Goal: Information Seeking & Learning: Find specific fact

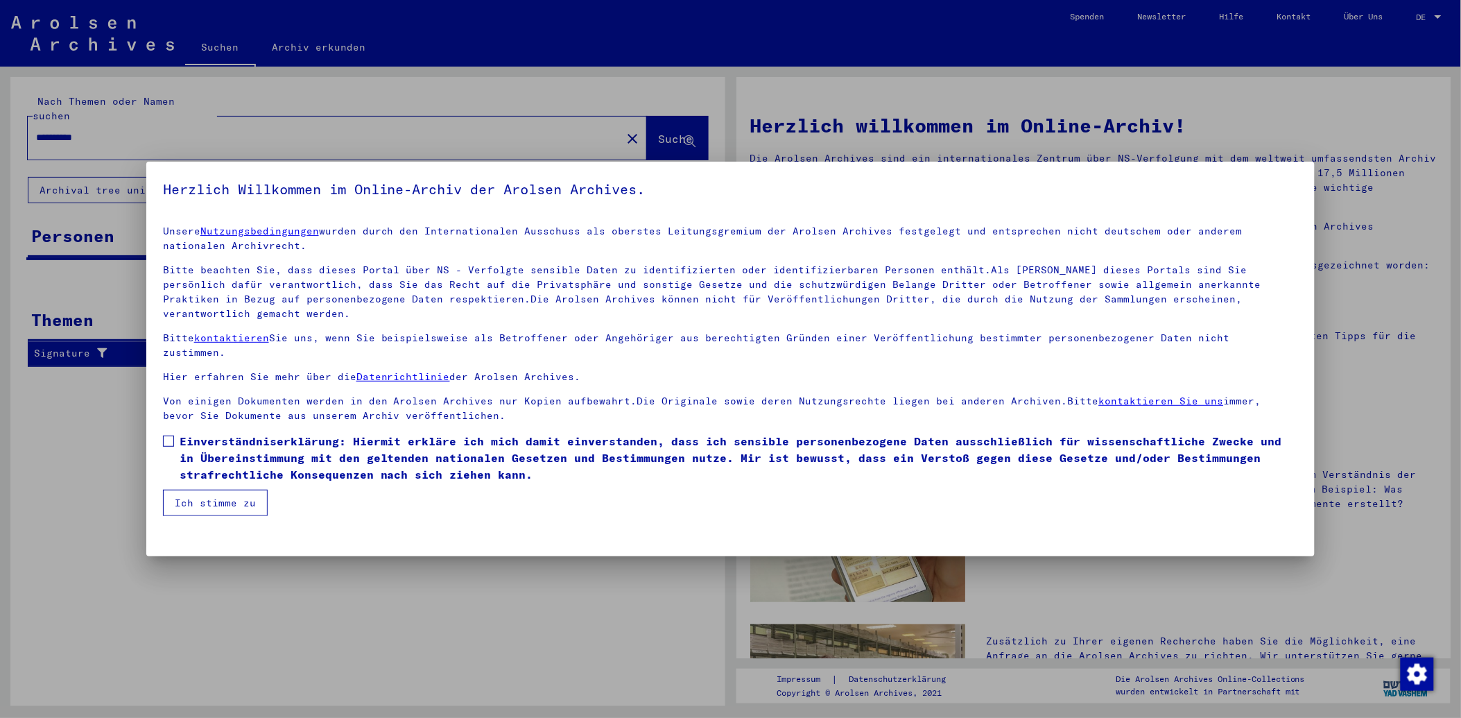
click at [163, 435] on span at bounding box center [168, 440] width 11 height 11
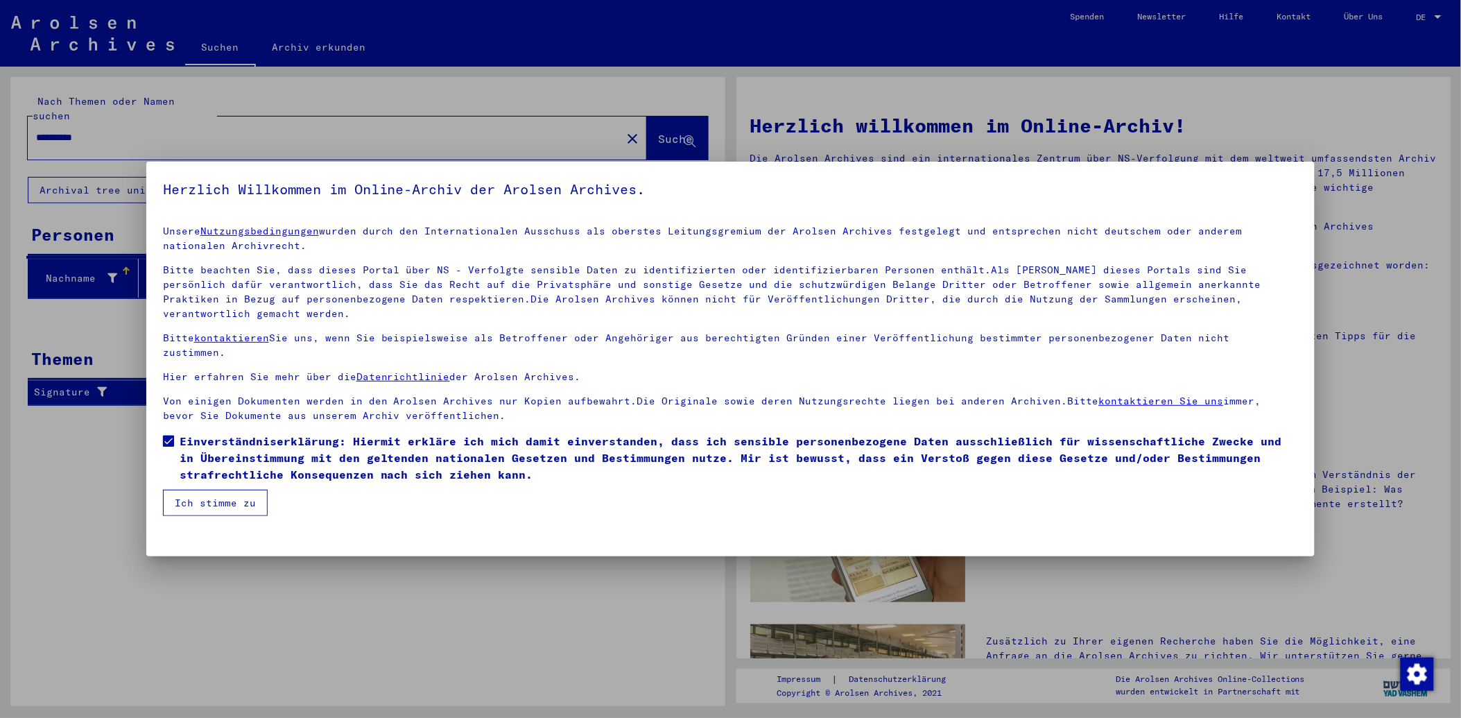
click at [217, 489] on button "Ich stimme zu" at bounding box center [215, 502] width 105 height 26
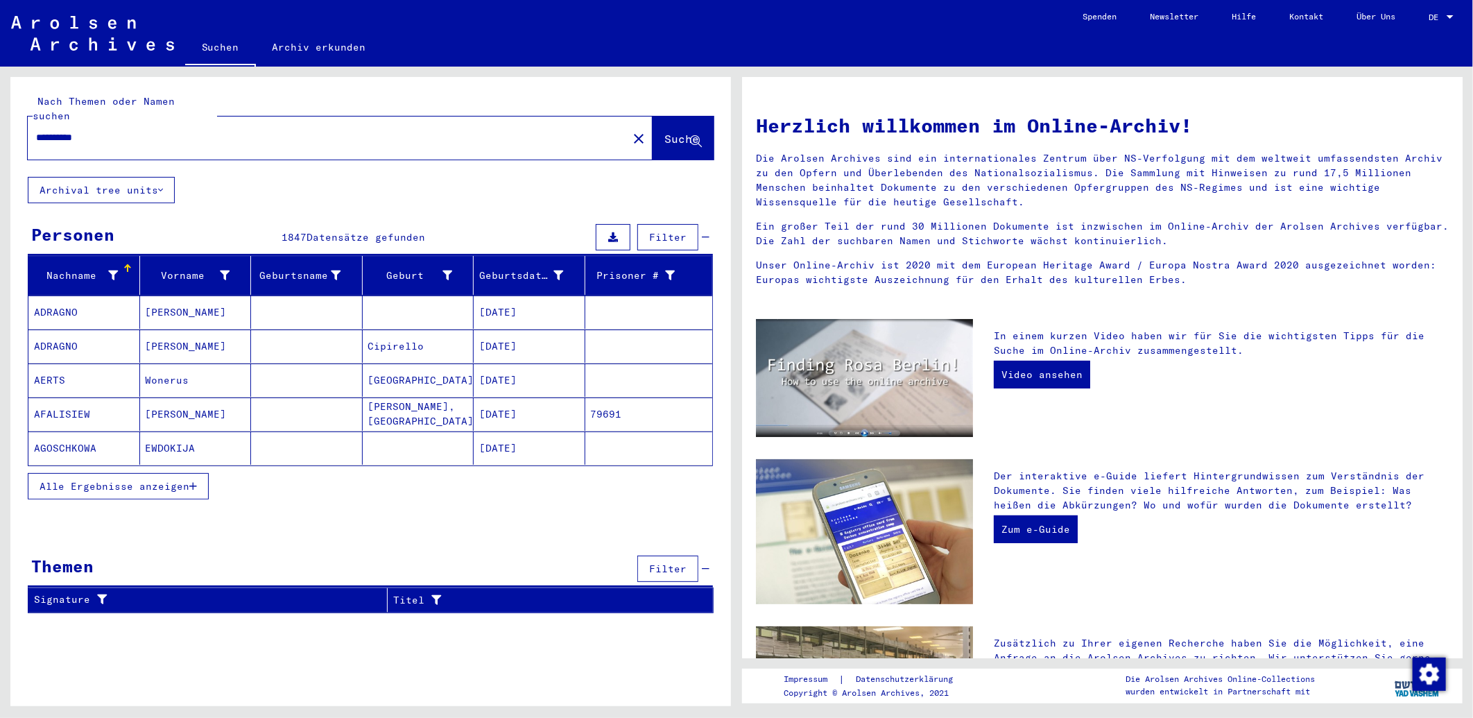
click at [194, 481] on icon "button" at bounding box center [193, 486] width 8 height 10
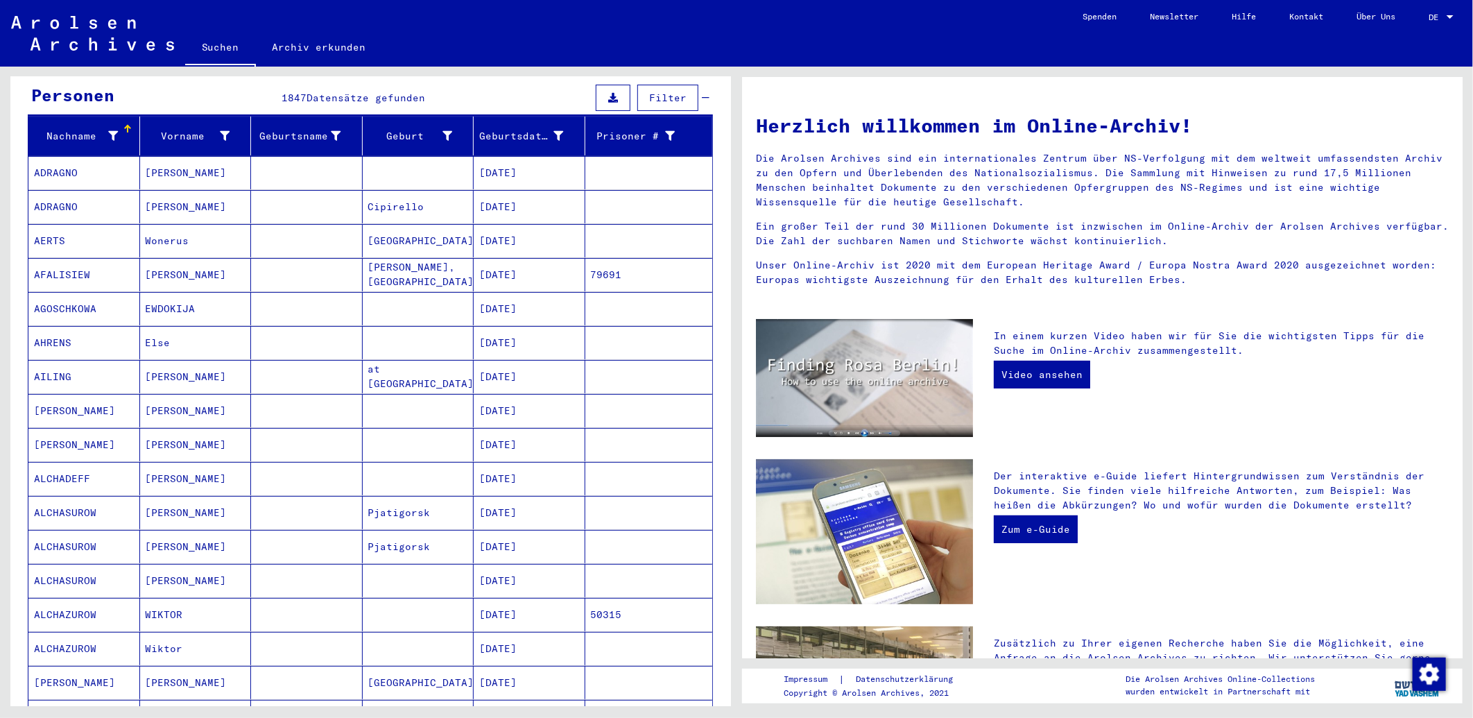
scroll to position [62, 0]
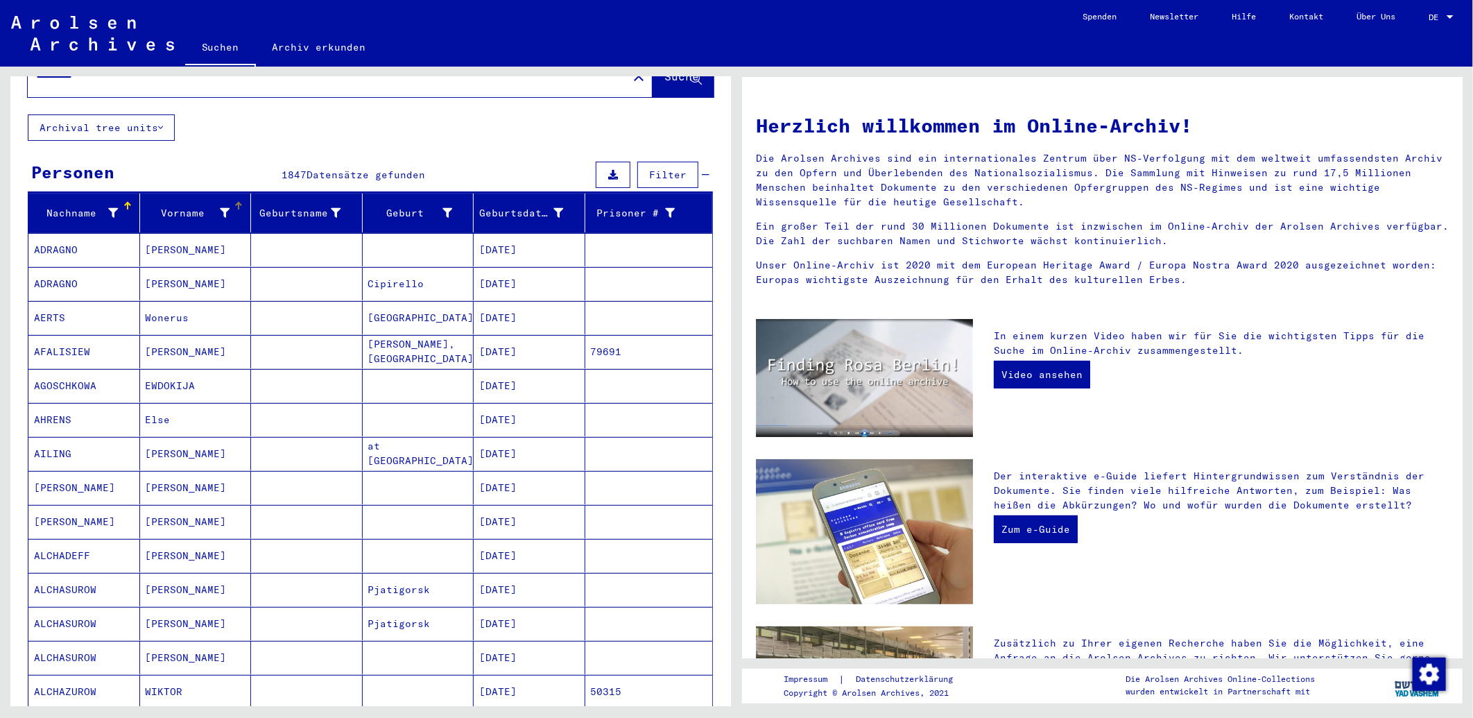
click at [187, 202] on div "Vorname" at bounding box center [198, 213] width 105 height 22
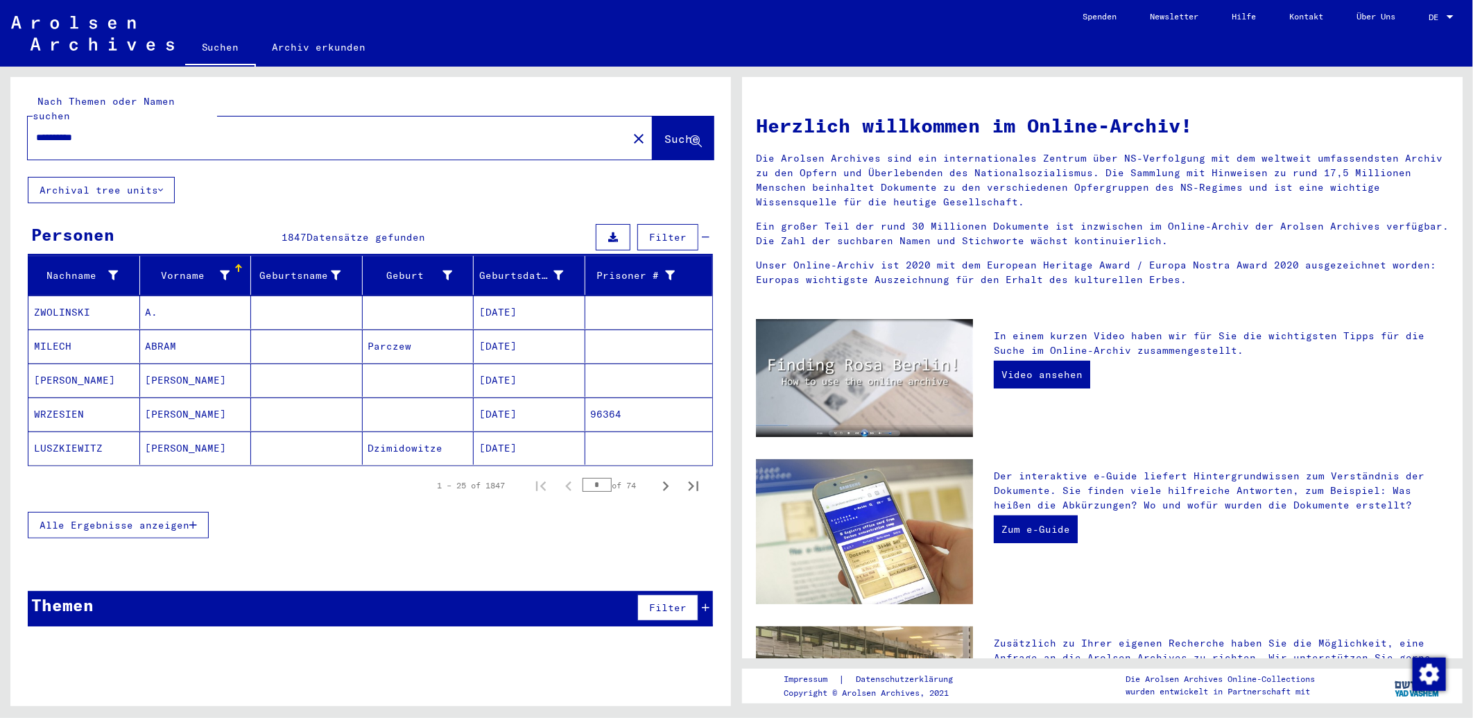
scroll to position [0, 0]
click at [203, 512] on button "Alle Ergebnisse anzeigen" at bounding box center [118, 525] width 181 height 26
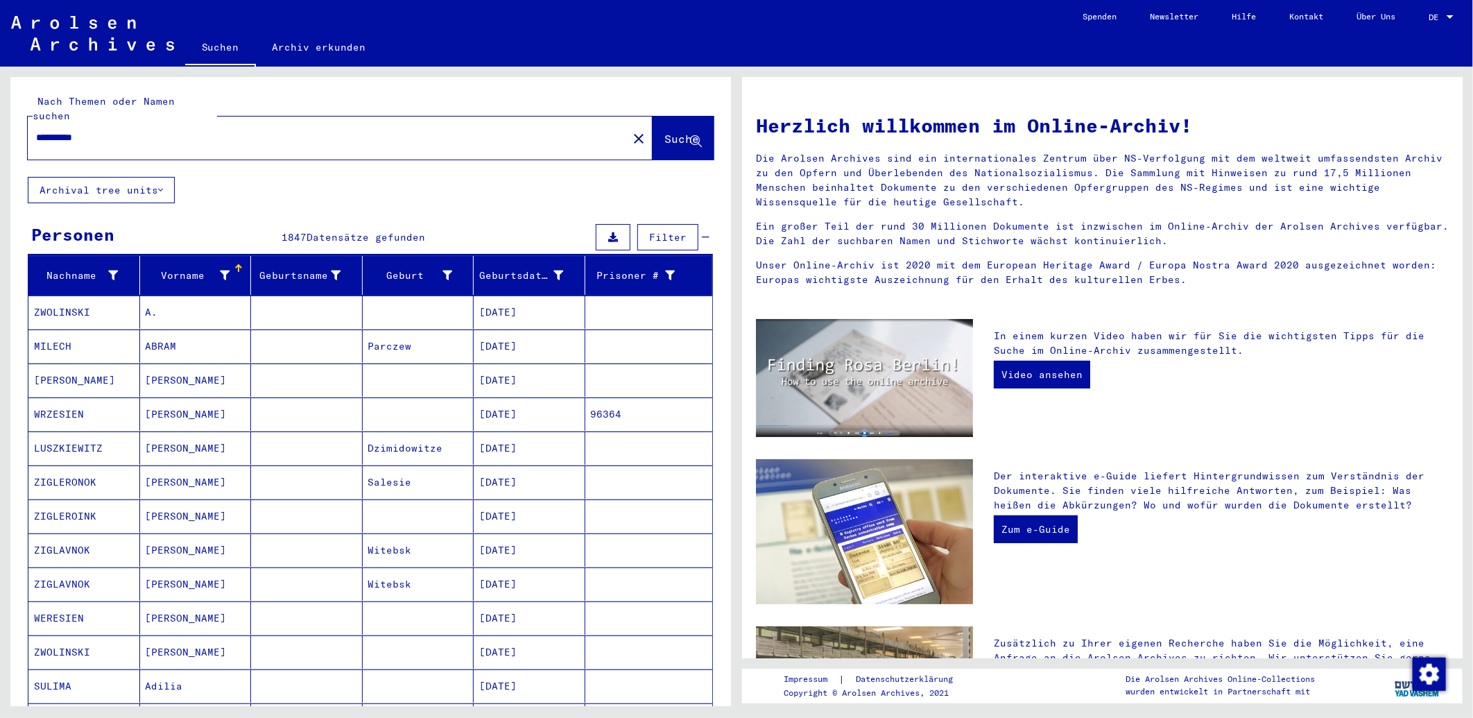
click at [182, 271] on div "Vorname" at bounding box center [198, 275] width 105 height 22
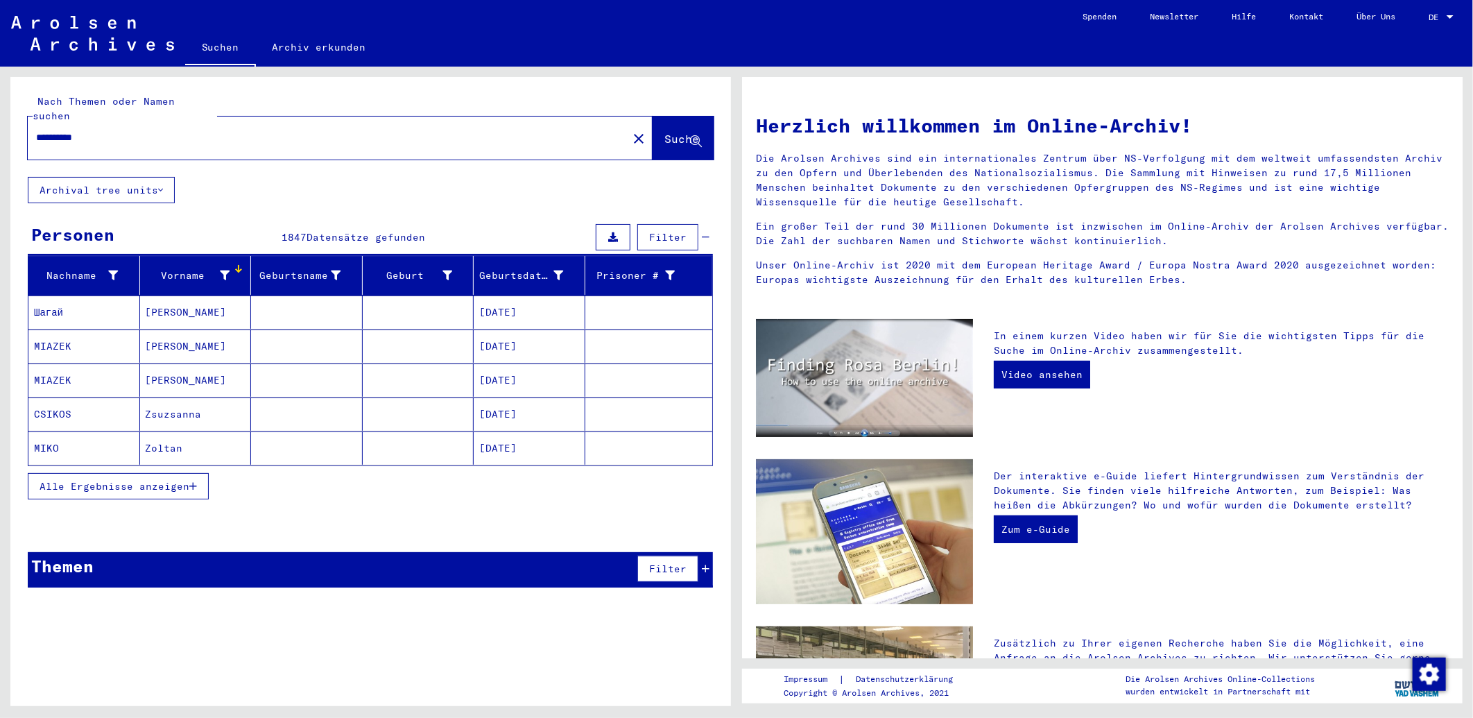
click at [192, 479] on button "Alle Ergebnisse anzeigen" at bounding box center [118, 486] width 181 height 26
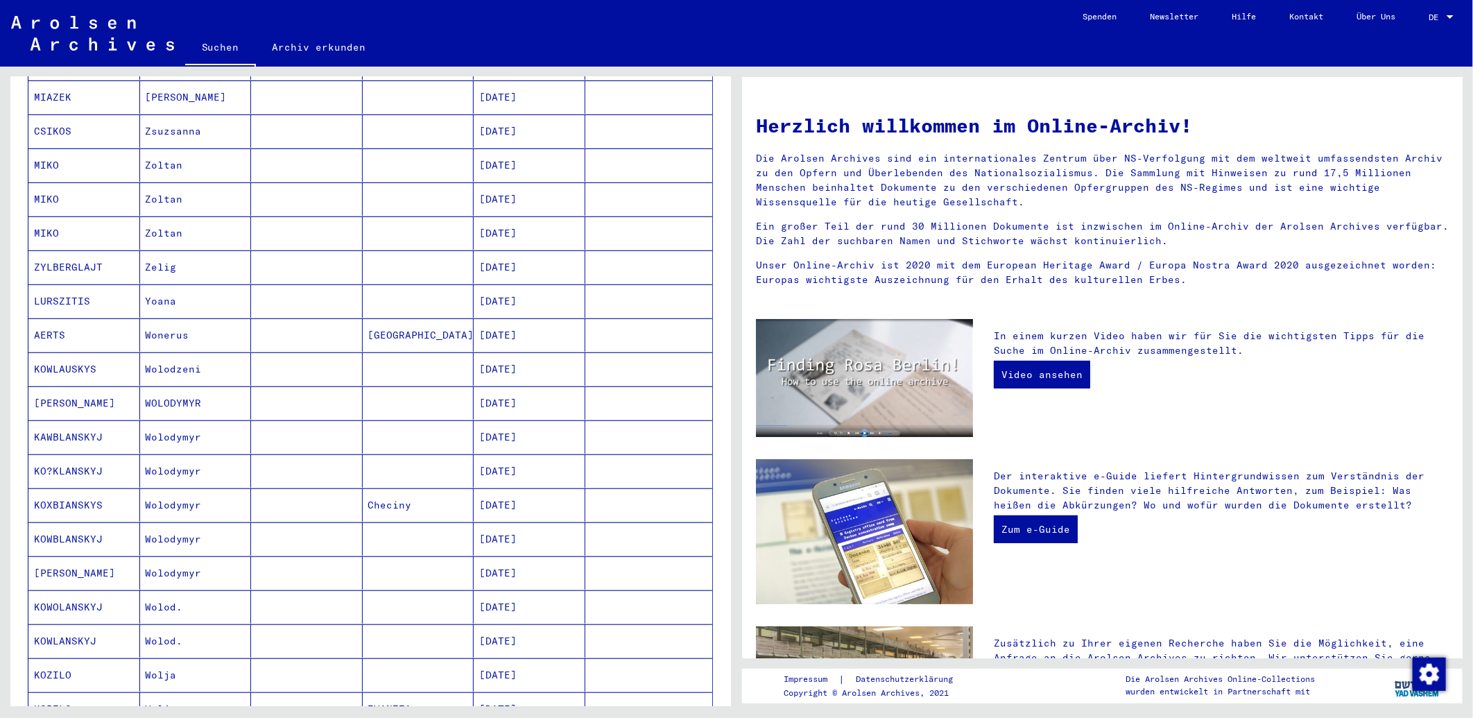
scroll to position [601, 0]
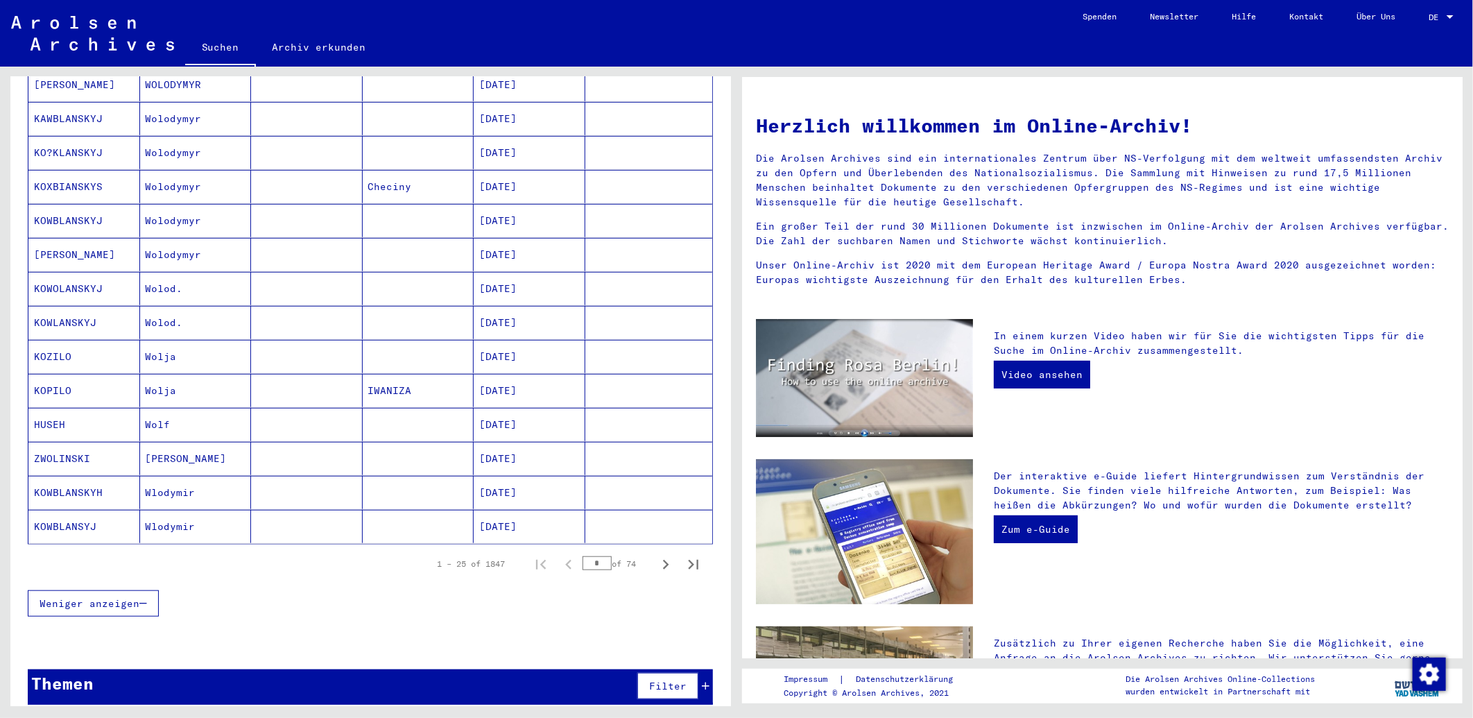
click at [592, 556] on input "*" at bounding box center [596, 563] width 29 height 14
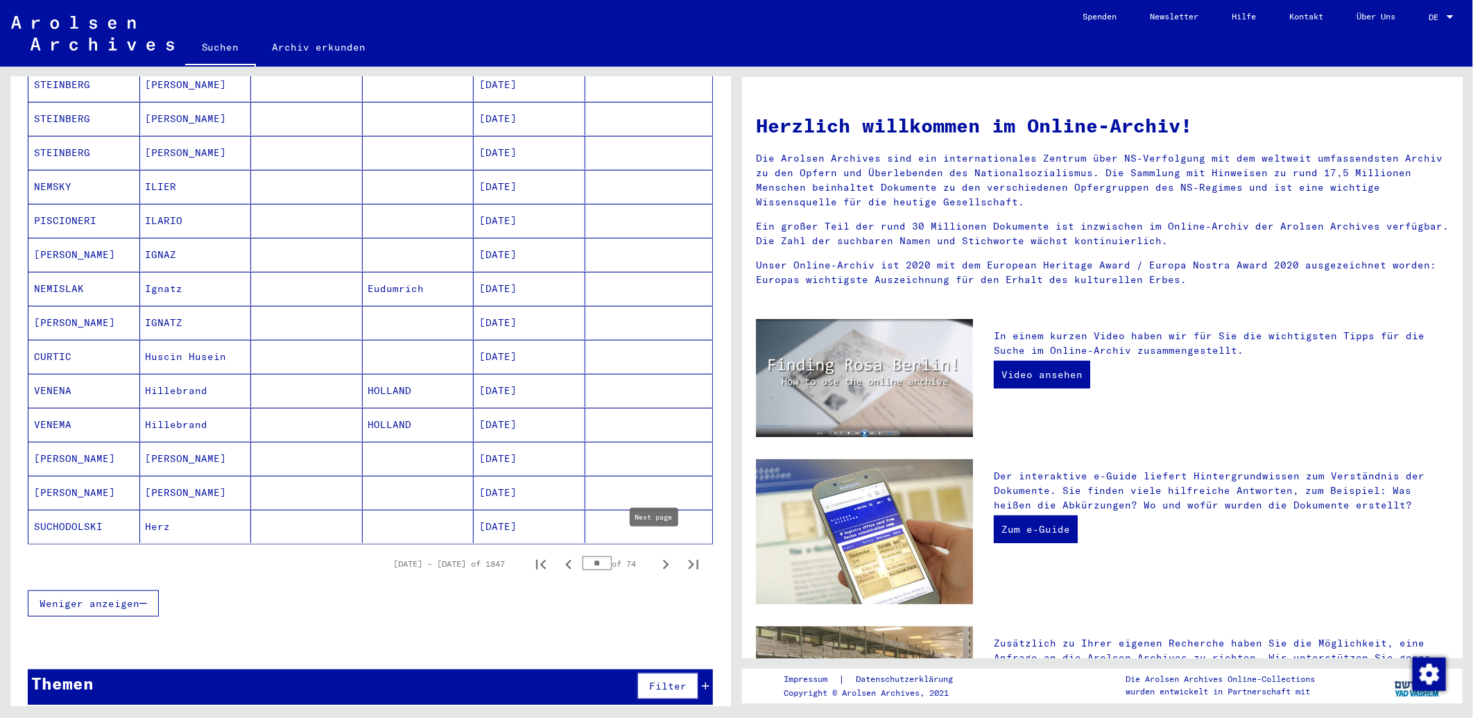
click at [656, 557] on icon "Next page" at bounding box center [665, 564] width 19 height 19
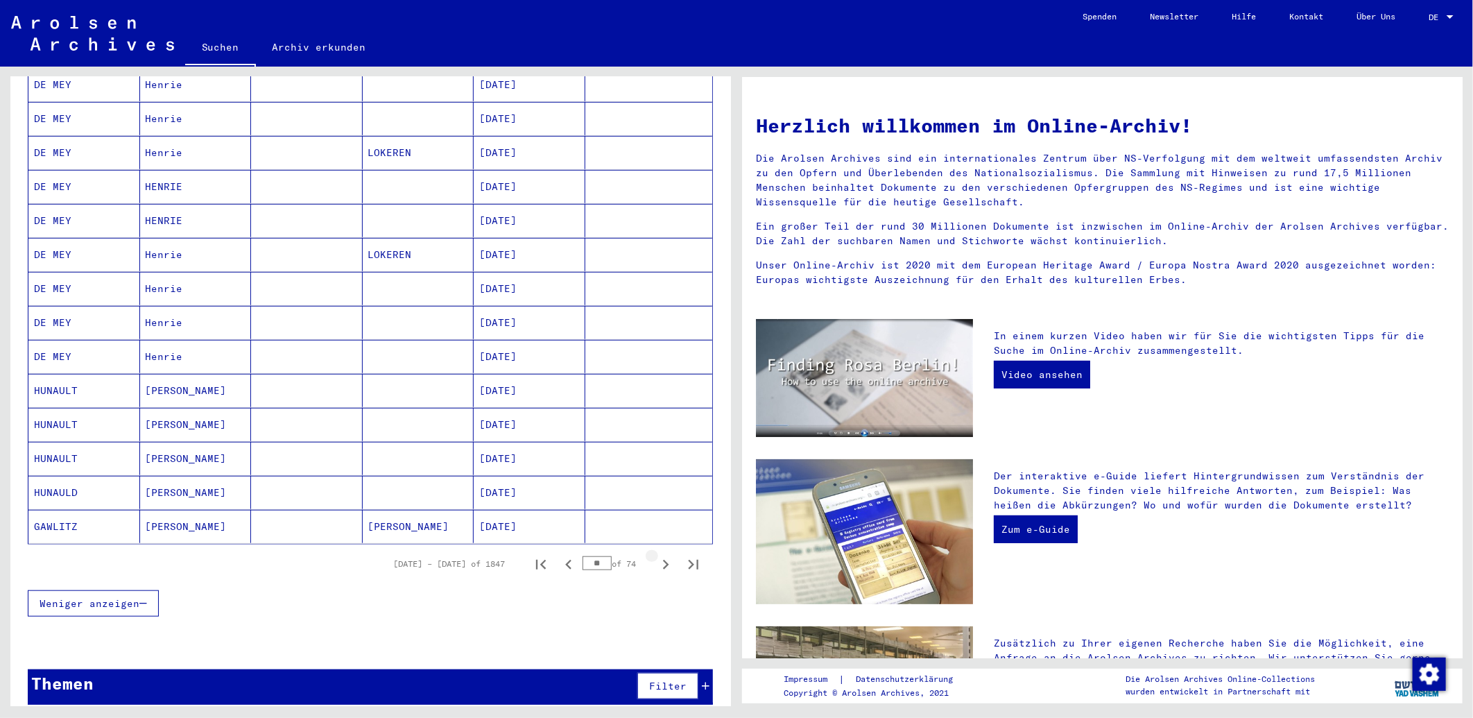
click at [656, 557] on icon "Next page" at bounding box center [665, 564] width 19 height 19
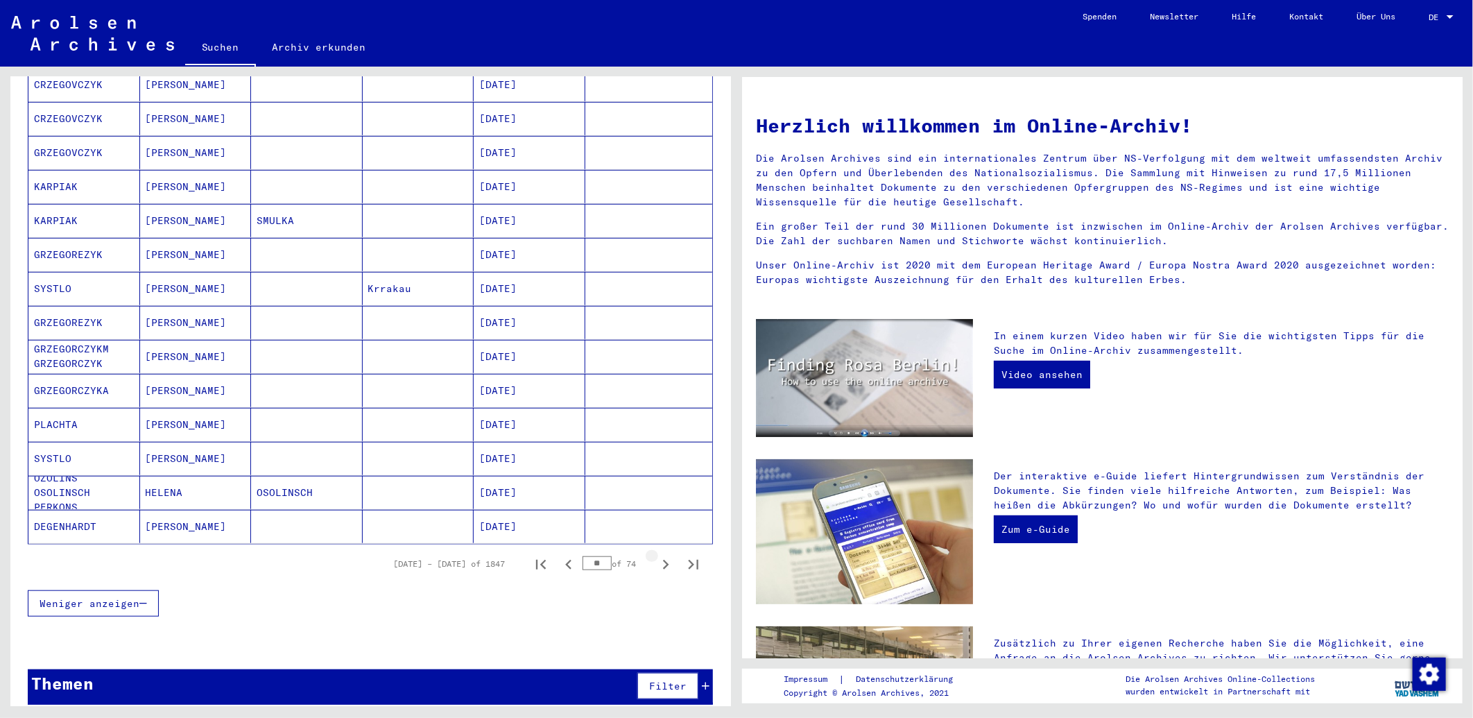
click at [656, 557] on icon "Next page" at bounding box center [665, 564] width 19 height 19
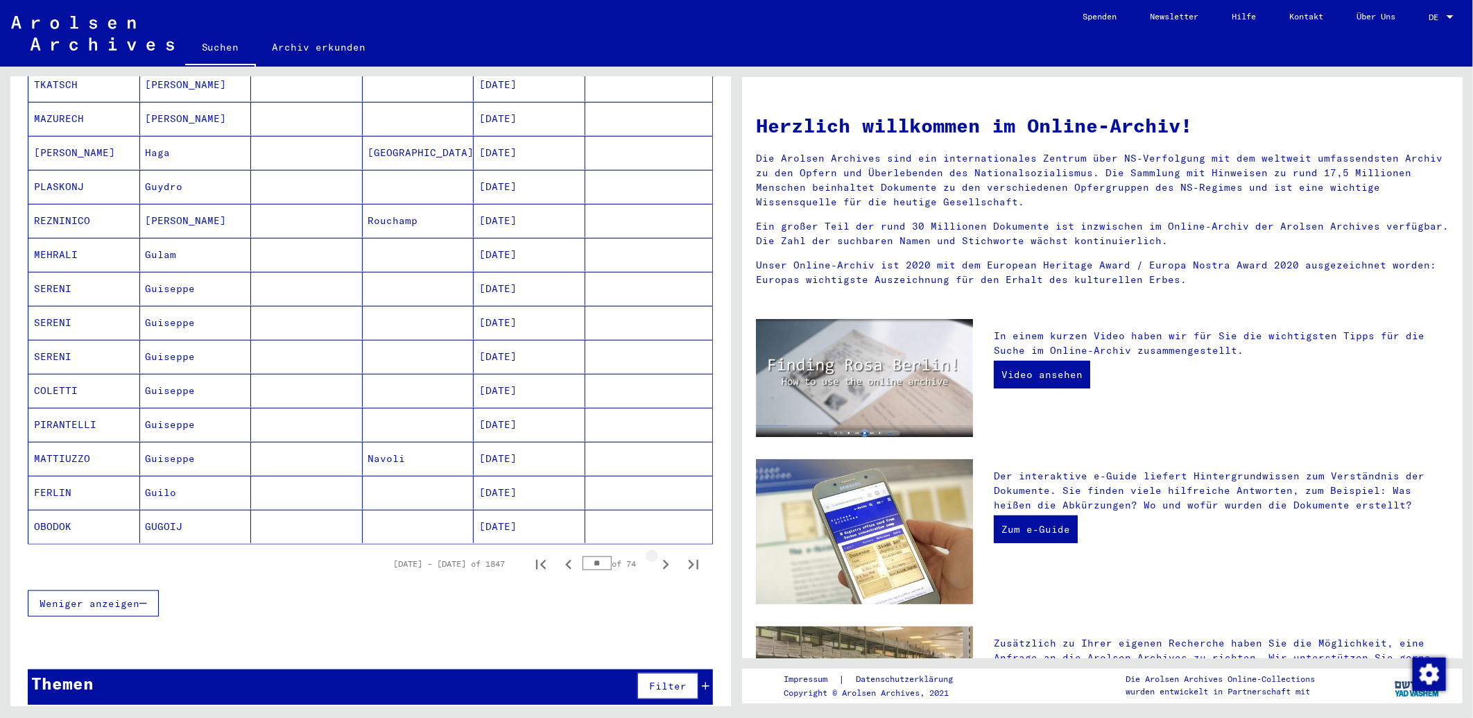
click at [656, 557] on icon "Next page" at bounding box center [665, 564] width 19 height 19
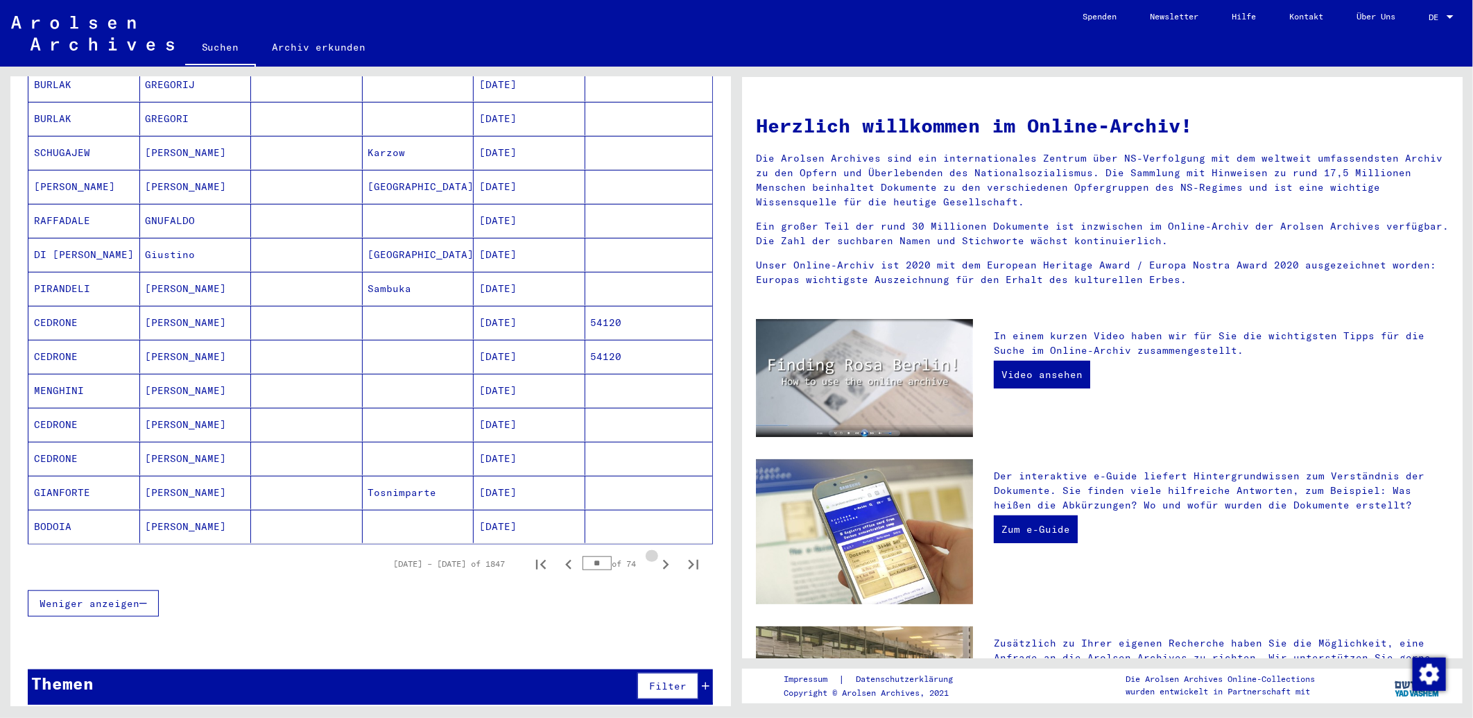
click at [656, 557] on icon "Next page" at bounding box center [665, 564] width 19 height 19
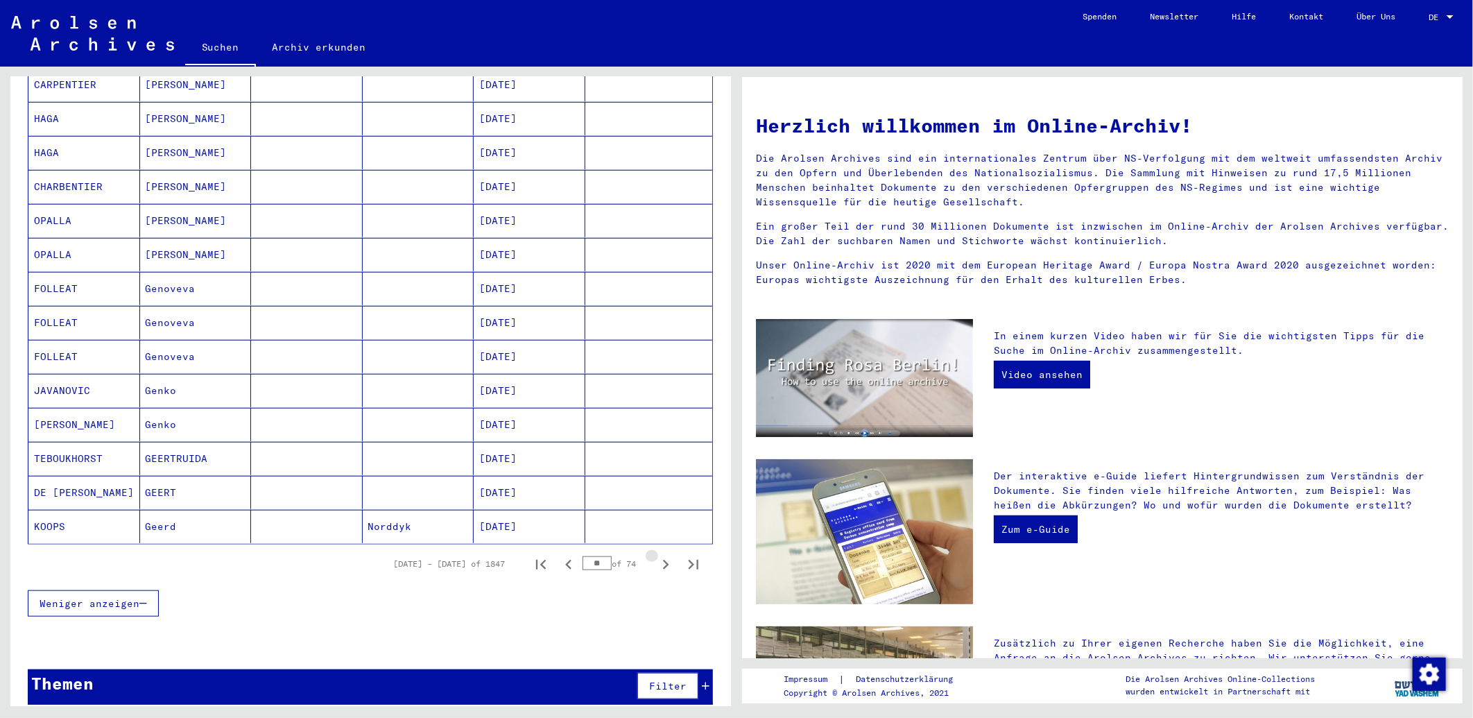
click at [656, 557] on icon "Next page" at bounding box center [665, 564] width 19 height 19
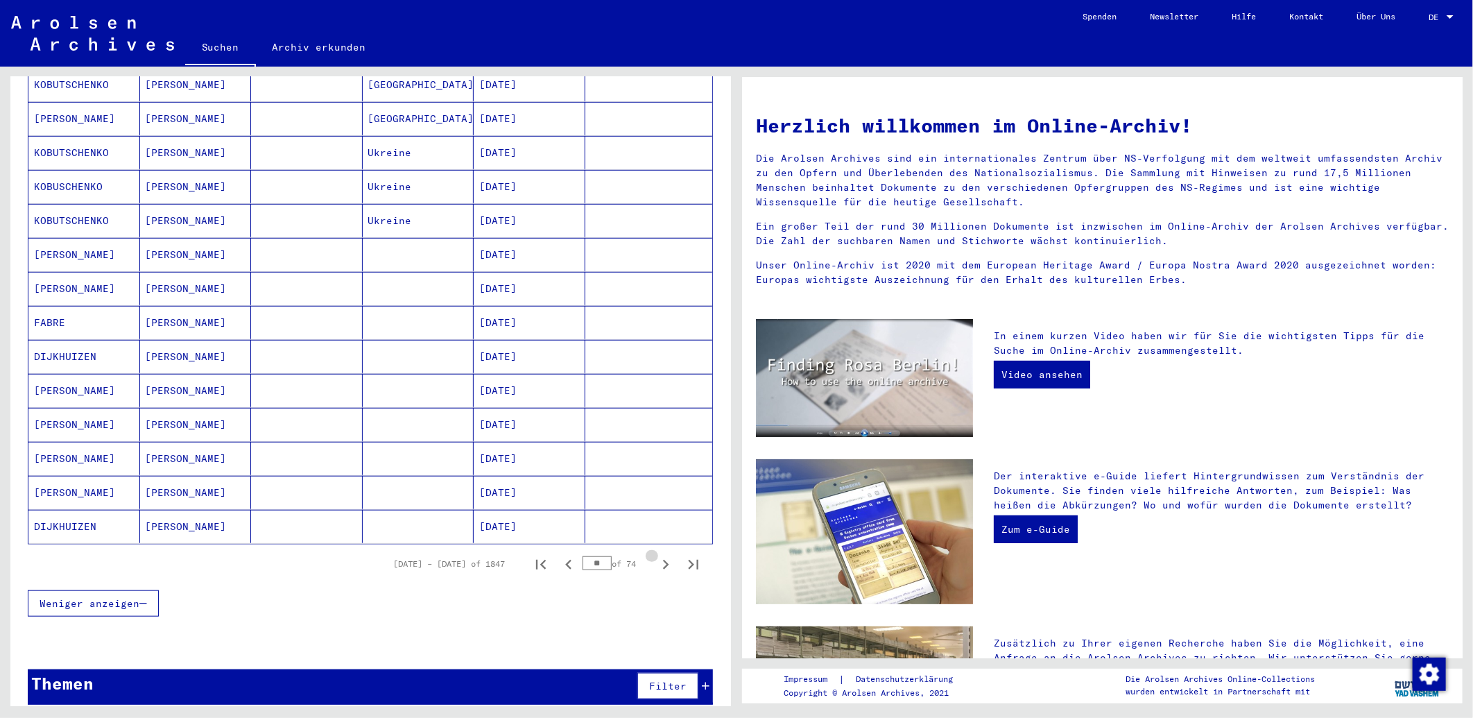
click at [656, 557] on icon "Next page" at bounding box center [665, 564] width 19 height 19
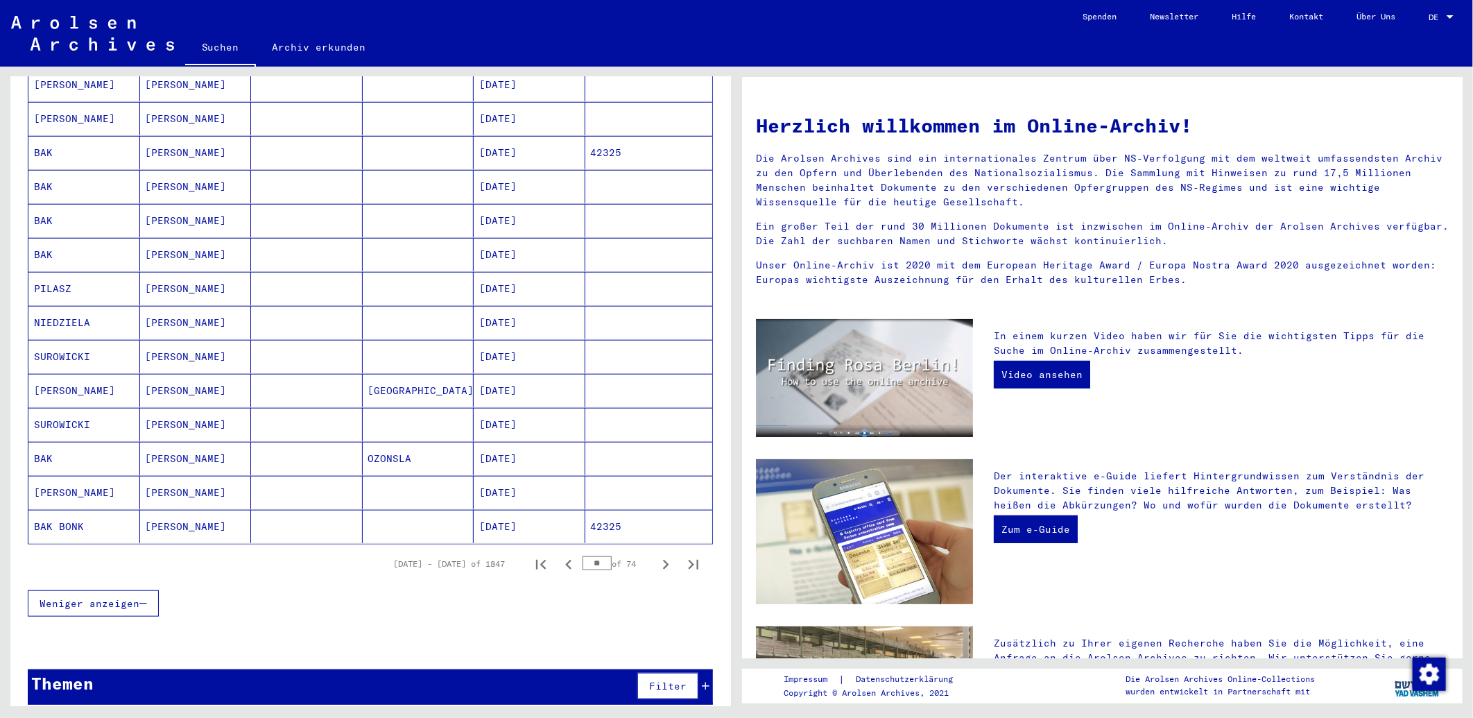
click at [656, 557] on icon "Next page" at bounding box center [665, 564] width 19 height 19
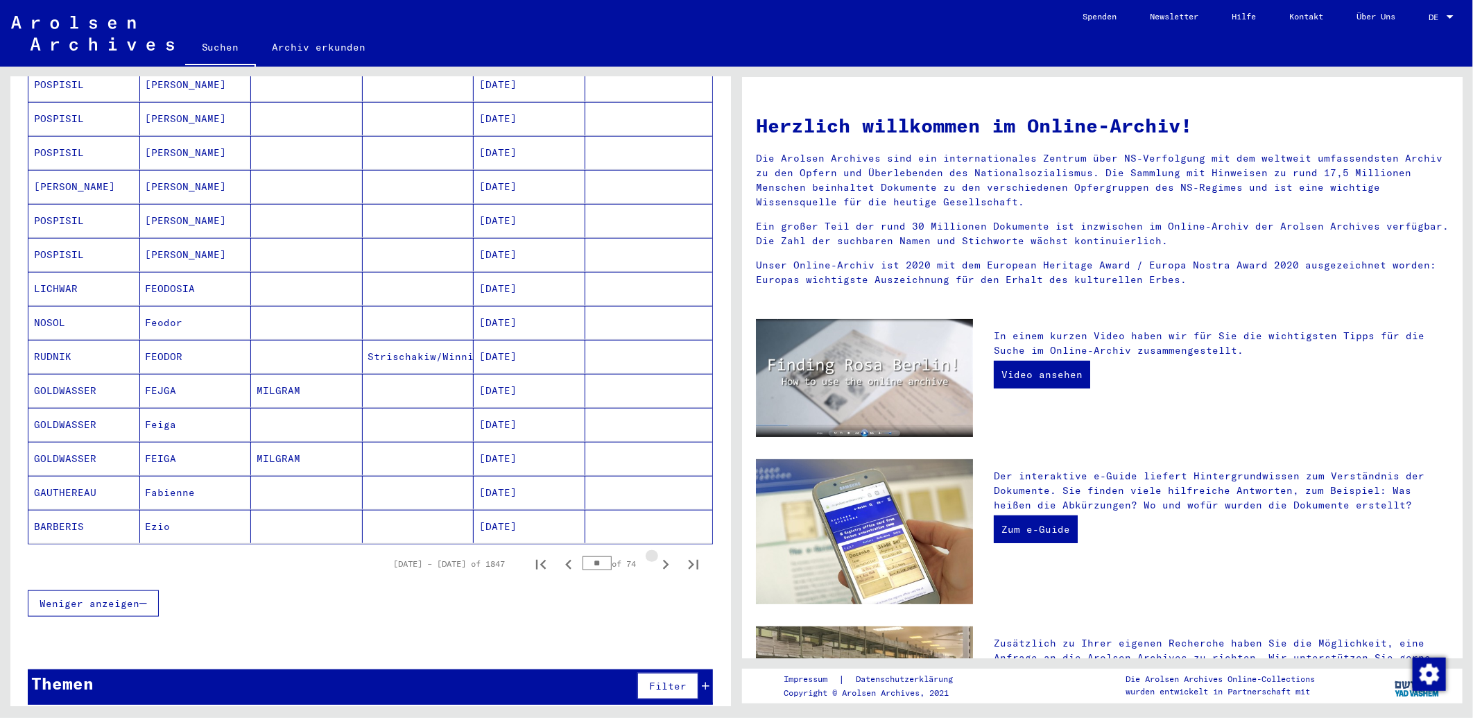
click at [656, 557] on icon "Next page" at bounding box center [665, 564] width 19 height 19
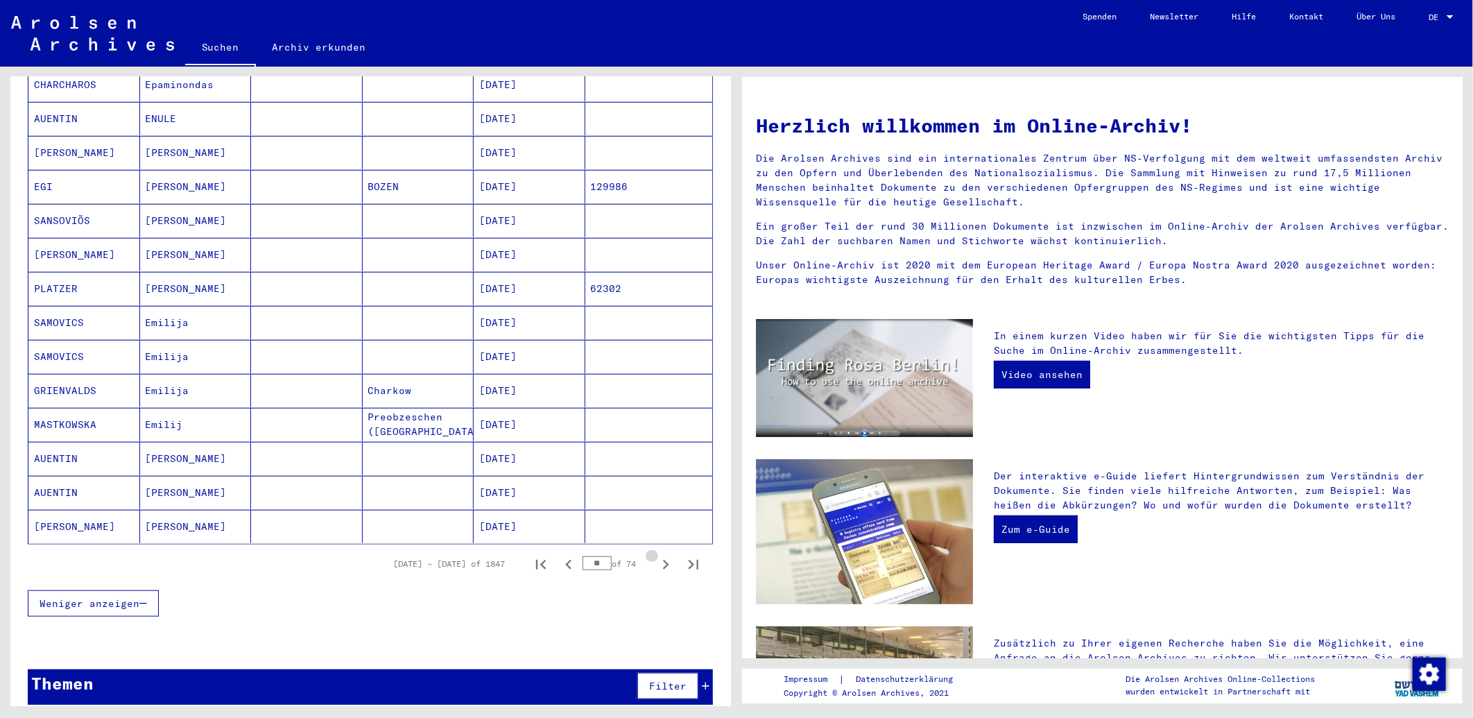
click at [656, 557] on icon "Next page" at bounding box center [665, 564] width 19 height 19
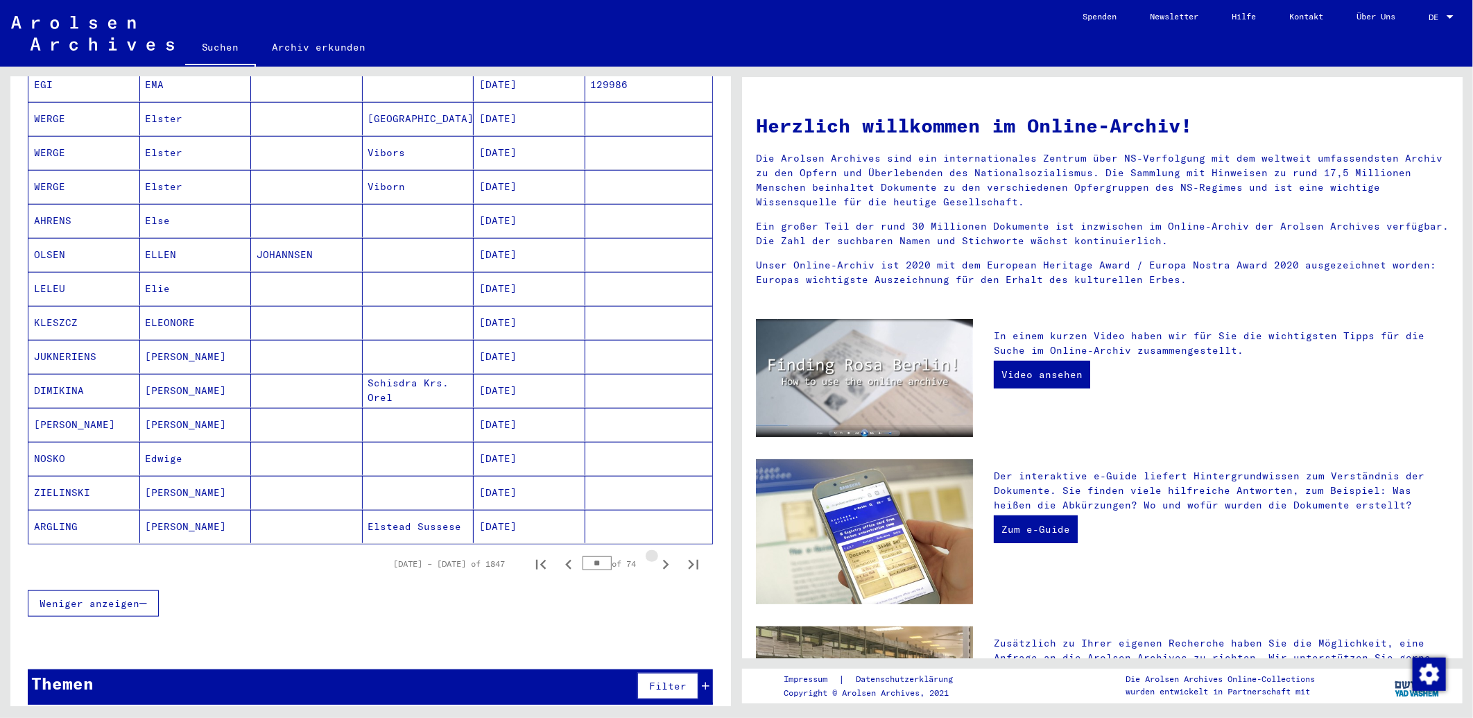
click at [656, 557] on icon "Next page" at bounding box center [665, 564] width 19 height 19
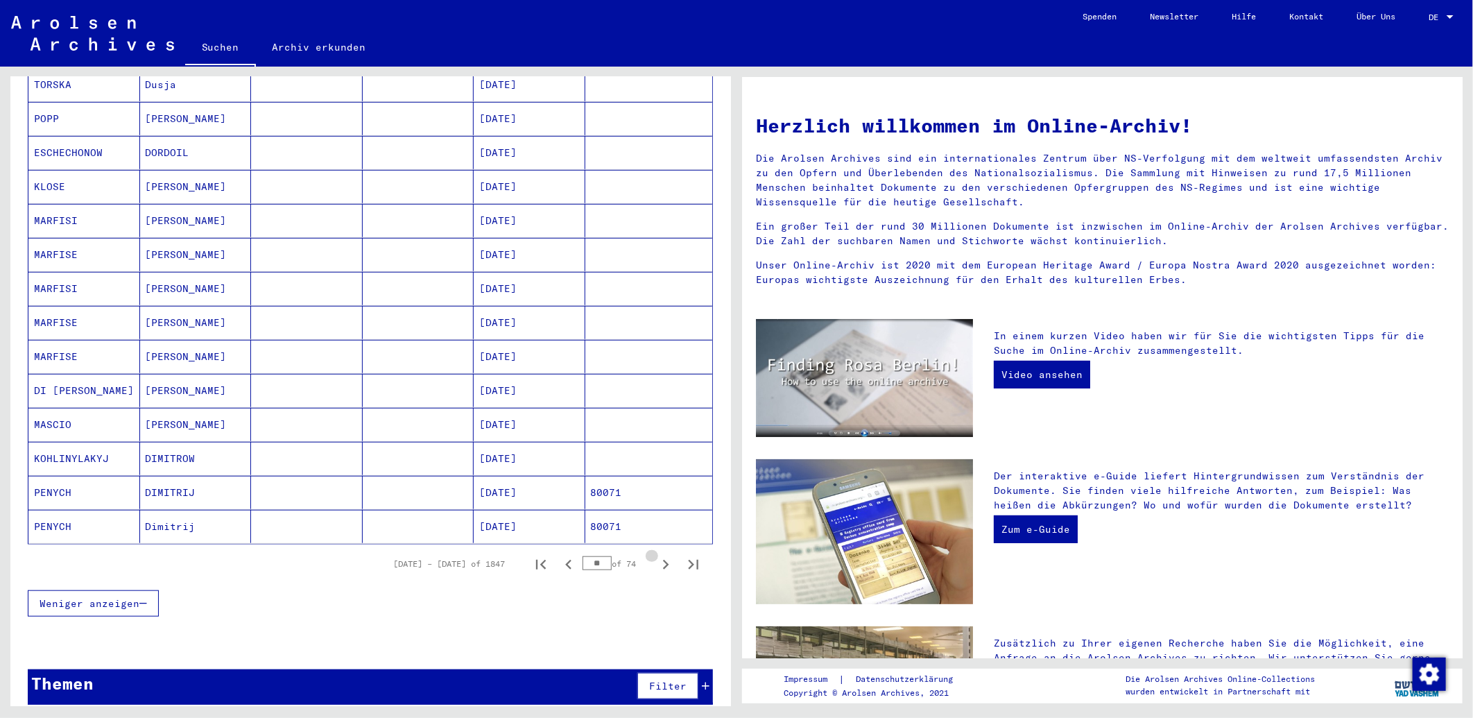
click at [656, 557] on icon "Next page" at bounding box center [665, 564] width 19 height 19
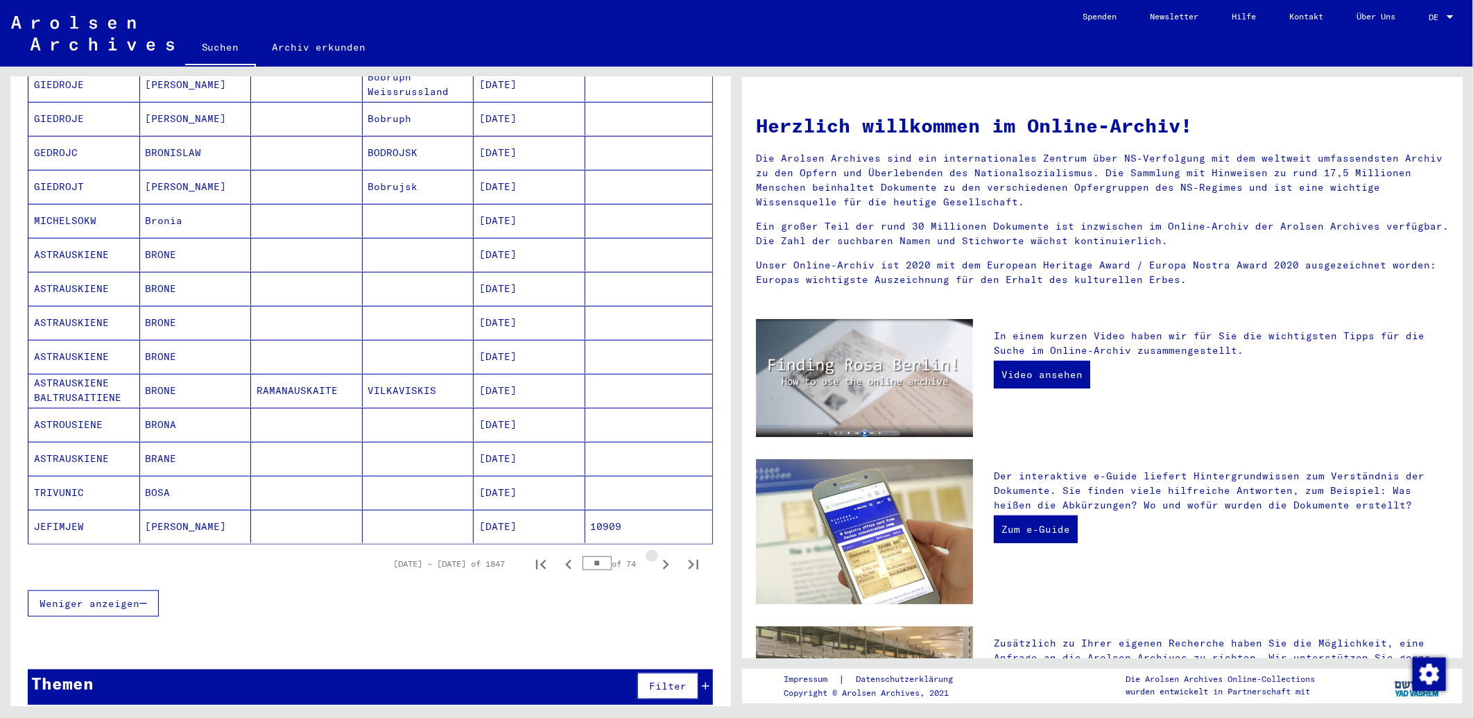
click at [656, 557] on icon "Next page" at bounding box center [665, 564] width 19 height 19
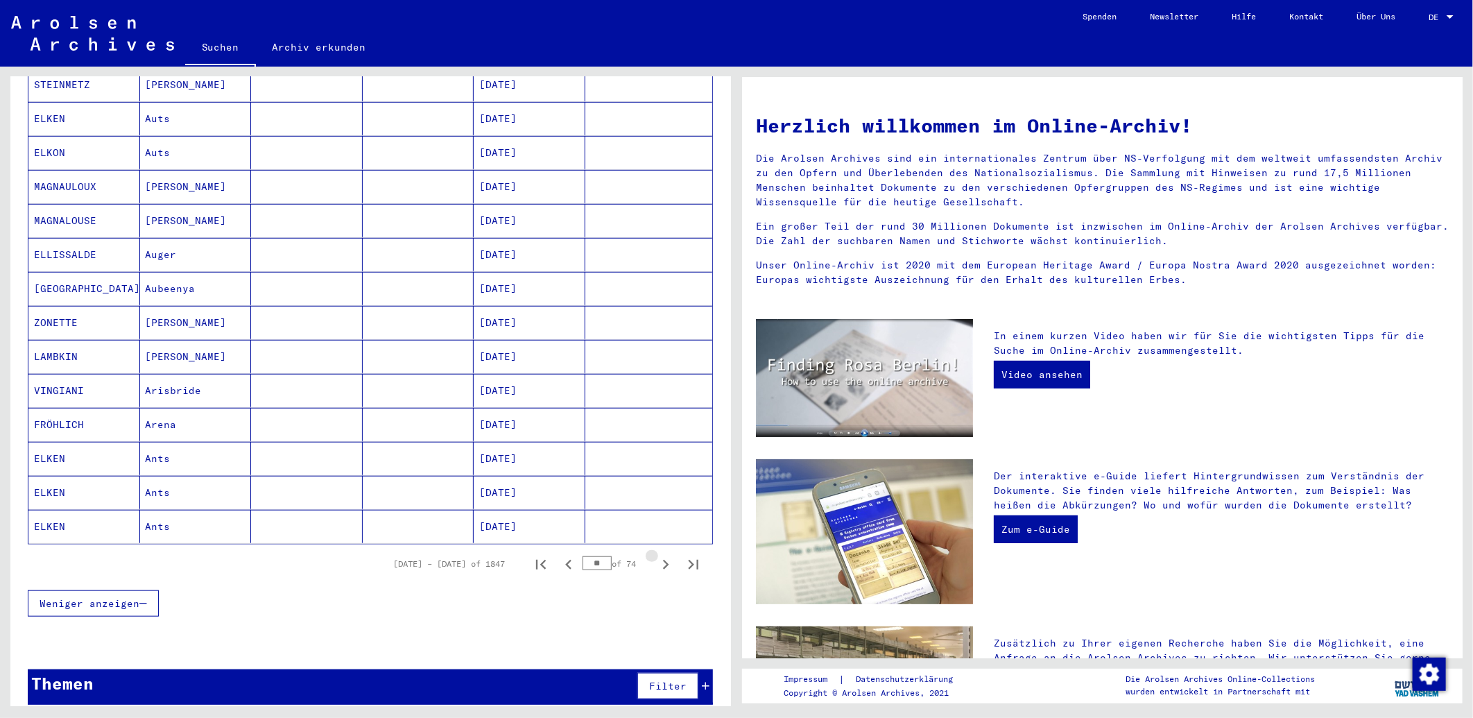
click at [656, 557] on icon "Next page" at bounding box center [665, 564] width 19 height 19
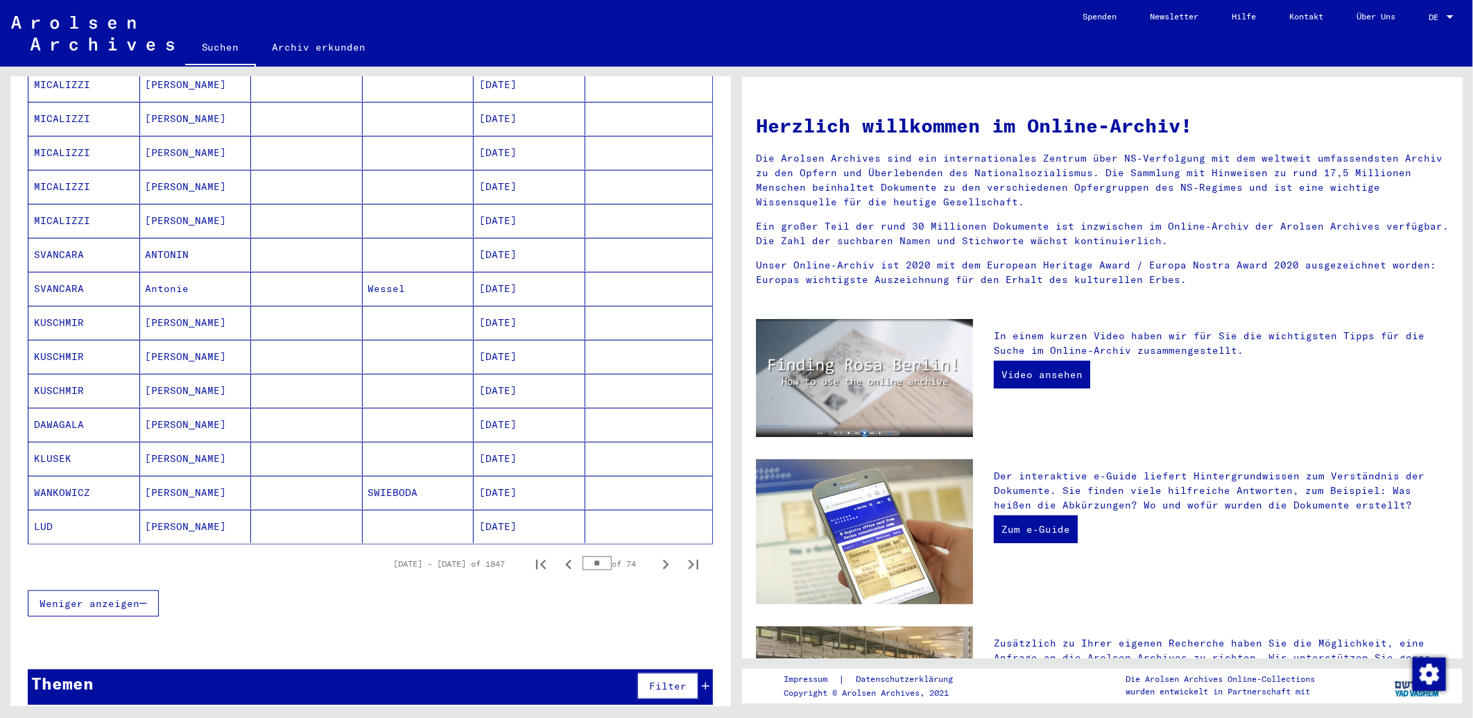
click at [656, 557] on icon "Next page" at bounding box center [665, 564] width 19 height 19
click at [657, 555] on icon "Next page" at bounding box center [665, 564] width 19 height 19
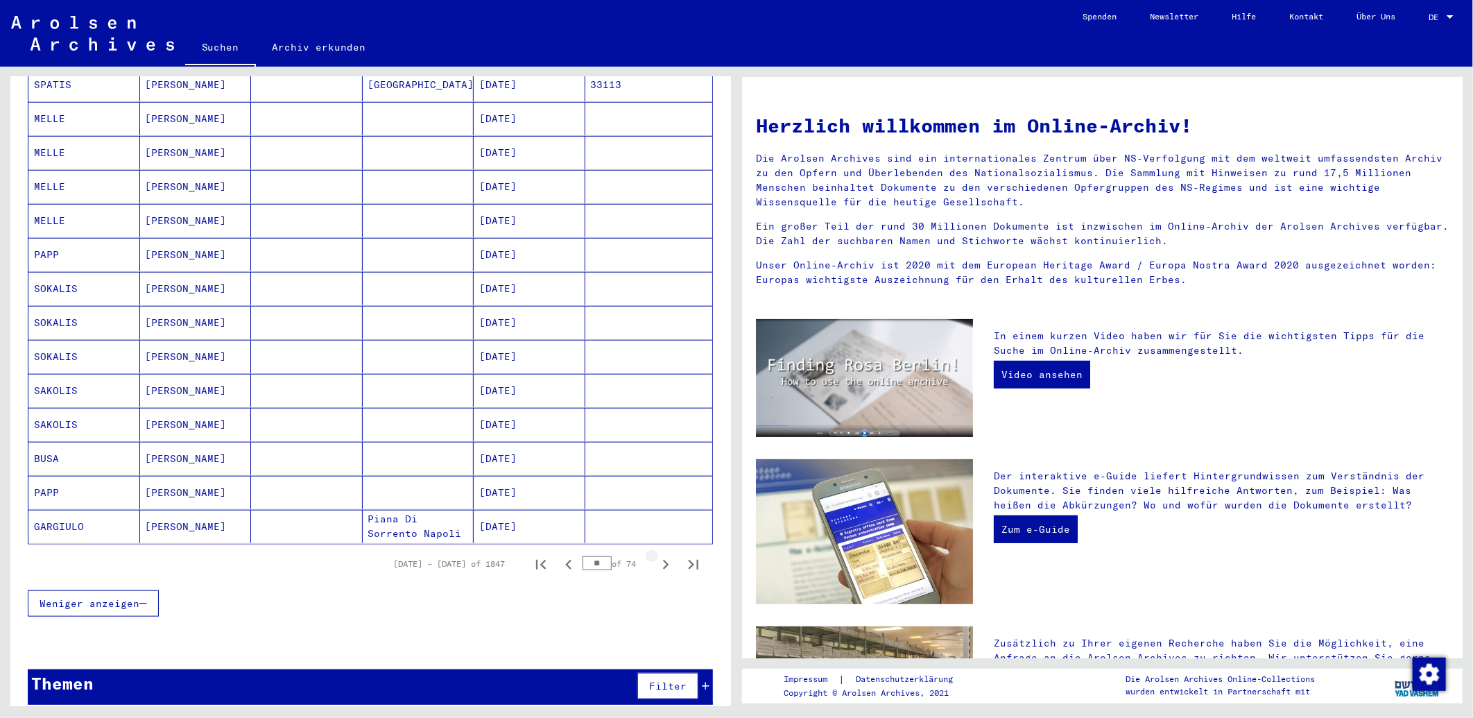
click at [657, 555] on icon "Next page" at bounding box center [665, 564] width 19 height 19
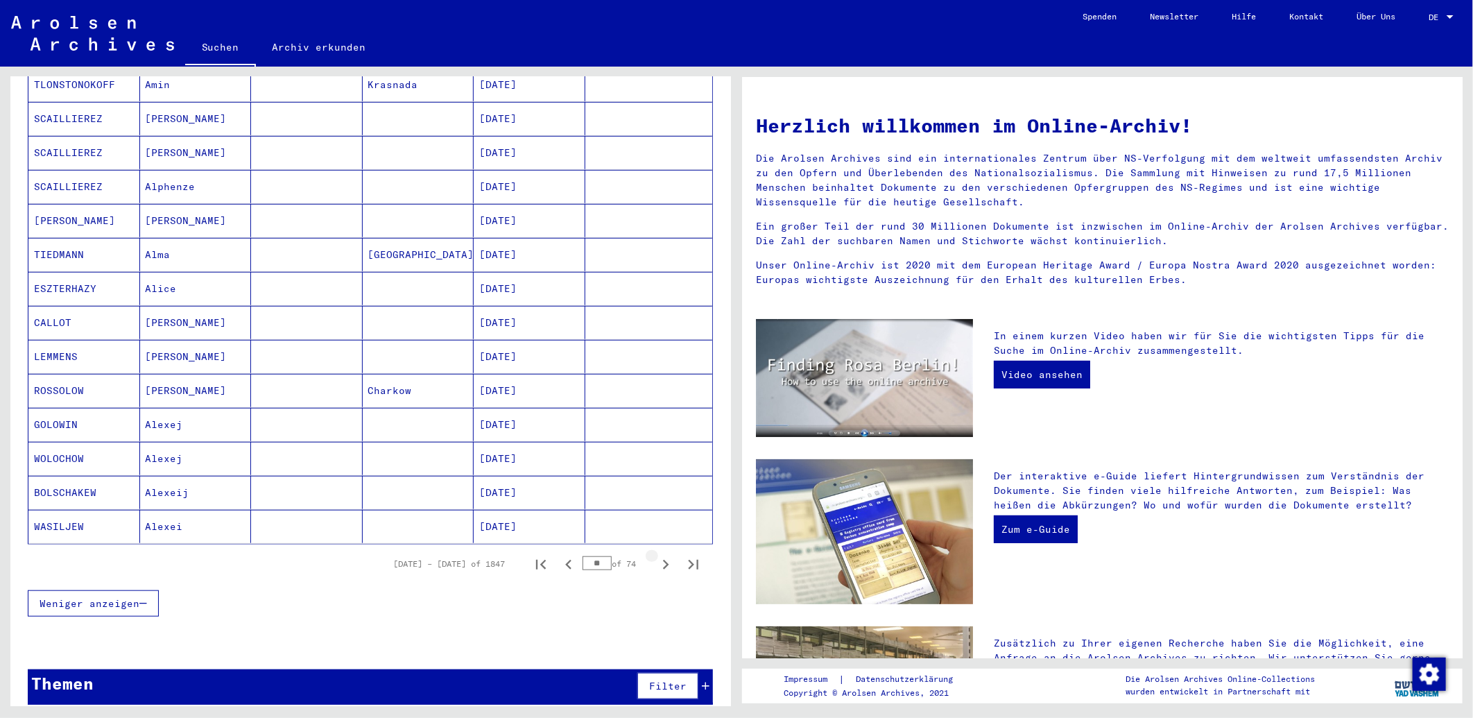
click at [657, 555] on icon "Next page" at bounding box center [665, 564] width 19 height 19
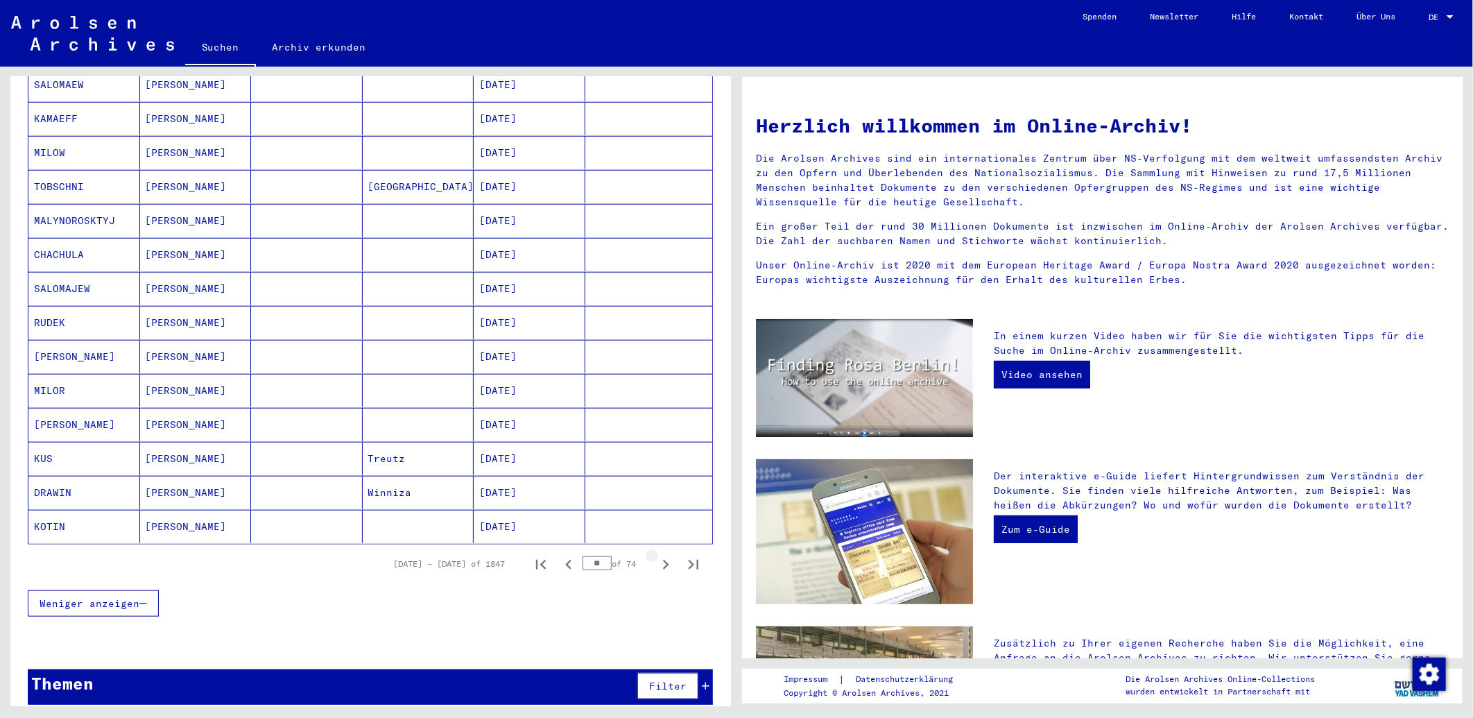
click at [657, 555] on icon "Next page" at bounding box center [665, 564] width 19 height 19
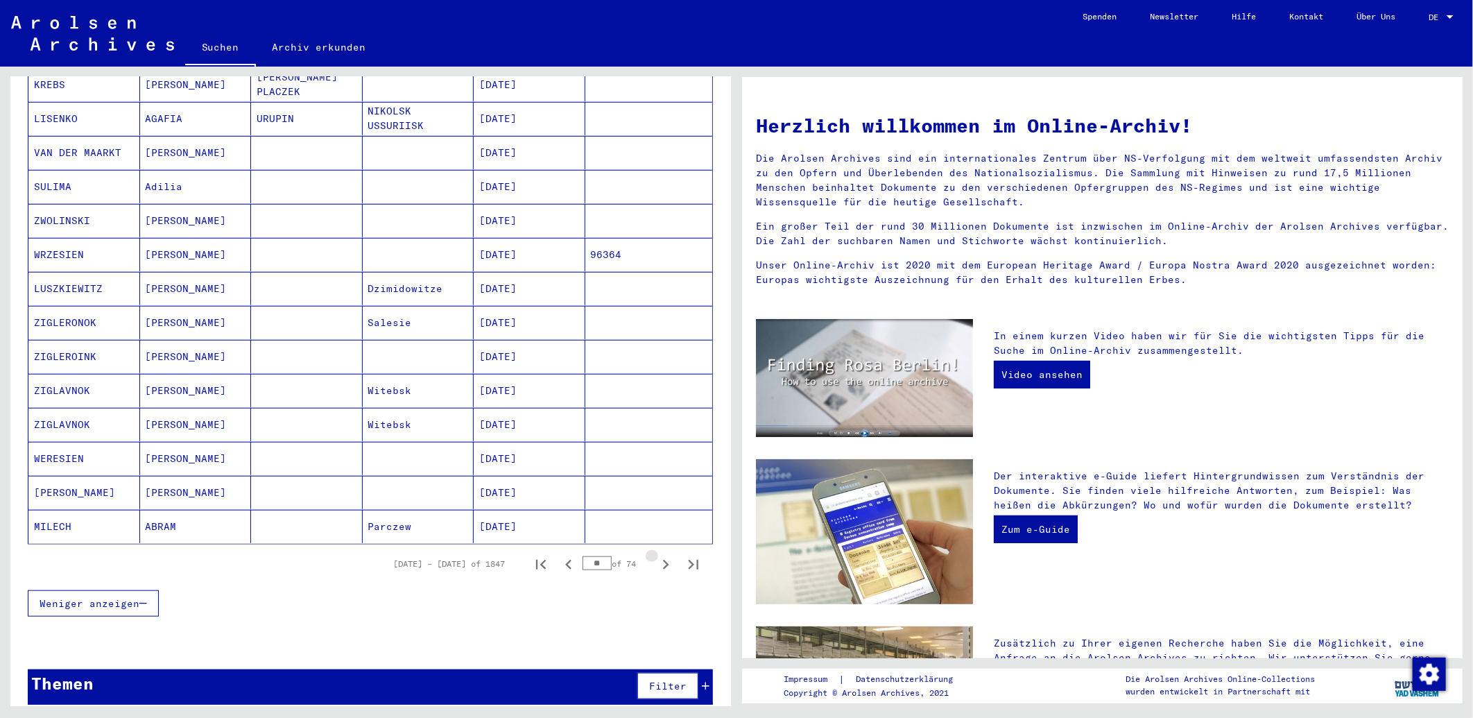
click at [657, 555] on icon "Next page" at bounding box center [665, 564] width 19 height 19
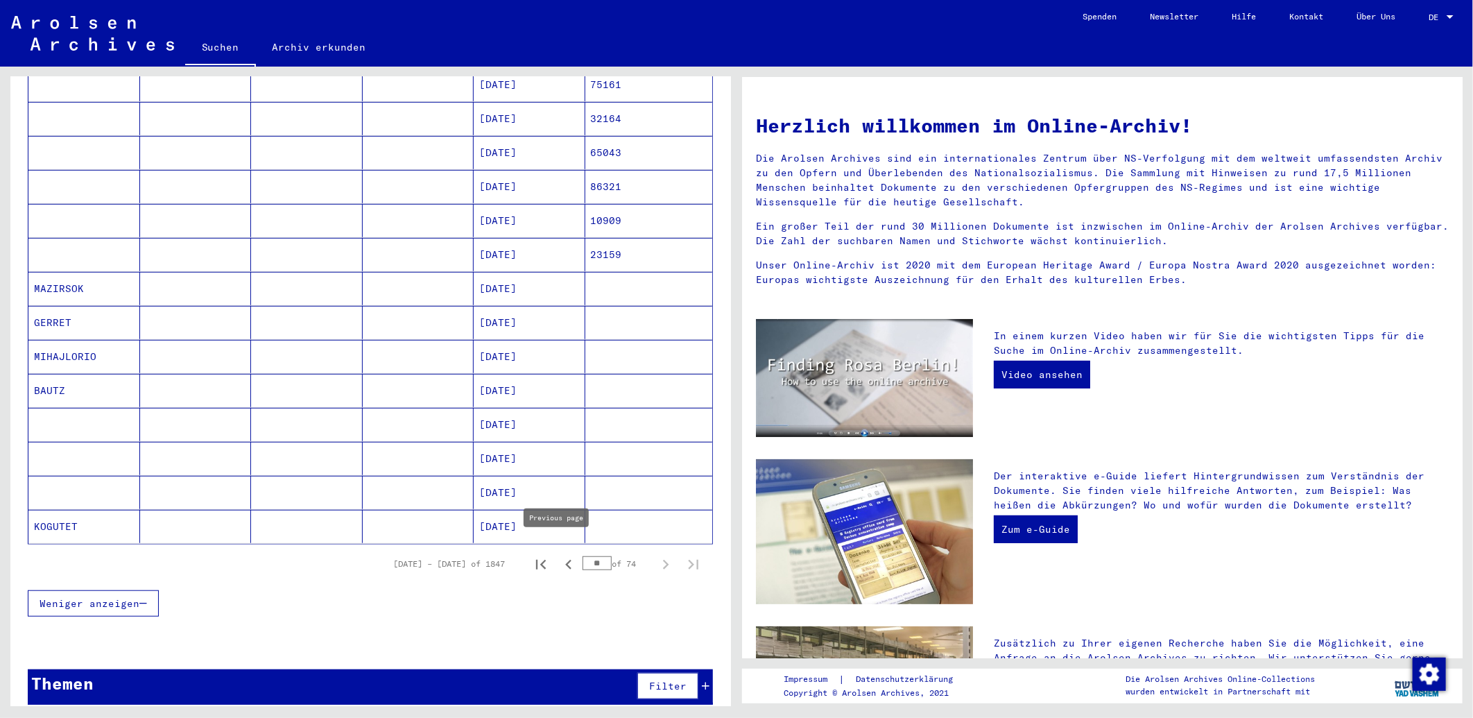
click at [565, 559] on icon "Previous page" at bounding box center [568, 564] width 6 height 10
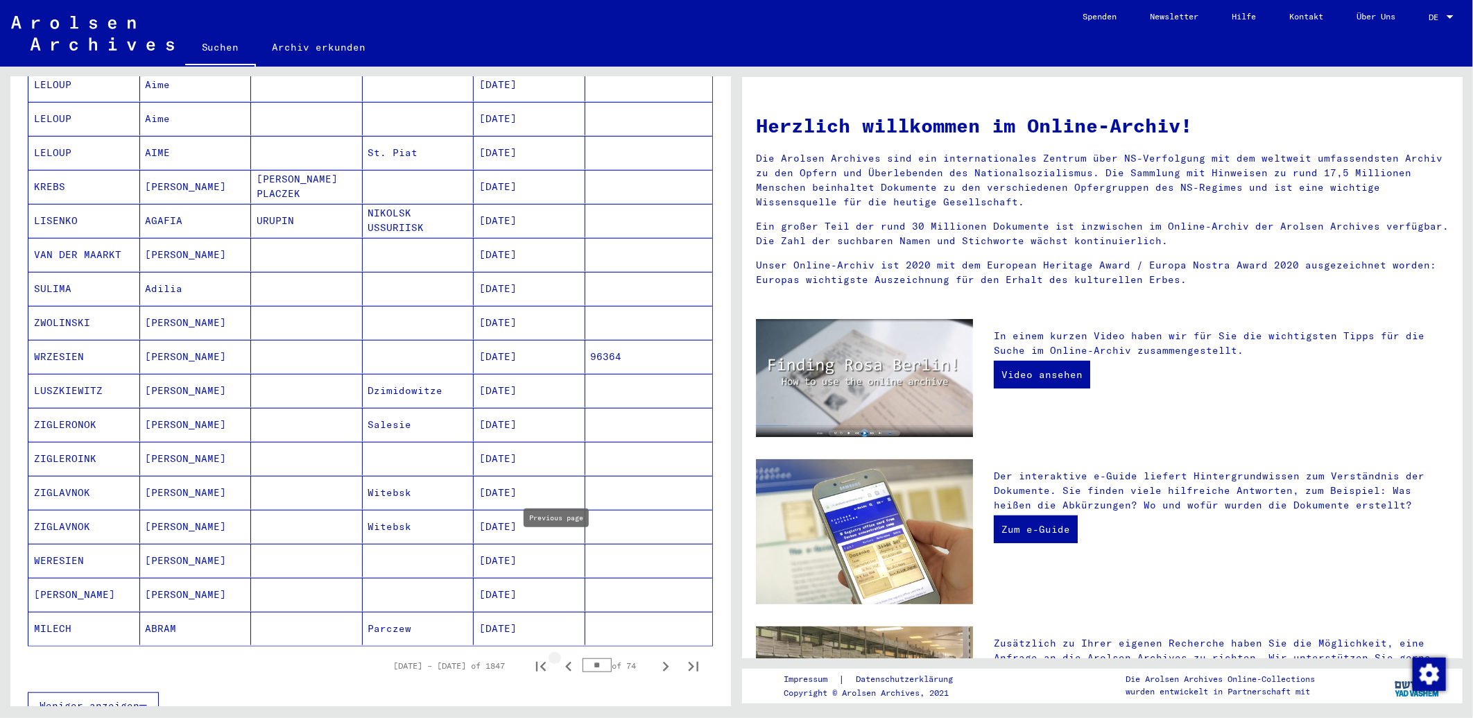
click at [557, 553] on mat-cell "[DATE]" at bounding box center [530, 560] width 112 height 33
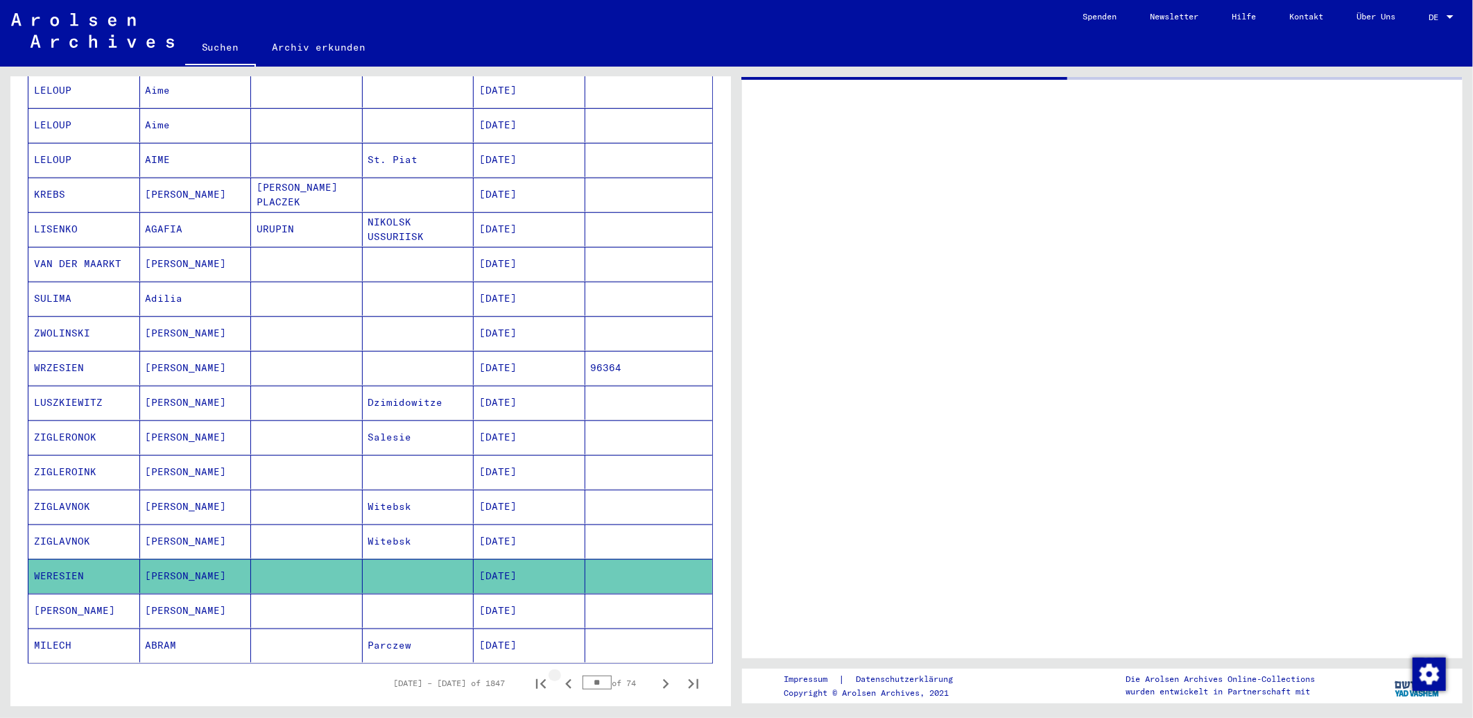
scroll to position [505, 0]
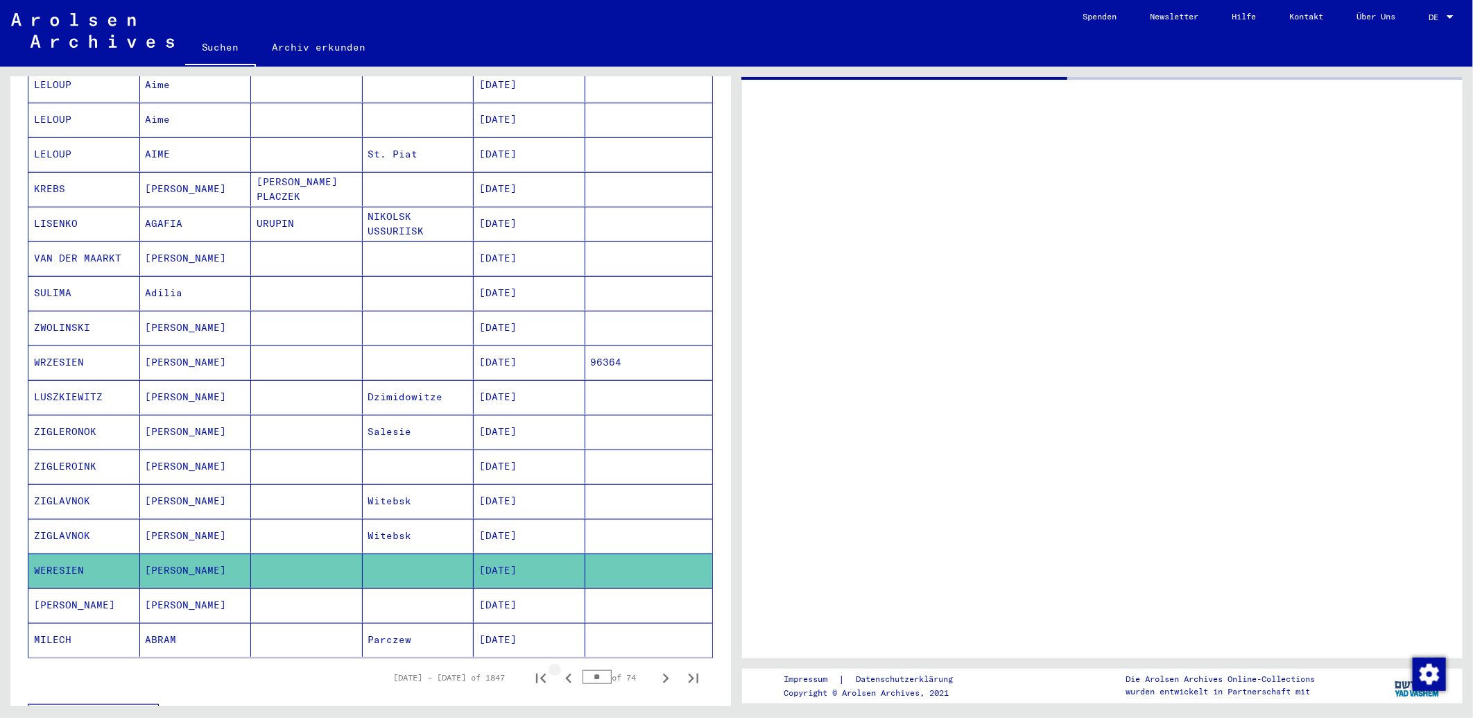
click at [557, 553] on mat-cell "[DATE]" at bounding box center [530, 570] width 112 height 34
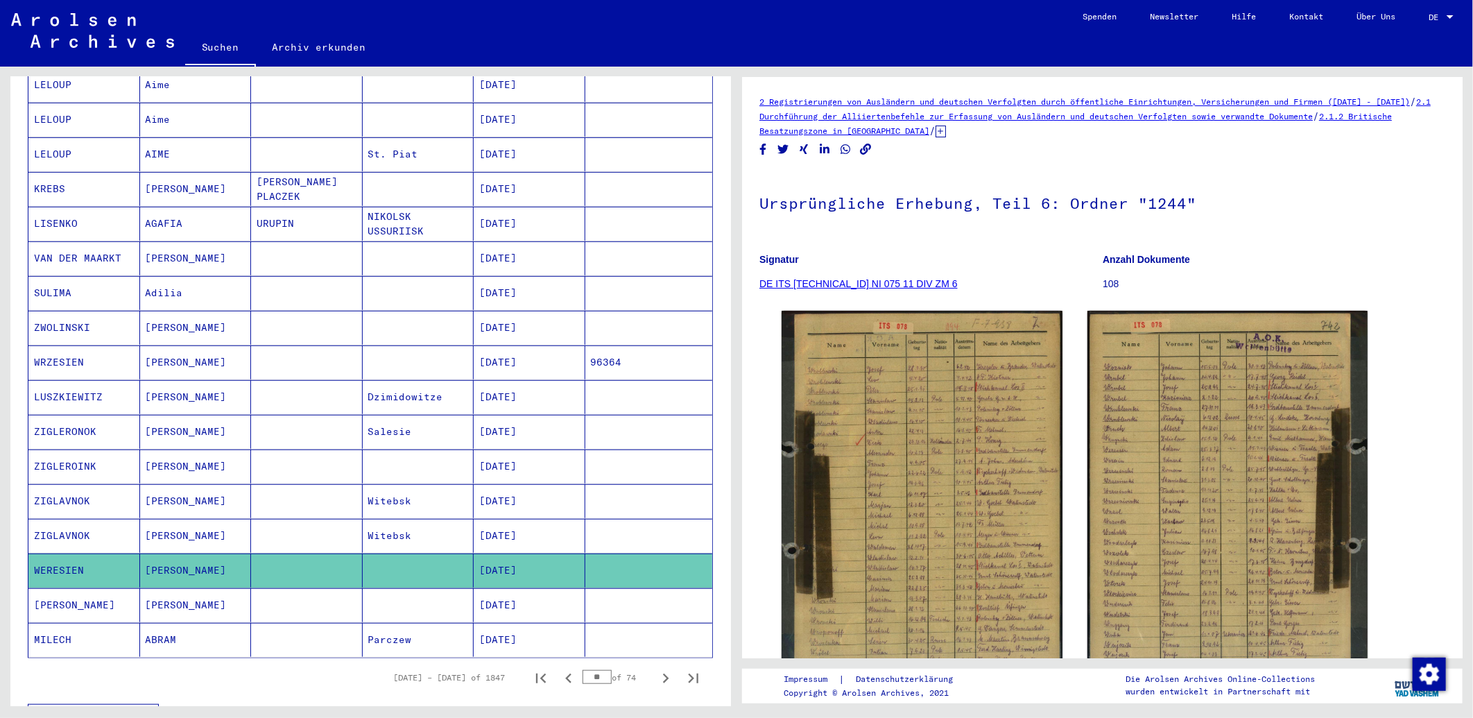
click at [557, 553] on mat-cell "[DATE]" at bounding box center [530, 570] width 112 height 34
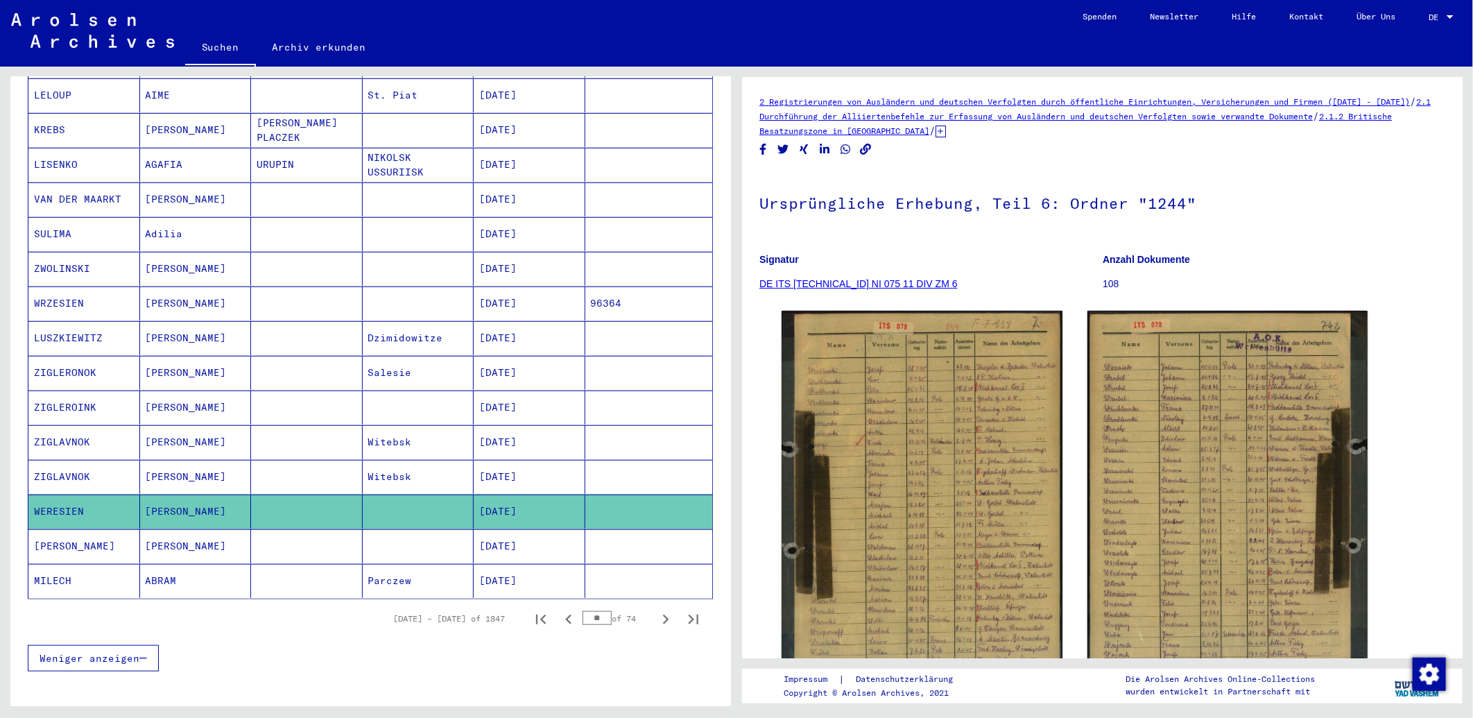
scroll to position [621, 0]
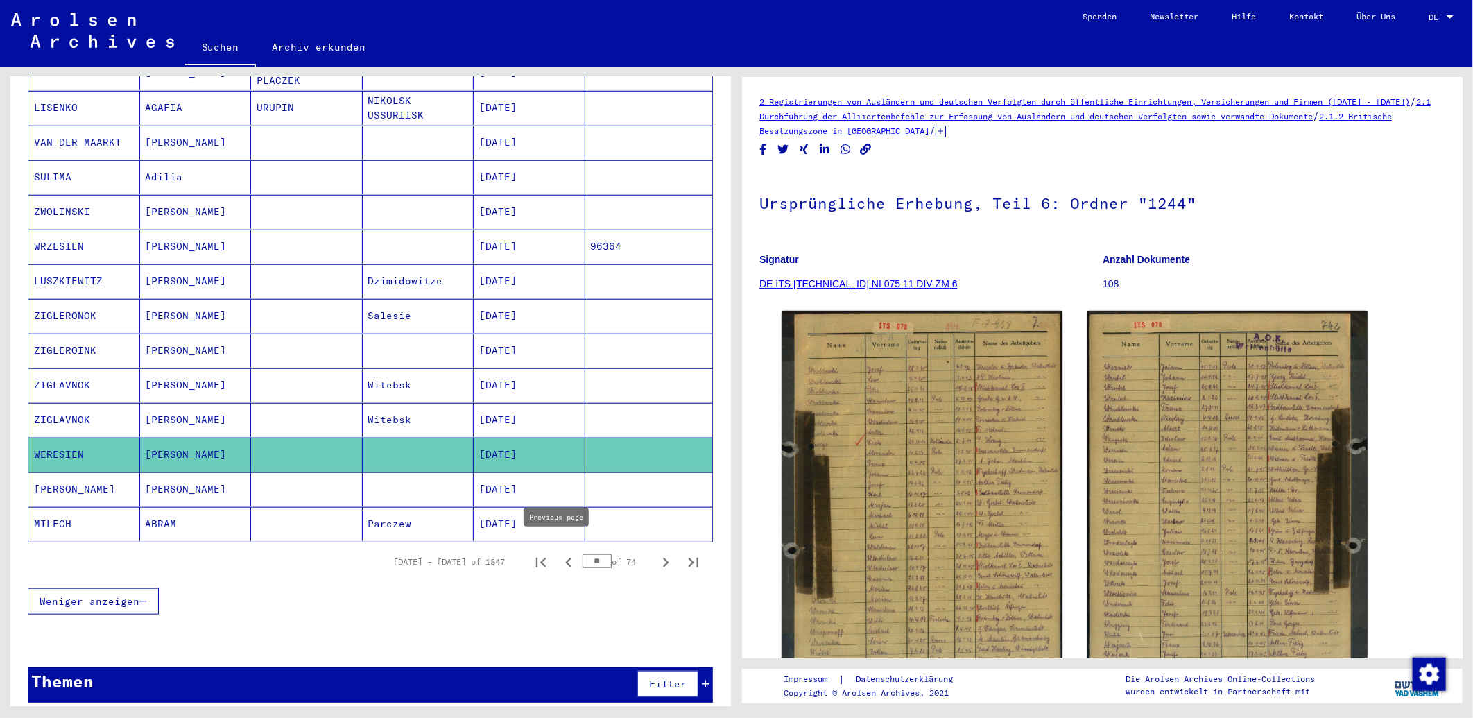
click at [559, 553] on icon "Previous page" at bounding box center [568, 562] width 19 height 19
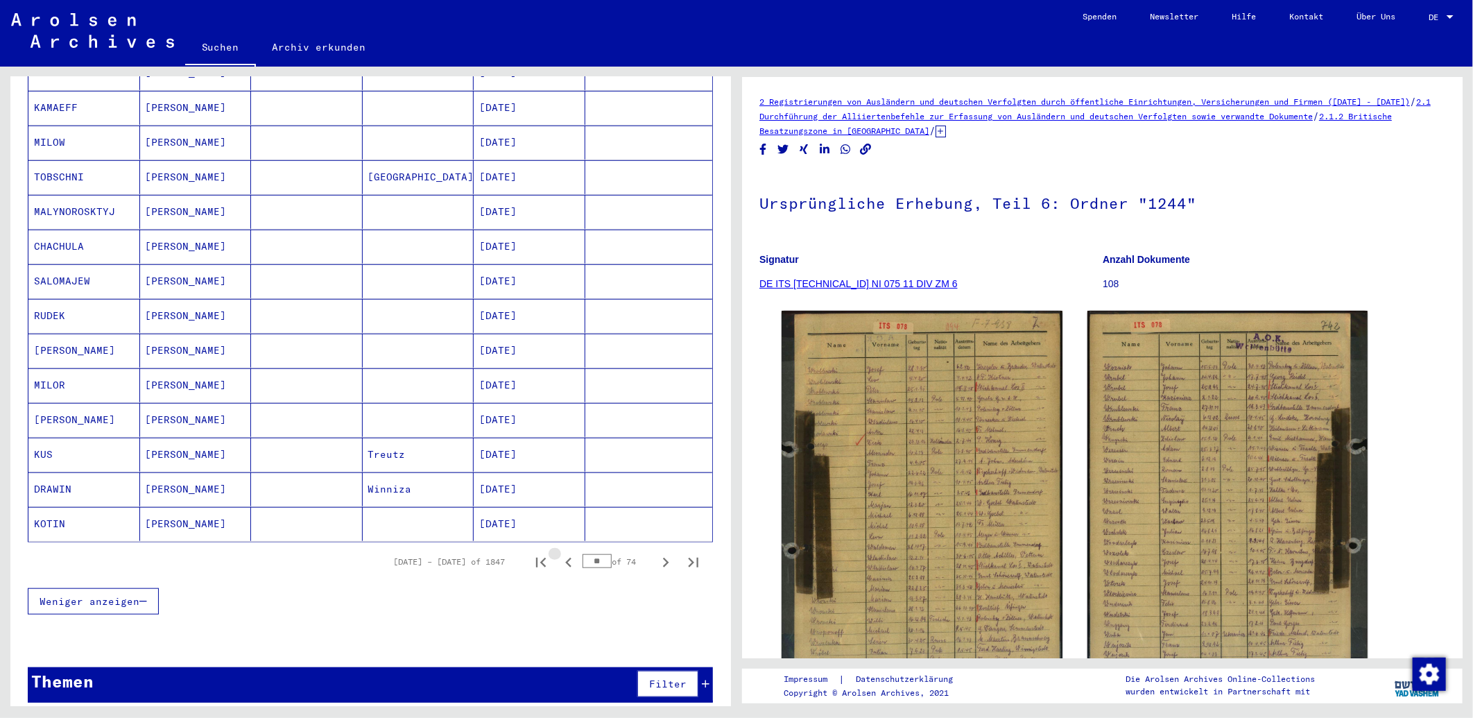
click at [559, 553] on icon "Previous page" at bounding box center [568, 562] width 19 height 19
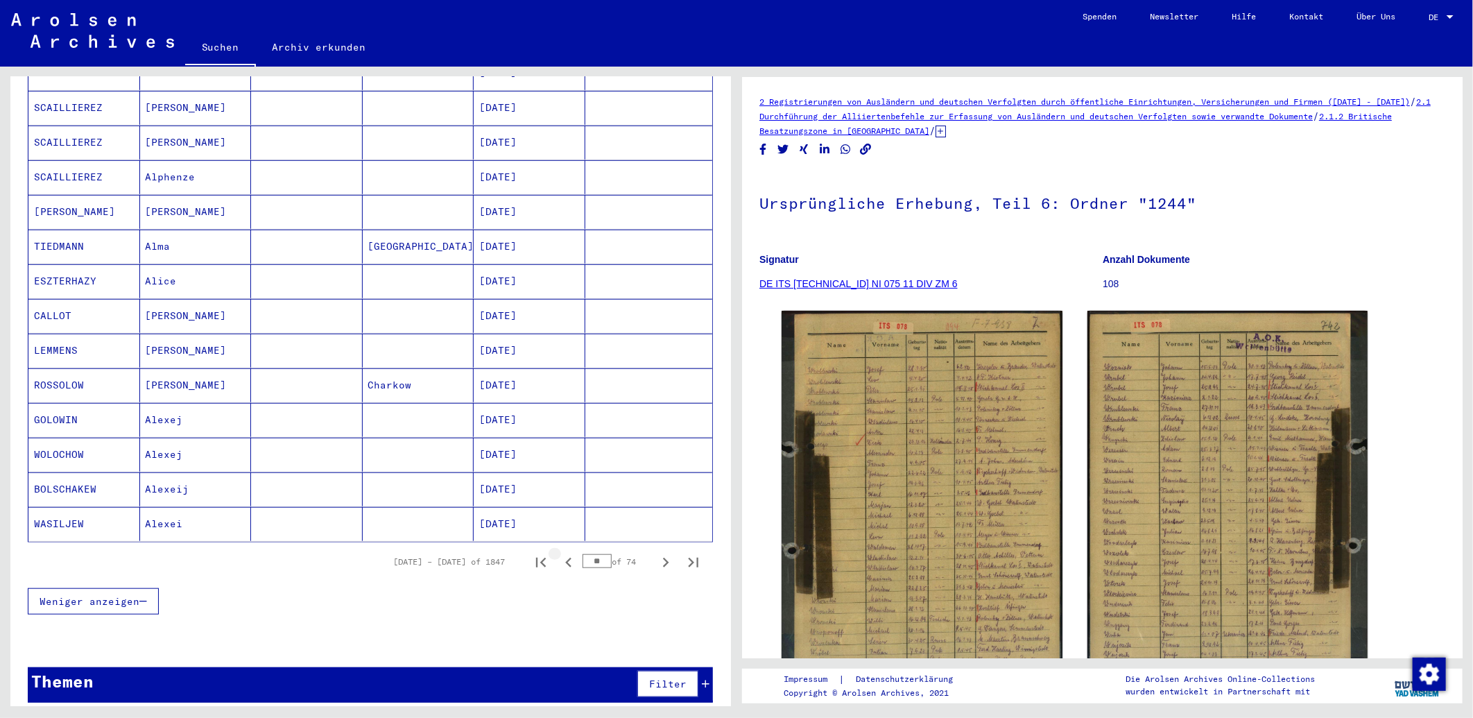
click at [559, 553] on icon "Previous page" at bounding box center [568, 562] width 19 height 19
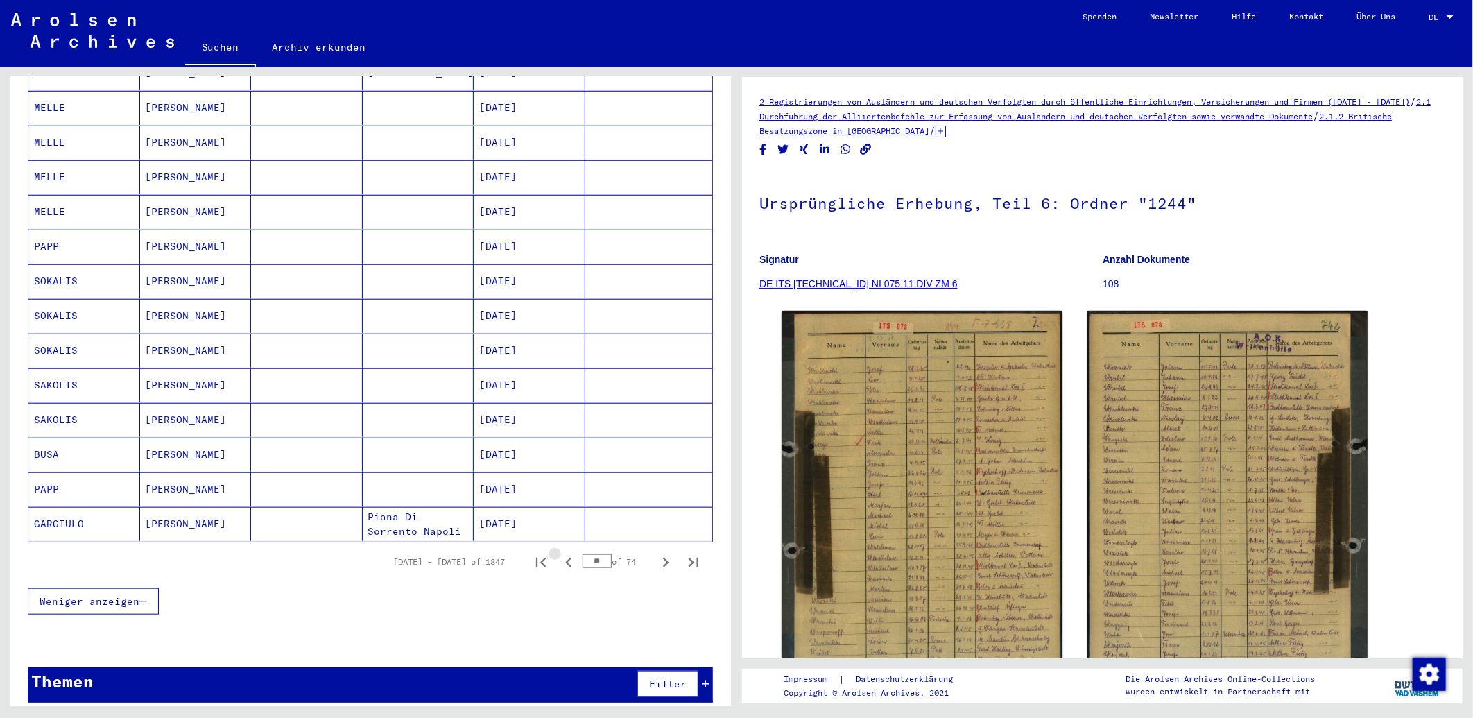
click at [559, 553] on icon "Previous page" at bounding box center [568, 562] width 19 height 19
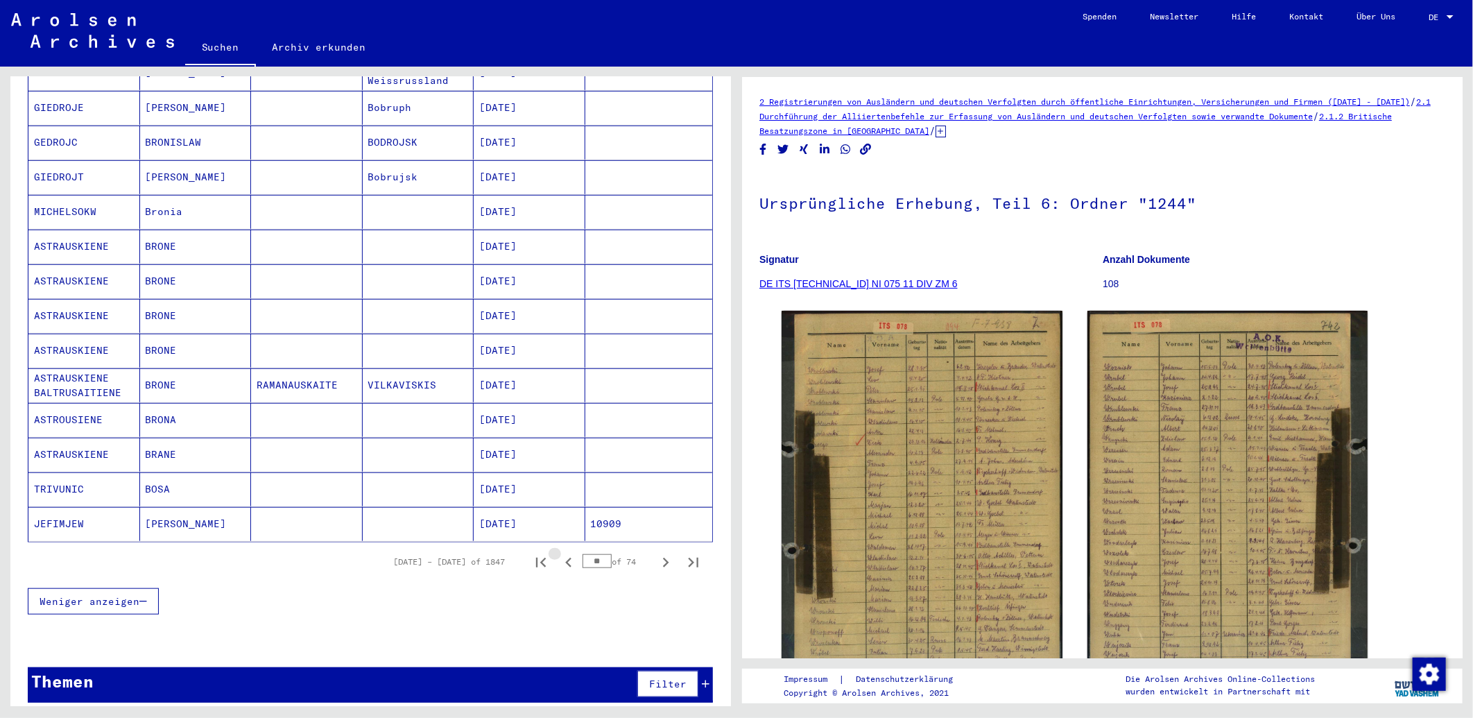
click at [559, 553] on icon "Previous page" at bounding box center [568, 562] width 19 height 19
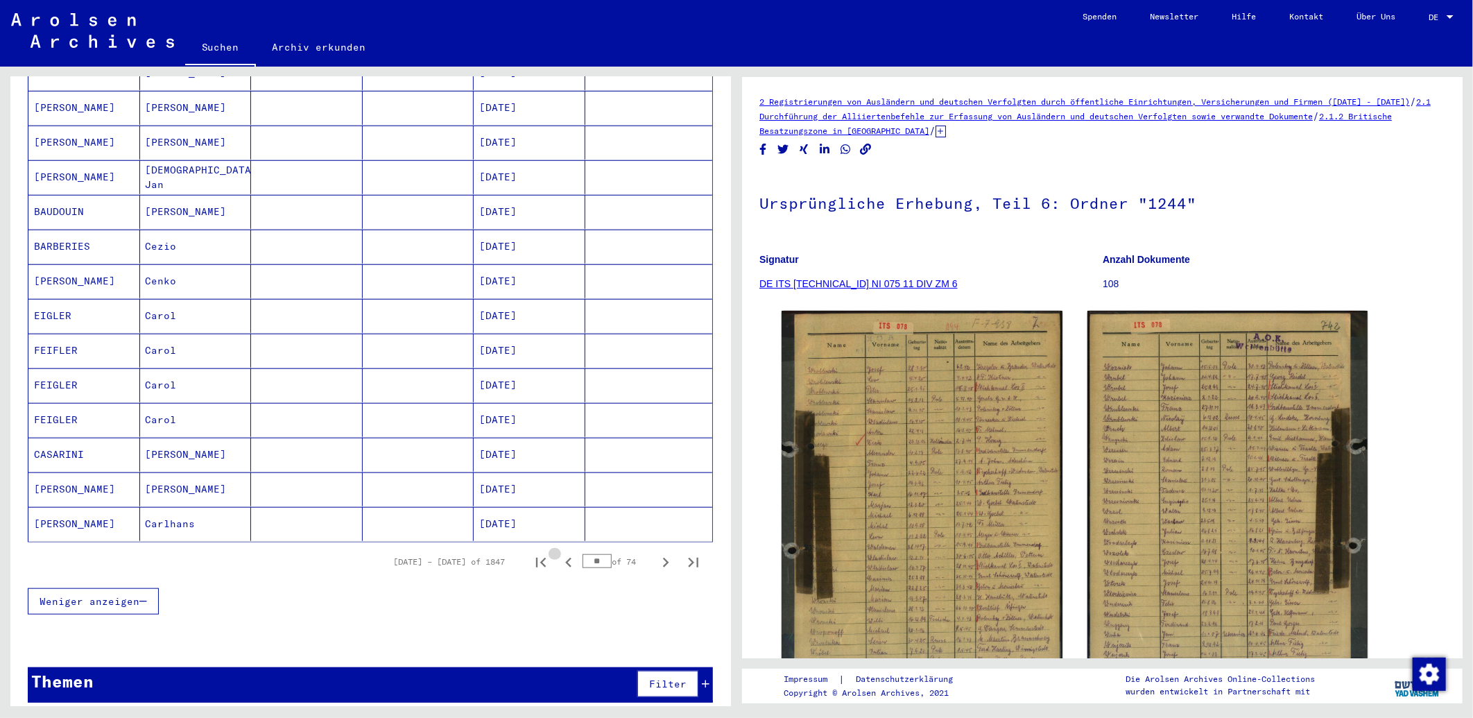
click at [559, 553] on icon "Previous page" at bounding box center [568, 562] width 19 height 19
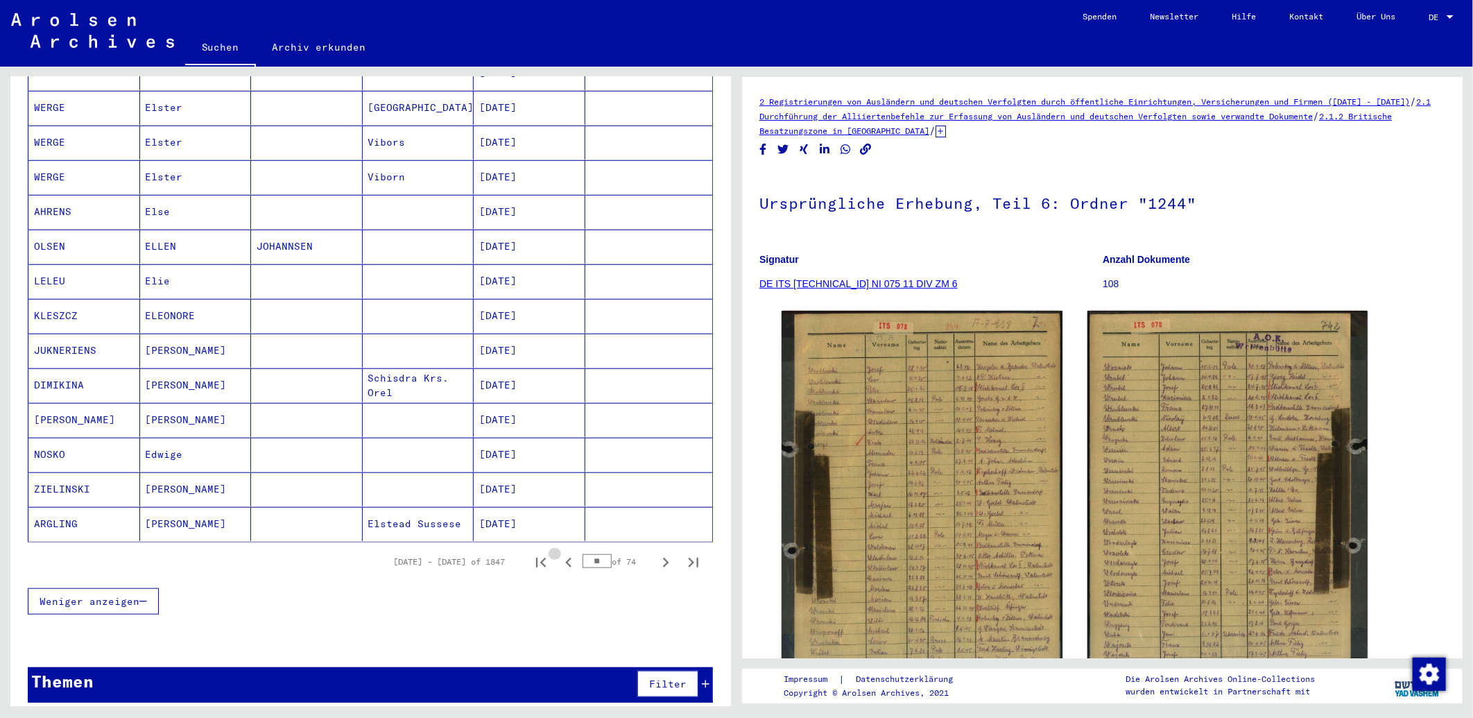
click at [559, 553] on icon "Previous page" at bounding box center [568, 562] width 19 height 19
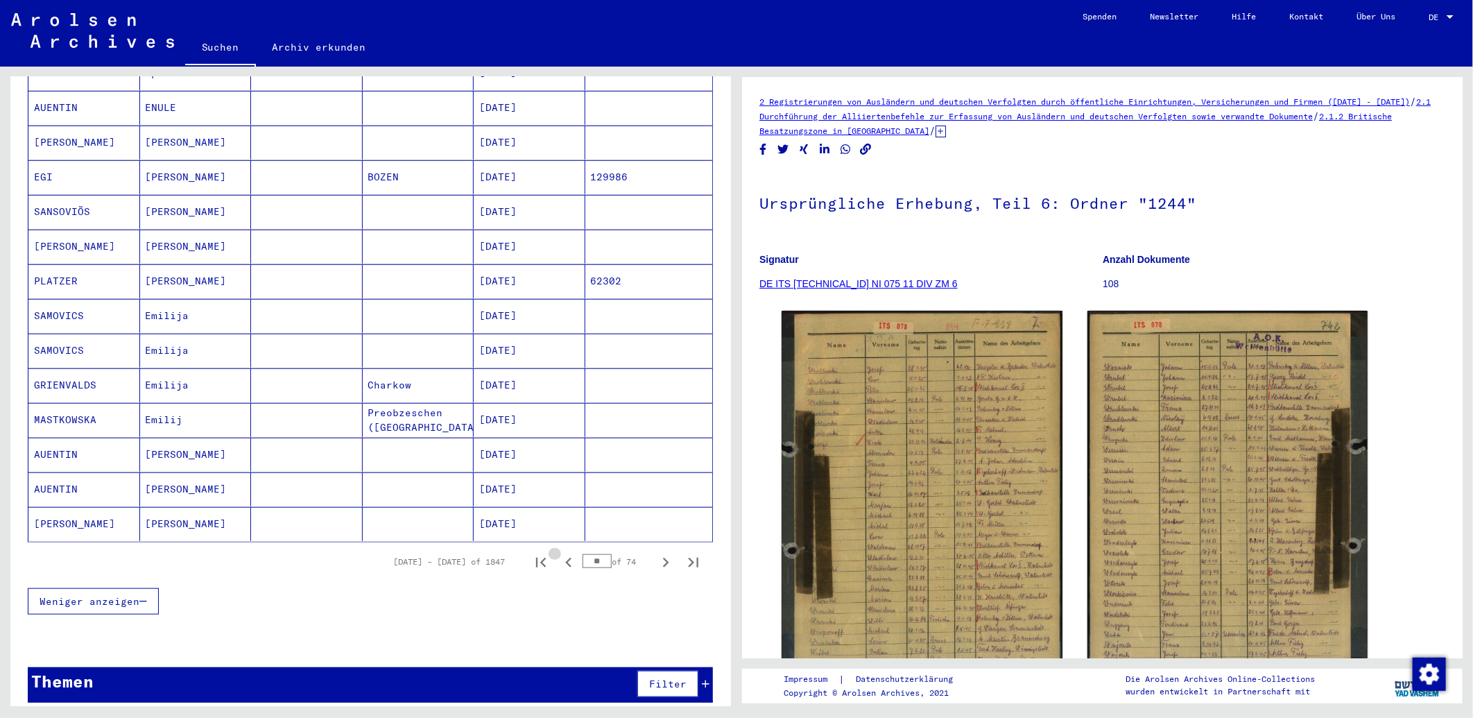
click at [559, 553] on icon "Previous page" at bounding box center [568, 562] width 19 height 19
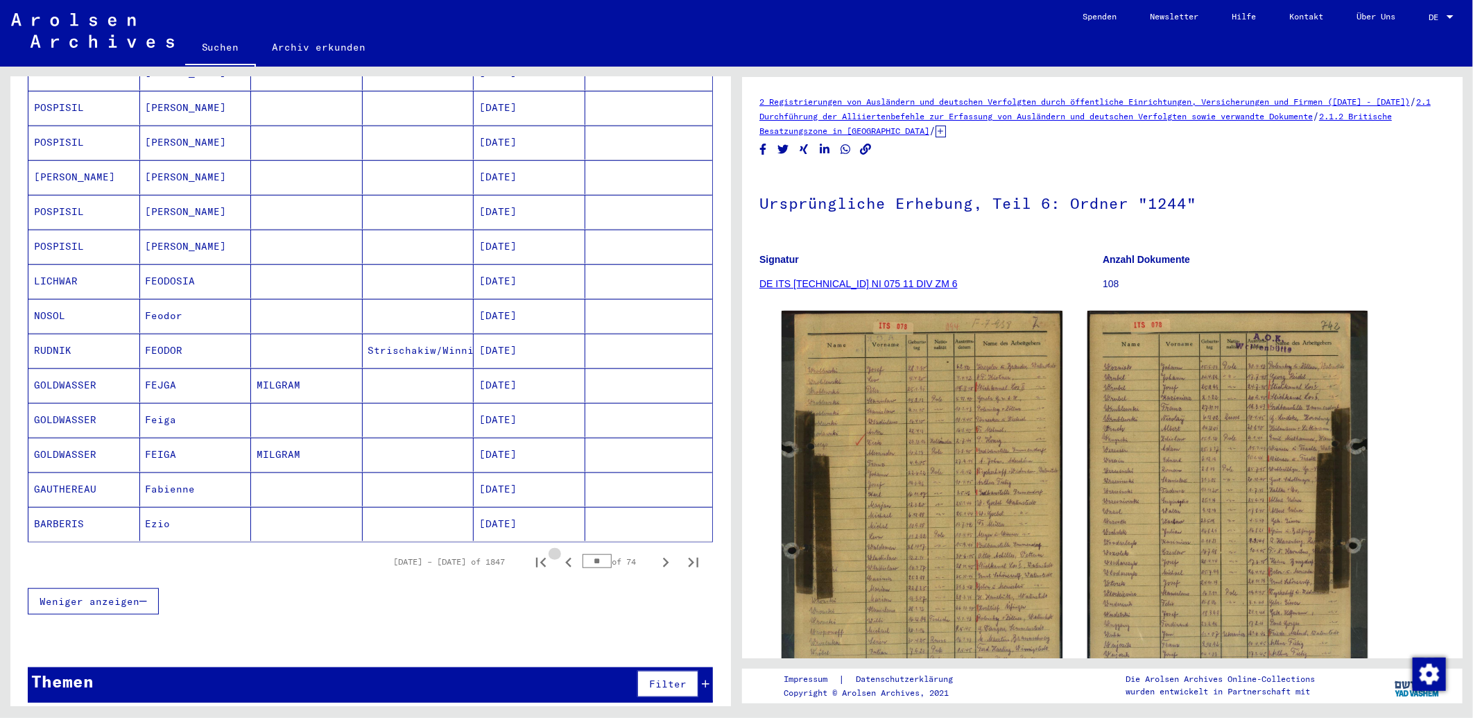
click at [559, 553] on icon "Previous page" at bounding box center [568, 562] width 19 height 19
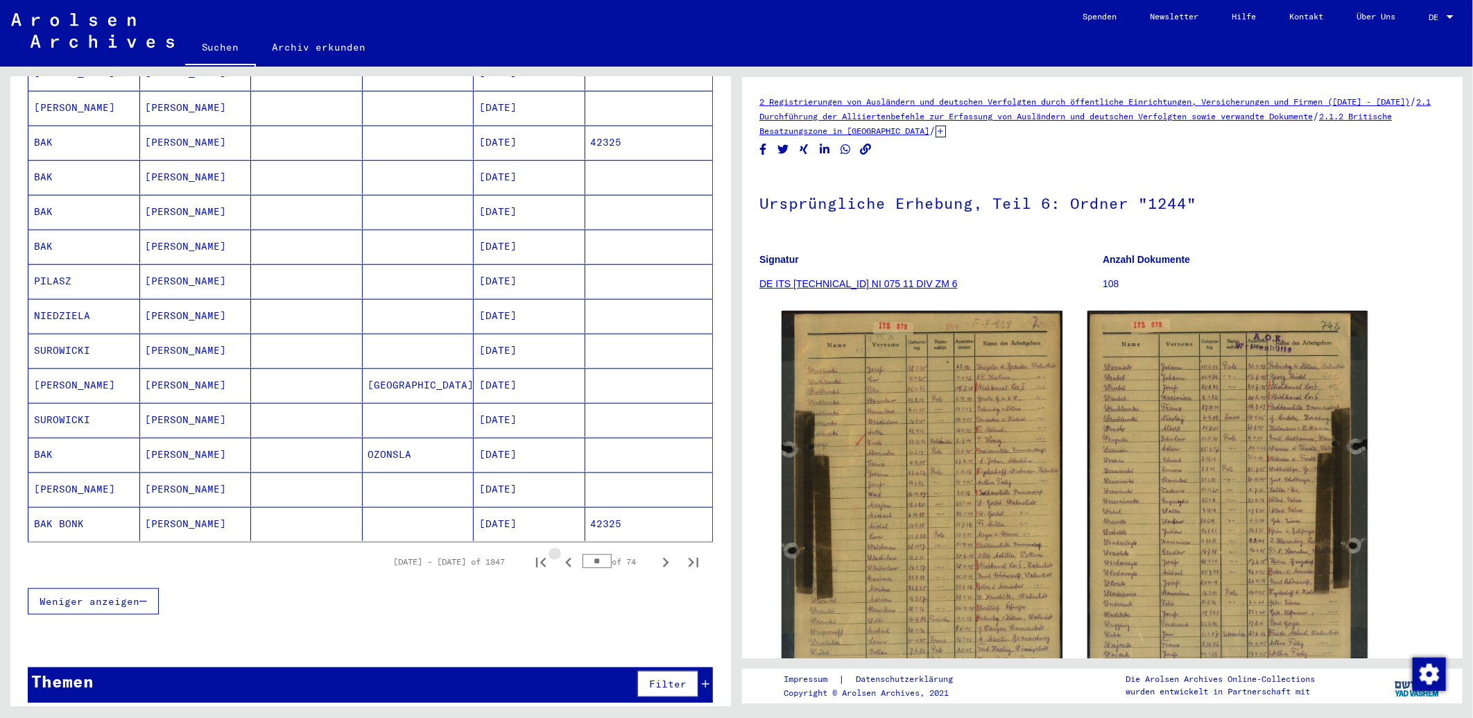
click at [559, 553] on icon "Previous page" at bounding box center [568, 562] width 19 height 19
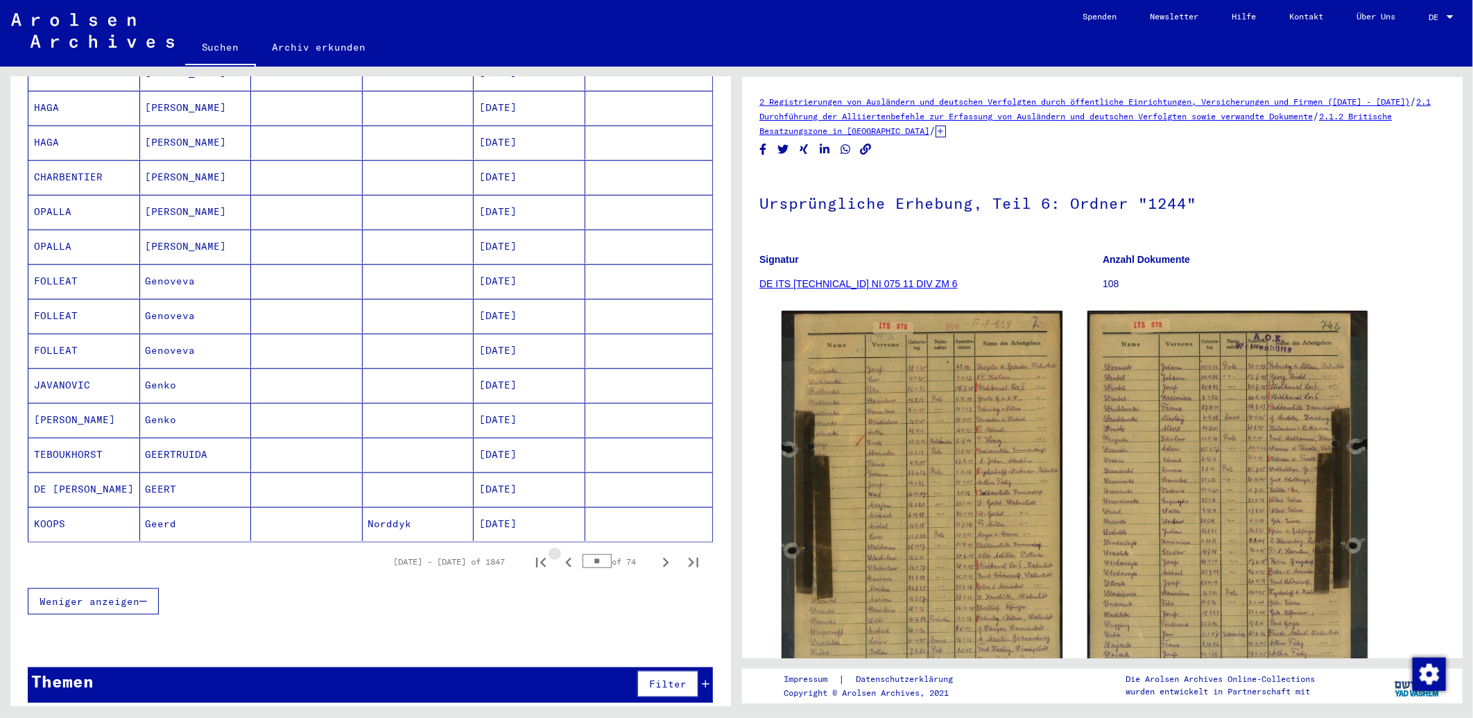
click at [559, 553] on icon "Previous page" at bounding box center [568, 562] width 19 height 19
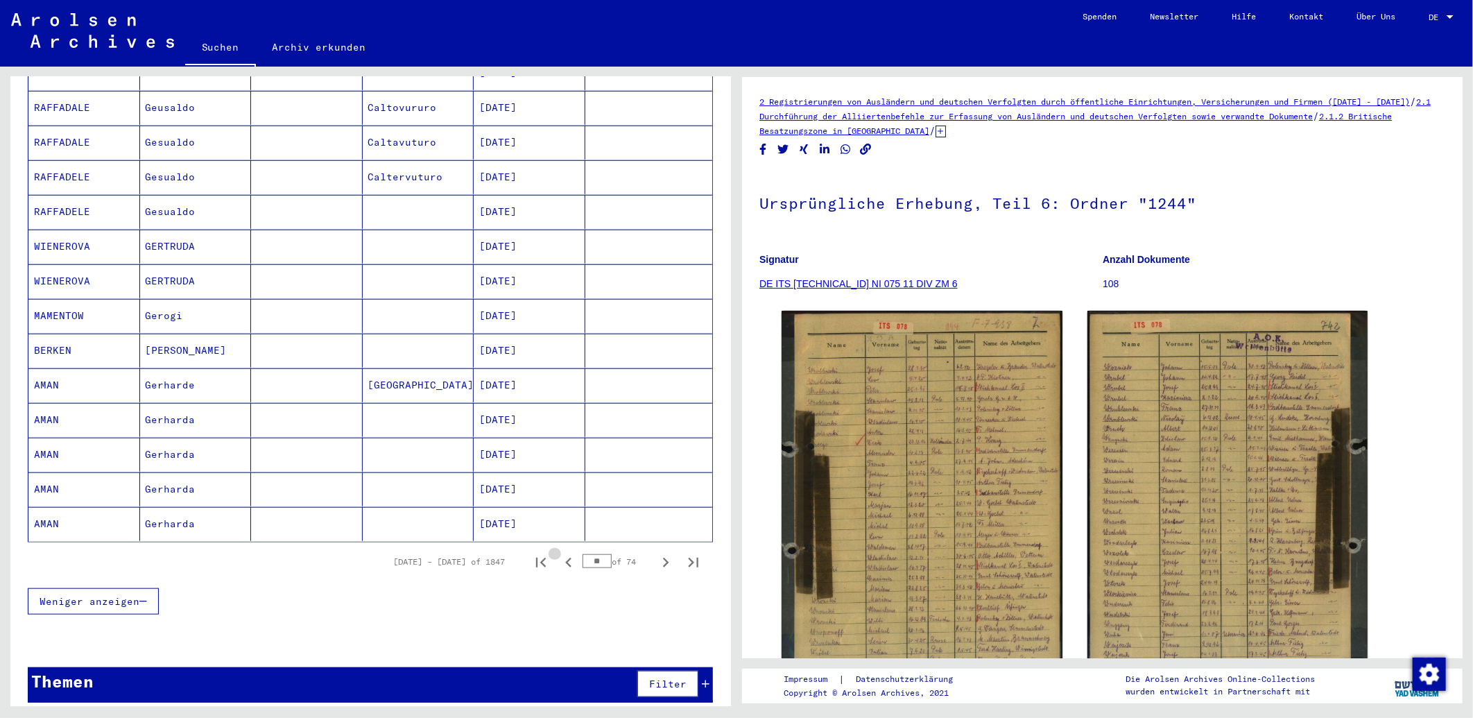
click at [559, 553] on icon "Previous page" at bounding box center [568, 562] width 19 height 19
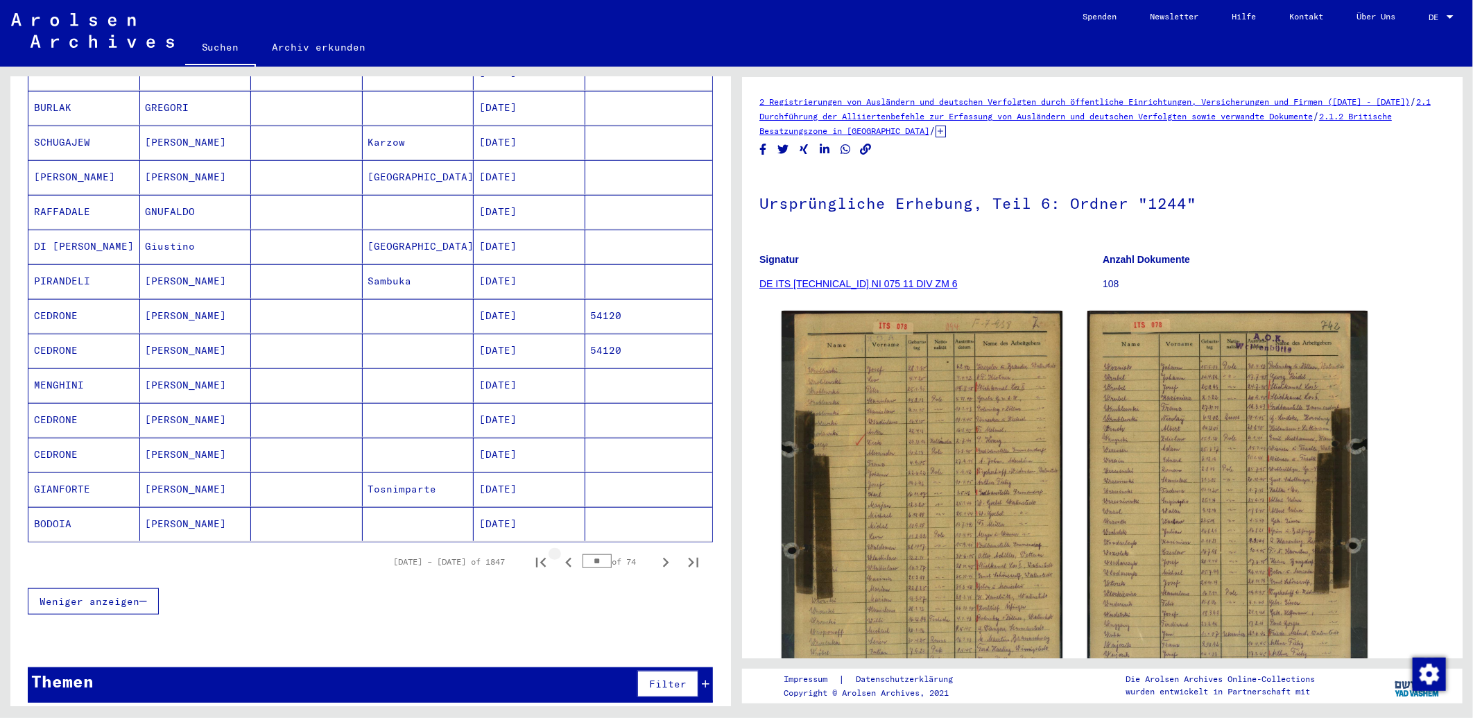
click at [559, 553] on icon "Previous page" at bounding box center [568, 562] width 19 height 19
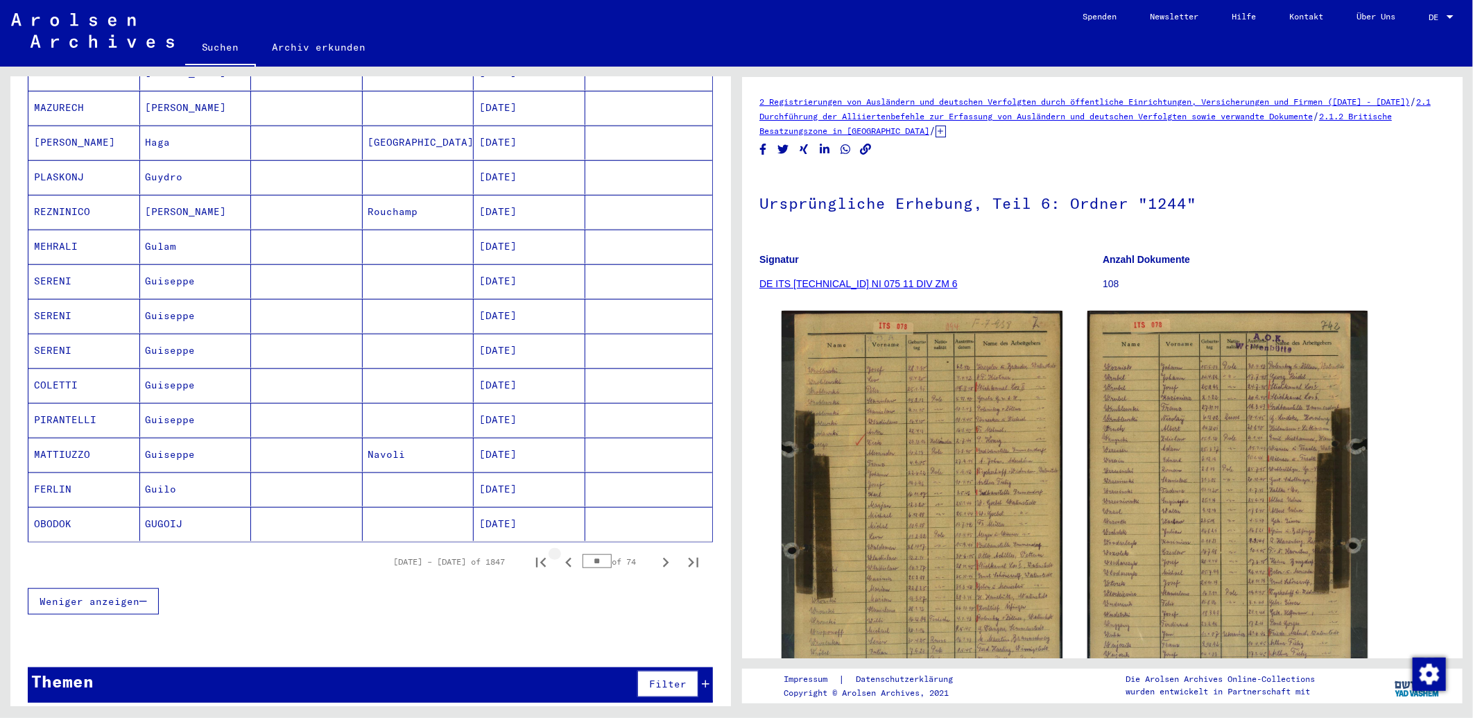
click at [559, 553] on icon "Previous page" at bounding box center [568, 562] width 19 height 19
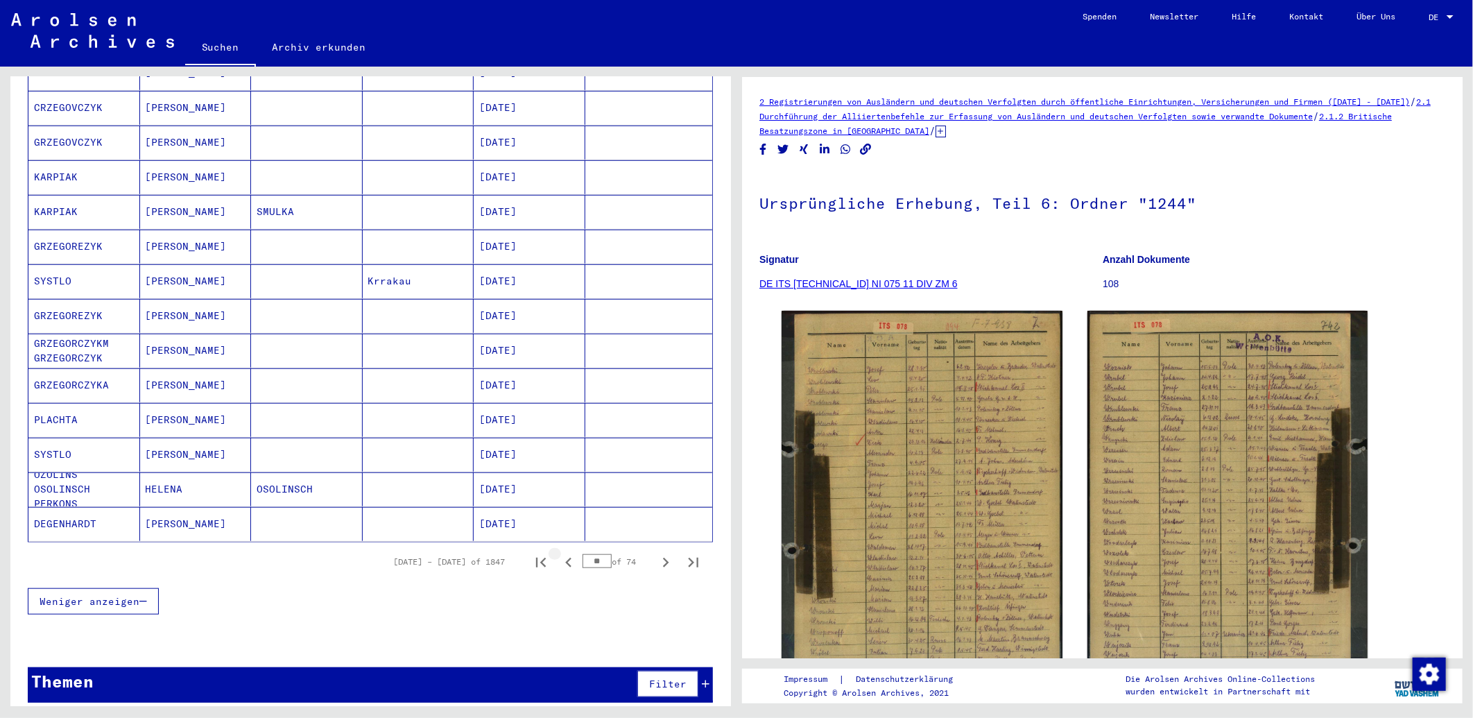
click at [559, 553] on icon "Previous page" at bounding box center [568, 562] width 19 height 19
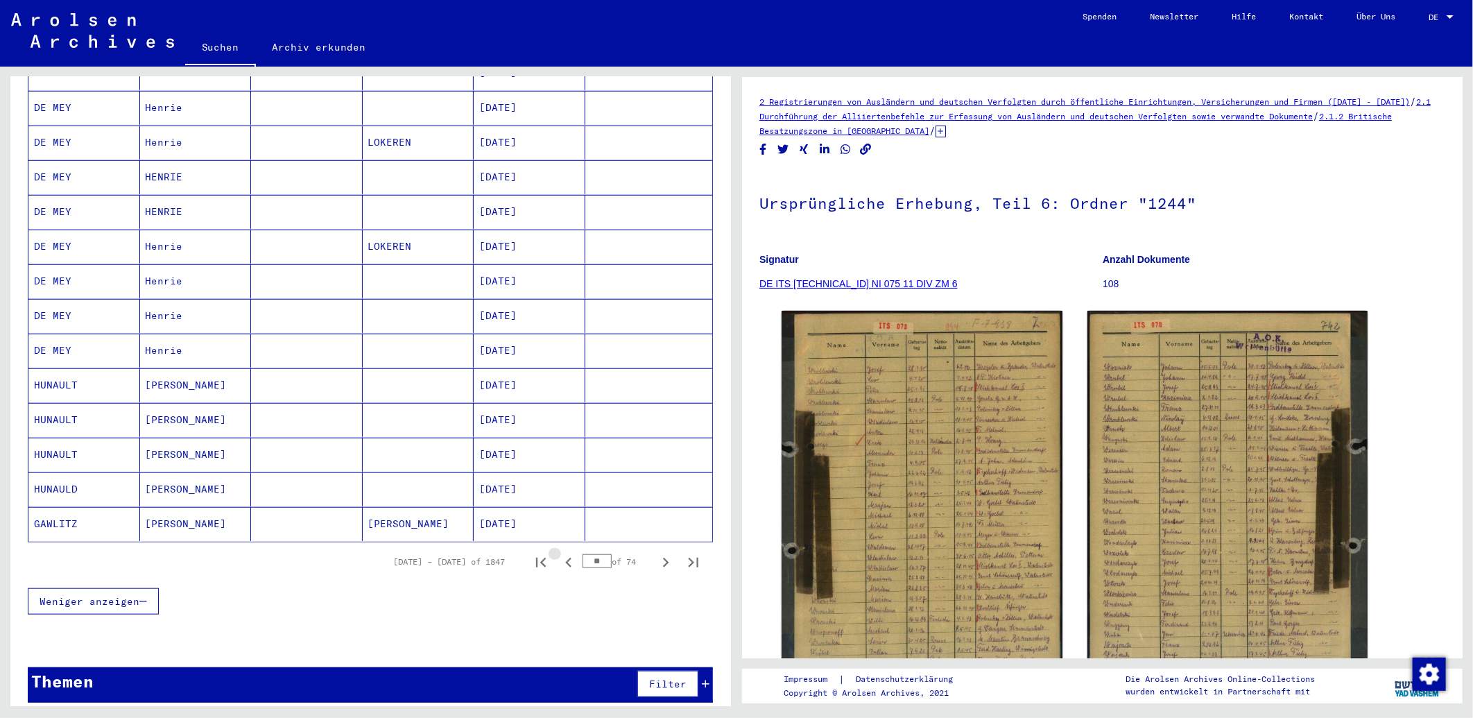
click at [559, 553] on icon "Previous page" at bounding box center [568, 562] width 19 height 19
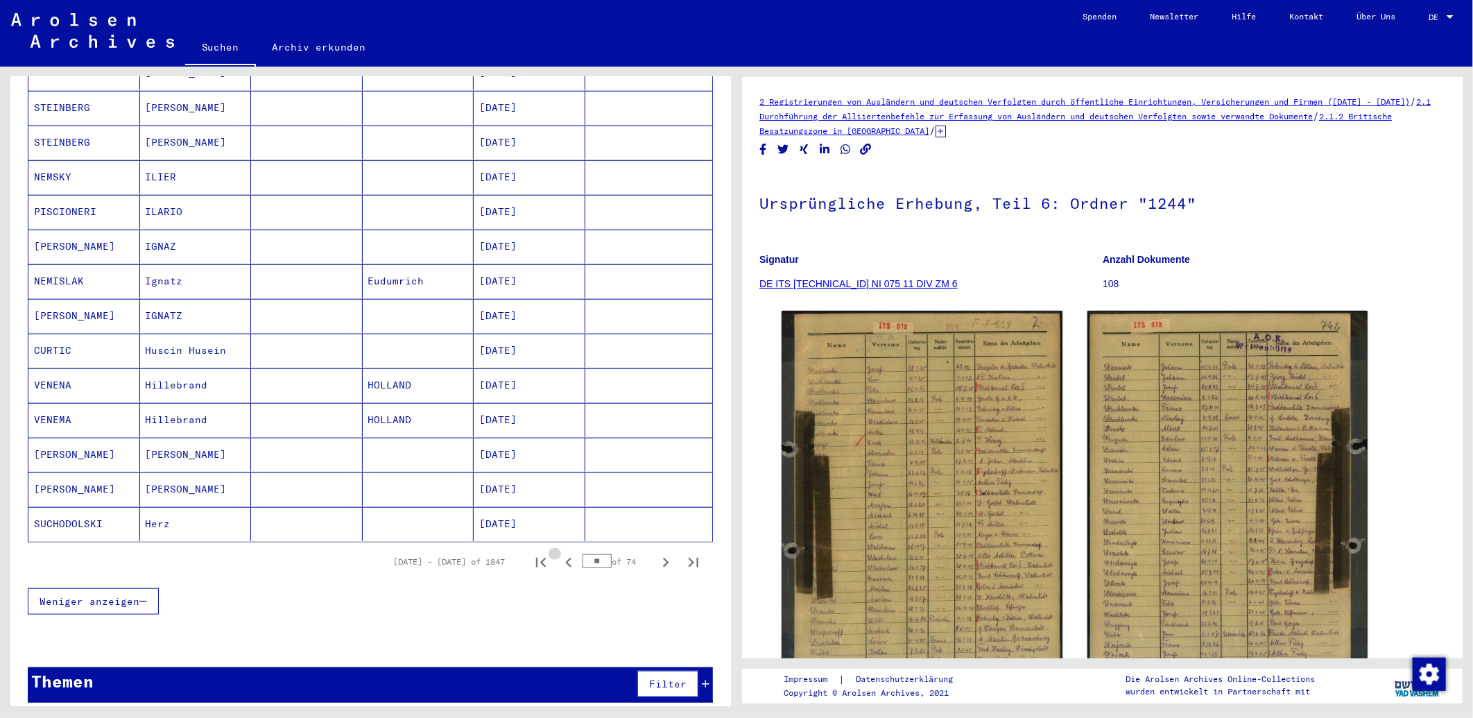
click at [559, 553] on icon "Previous page" at bounding box center [568, 562] width 19 height 19
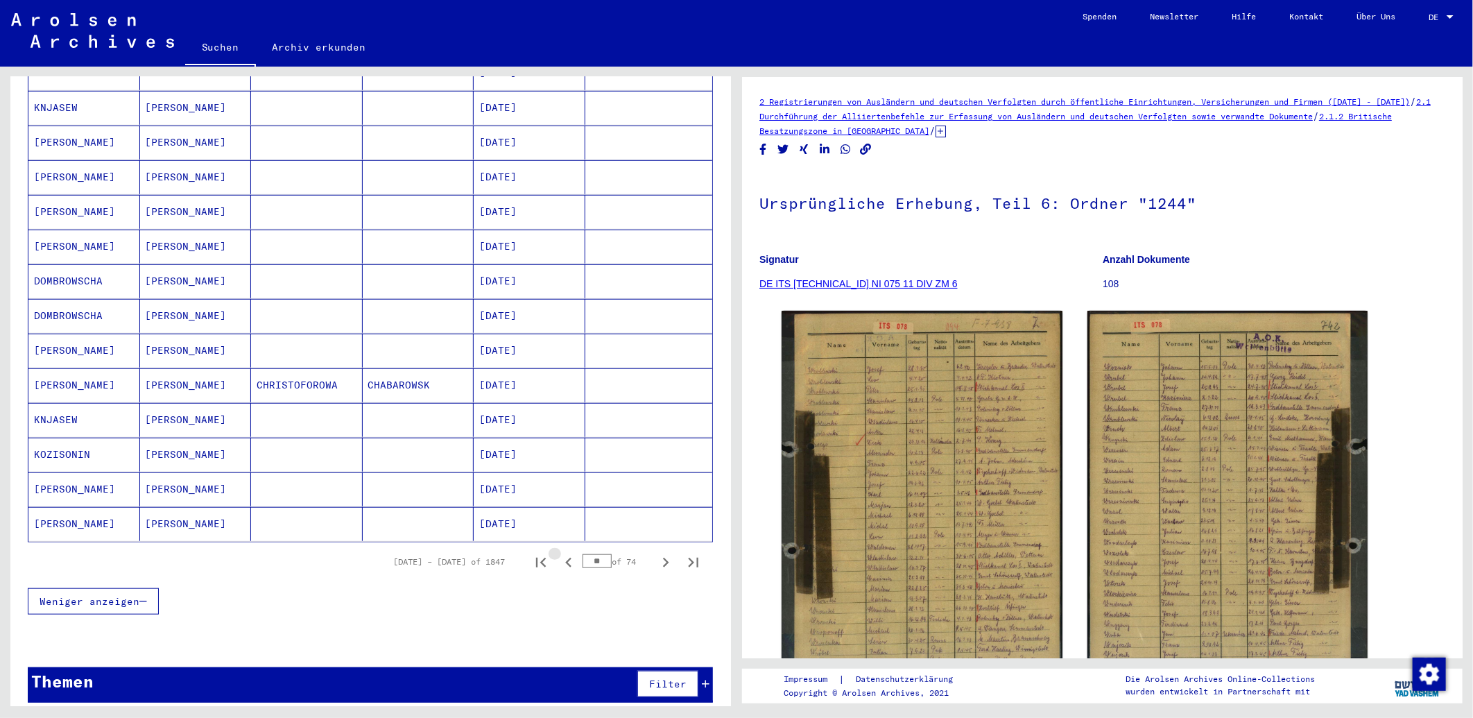
click at [559, 553] on icon "Previous page" at bounding box center [568, 562] width 19 height 19
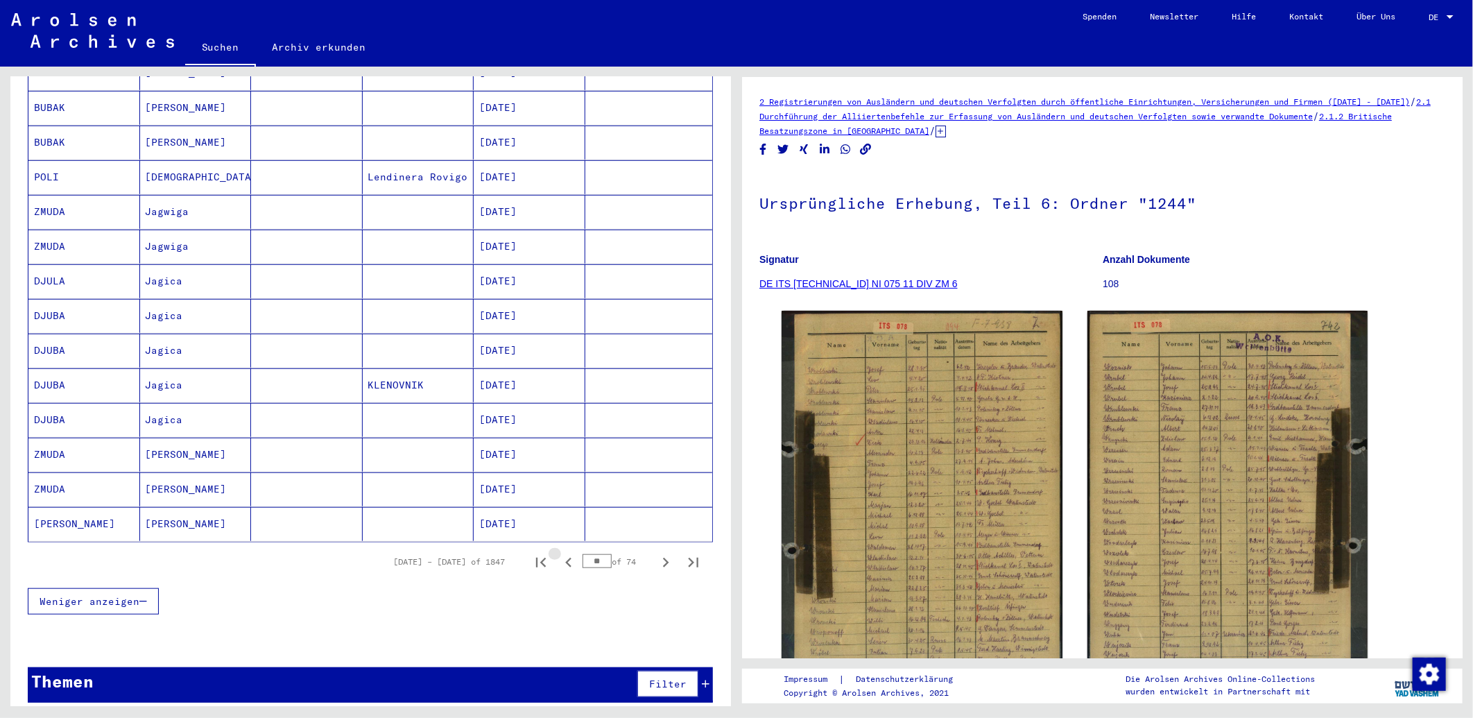
click at [559, 553] on icon "Previous page" at bounding box center [568, 562] width 19 height 19
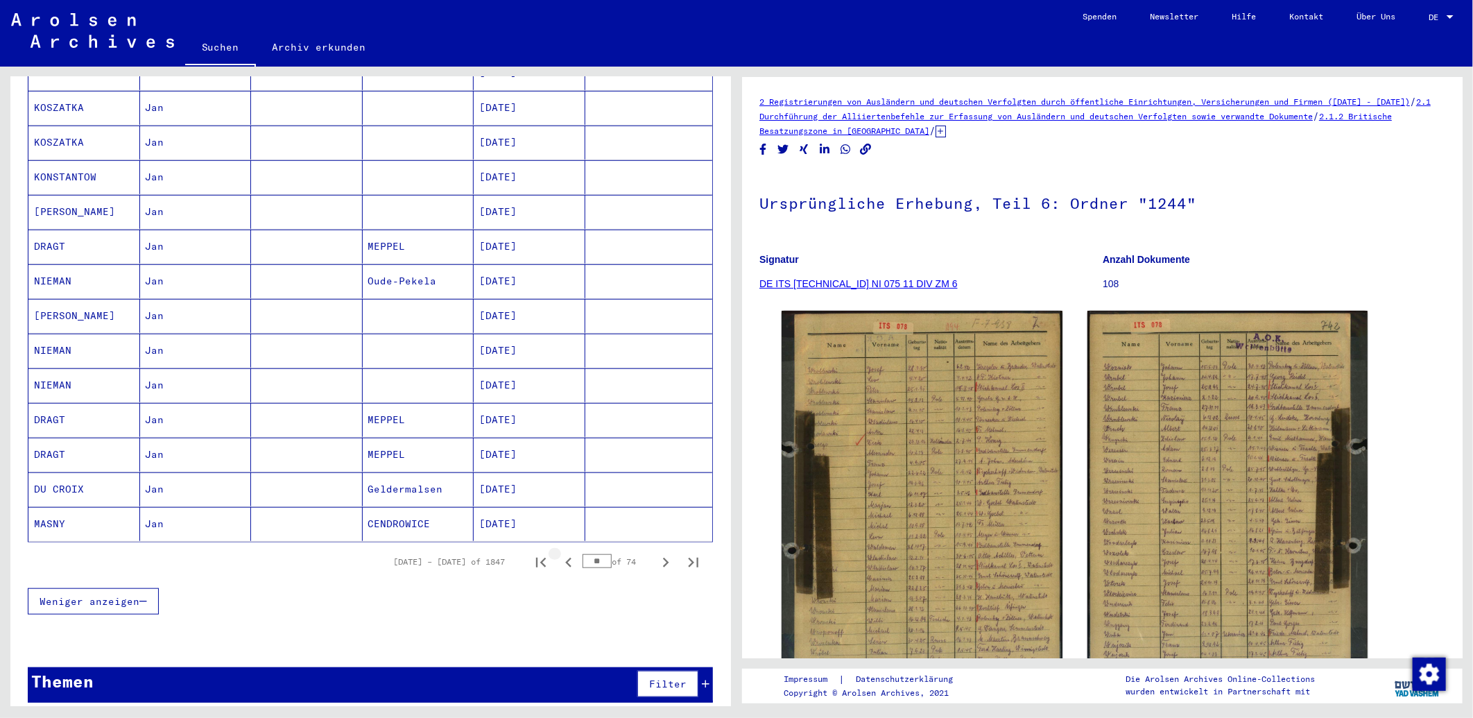
click at [559, 553] on icon "Previous page" at bounding box center [568, 562] width 19 height 19
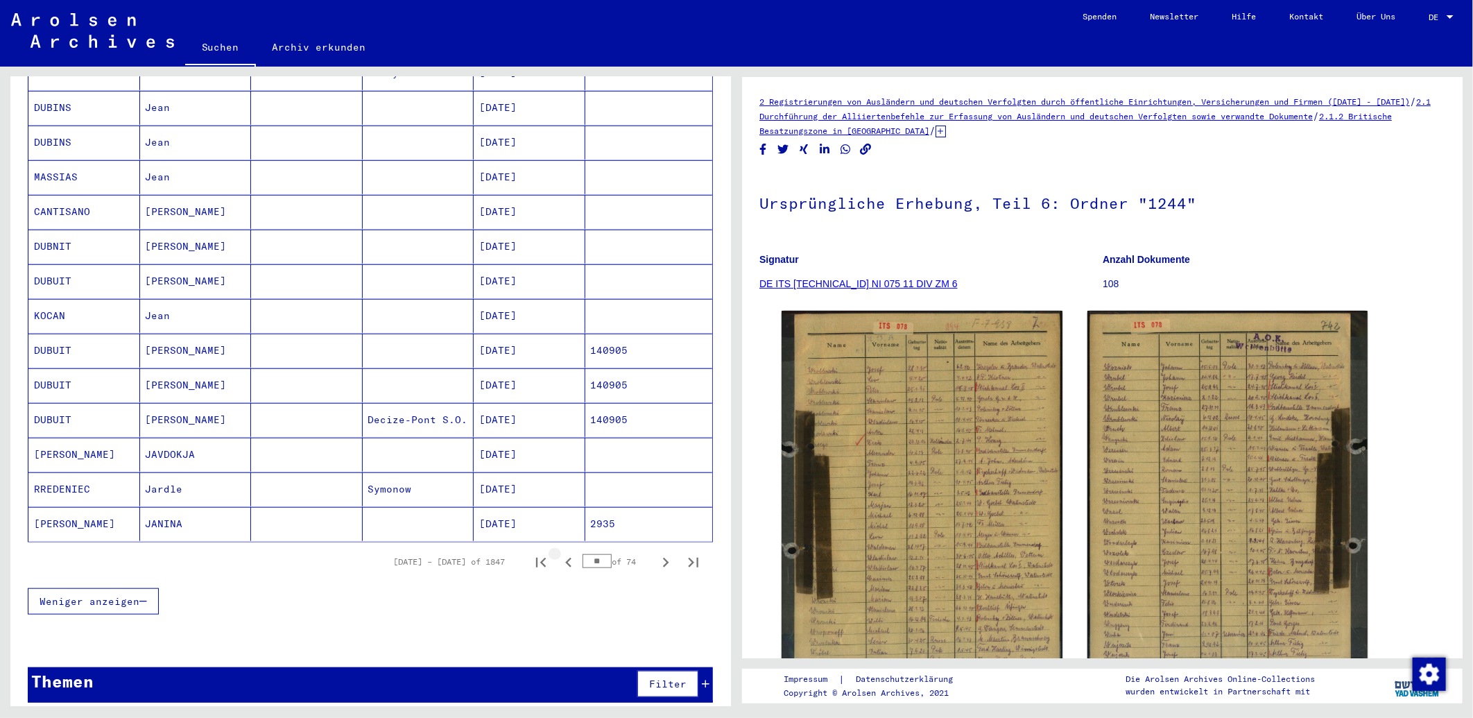
click at [559, 553] on icon "Previous page" at bounding box center [568, 562] width 19 height 19
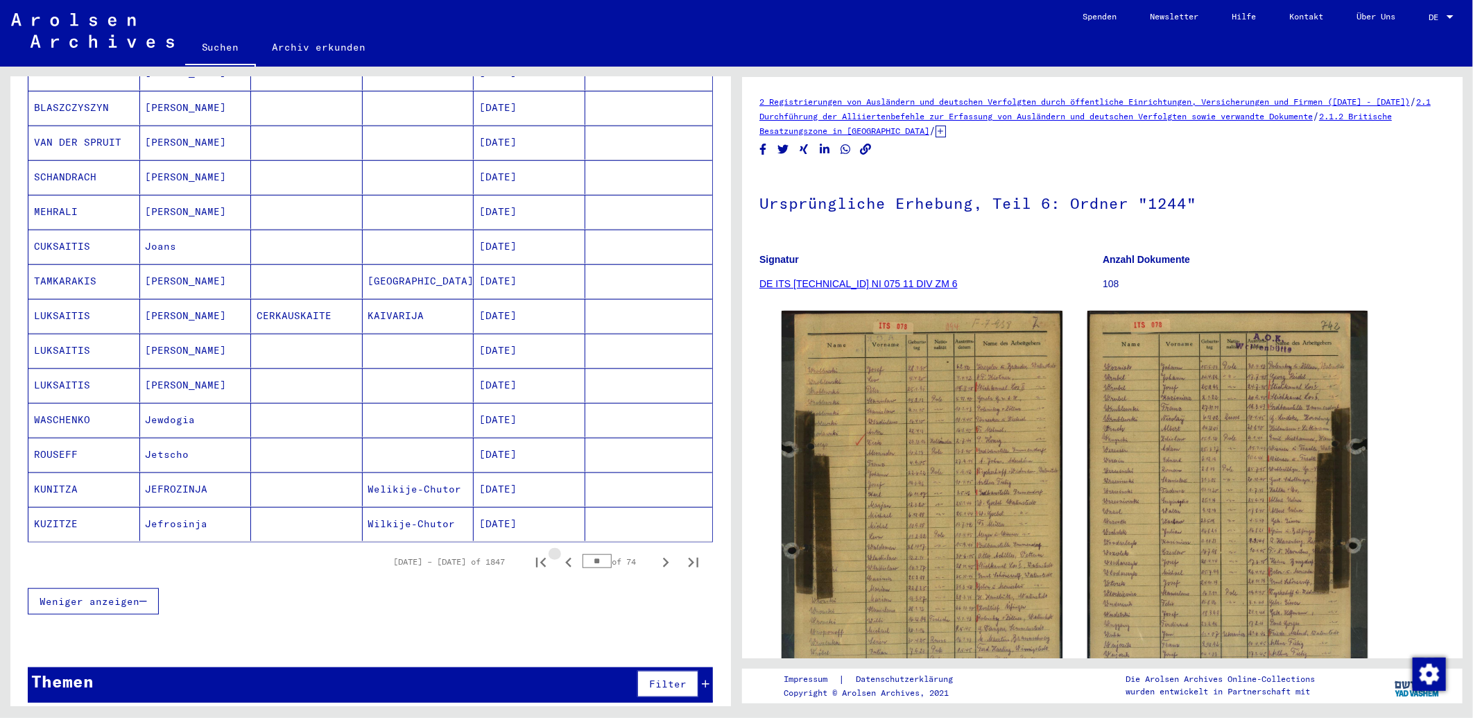
click at [559, 553] on icon "Previous page" at bounding box center [568, 562] width 19 height 19
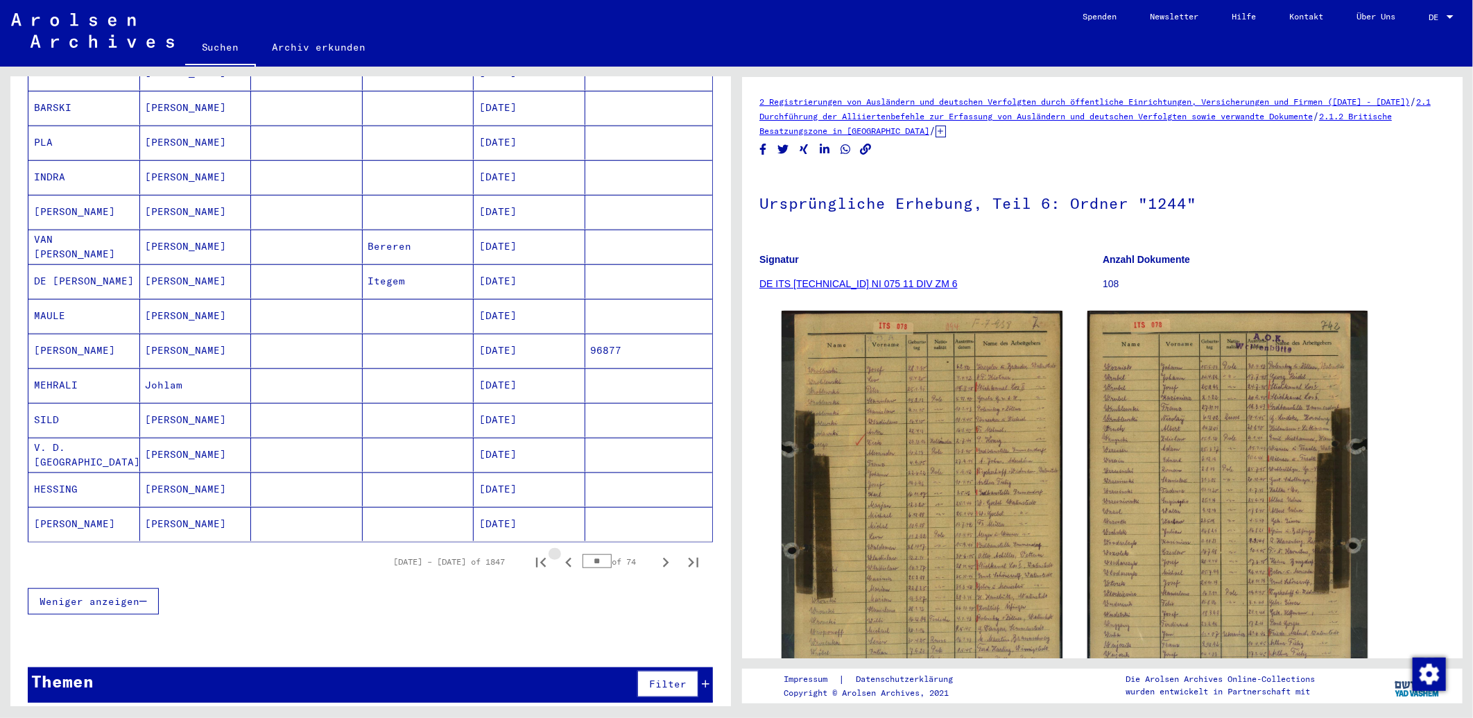
click at [559, 553] on icon "Previous page" at bounding box center [568, 562] width 19 height 19
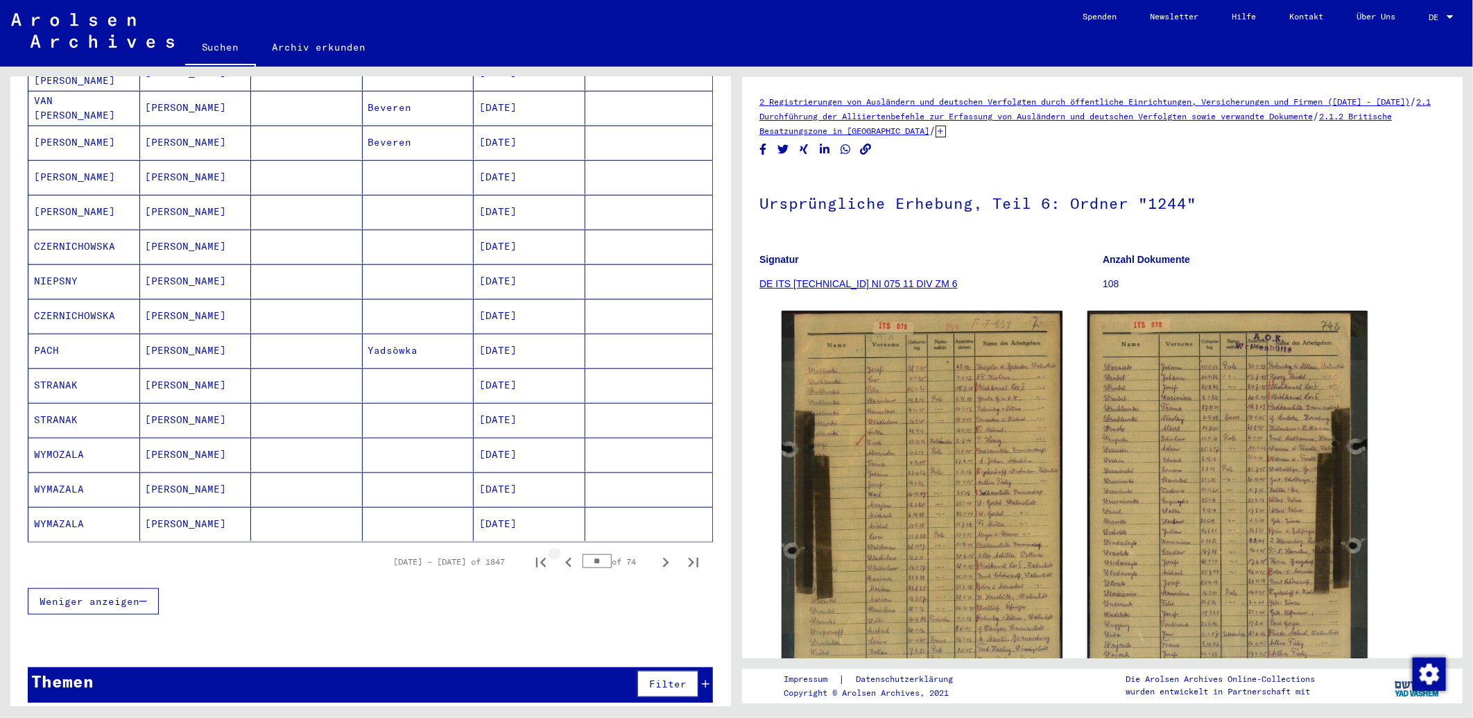
click at [559, 553] on icon "Previous page" at bounding box center [568, 562] width 19 height 19
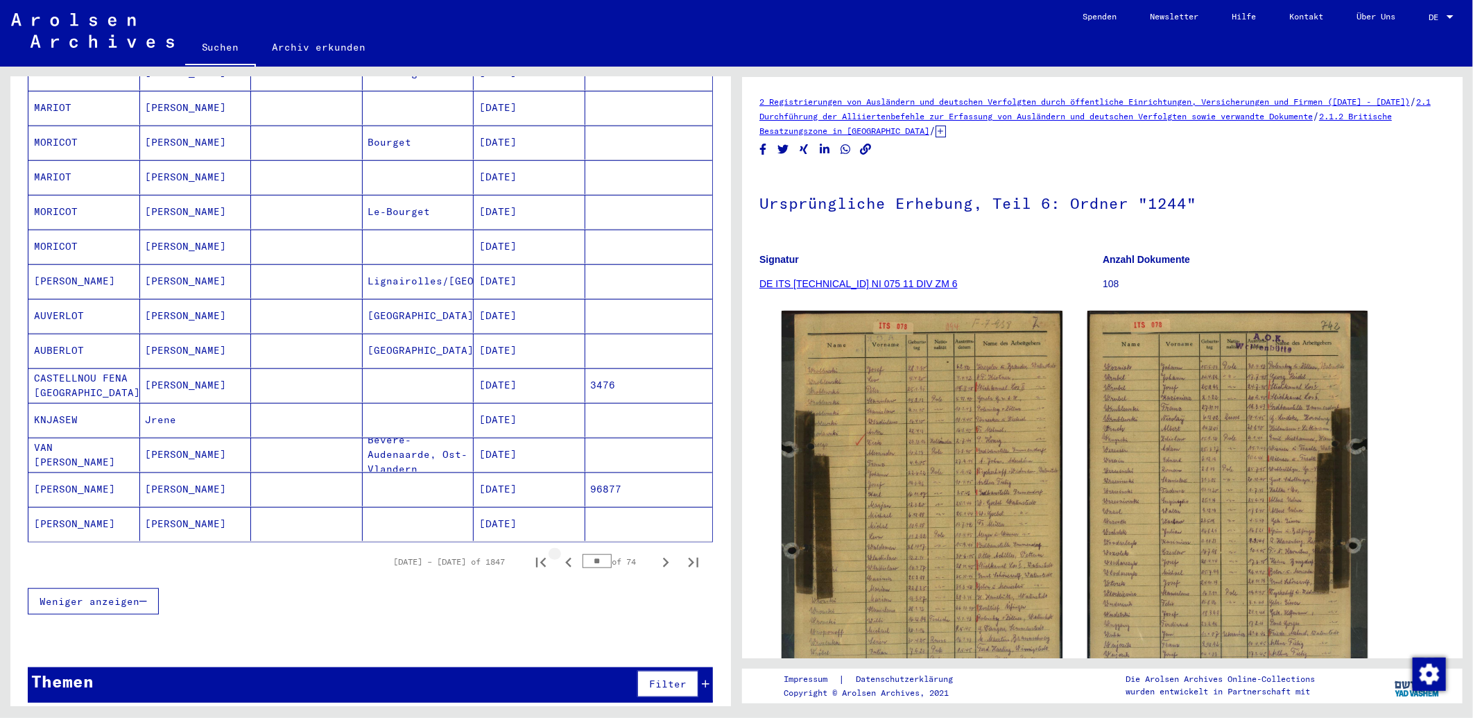
click at [559, 553] on icon "Previous page" at bounding box center [568, 562] width 19 height 19
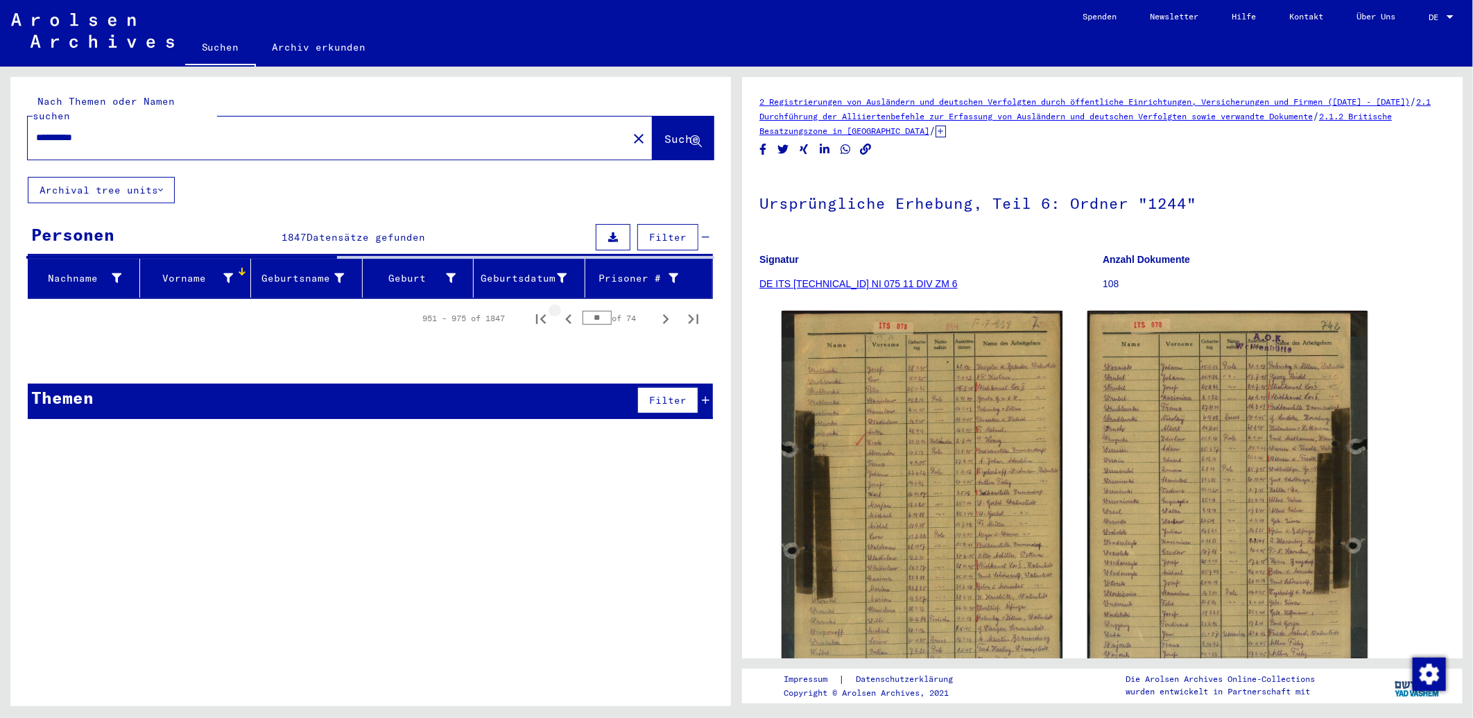
scroll to position [0, 0]
click at [557, 550] on div "**********" at bounding box center [370, 396] width 720 height 639
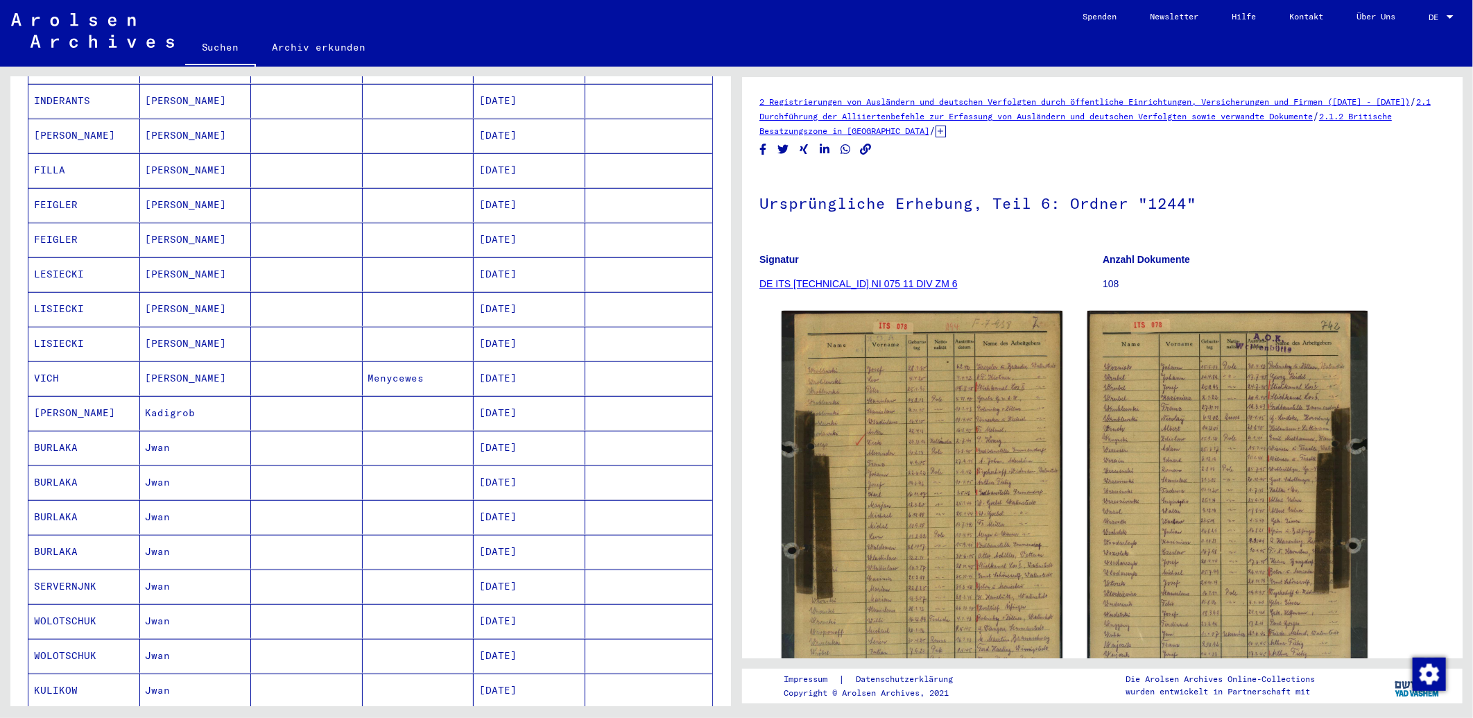
scroll to position [621, 0]
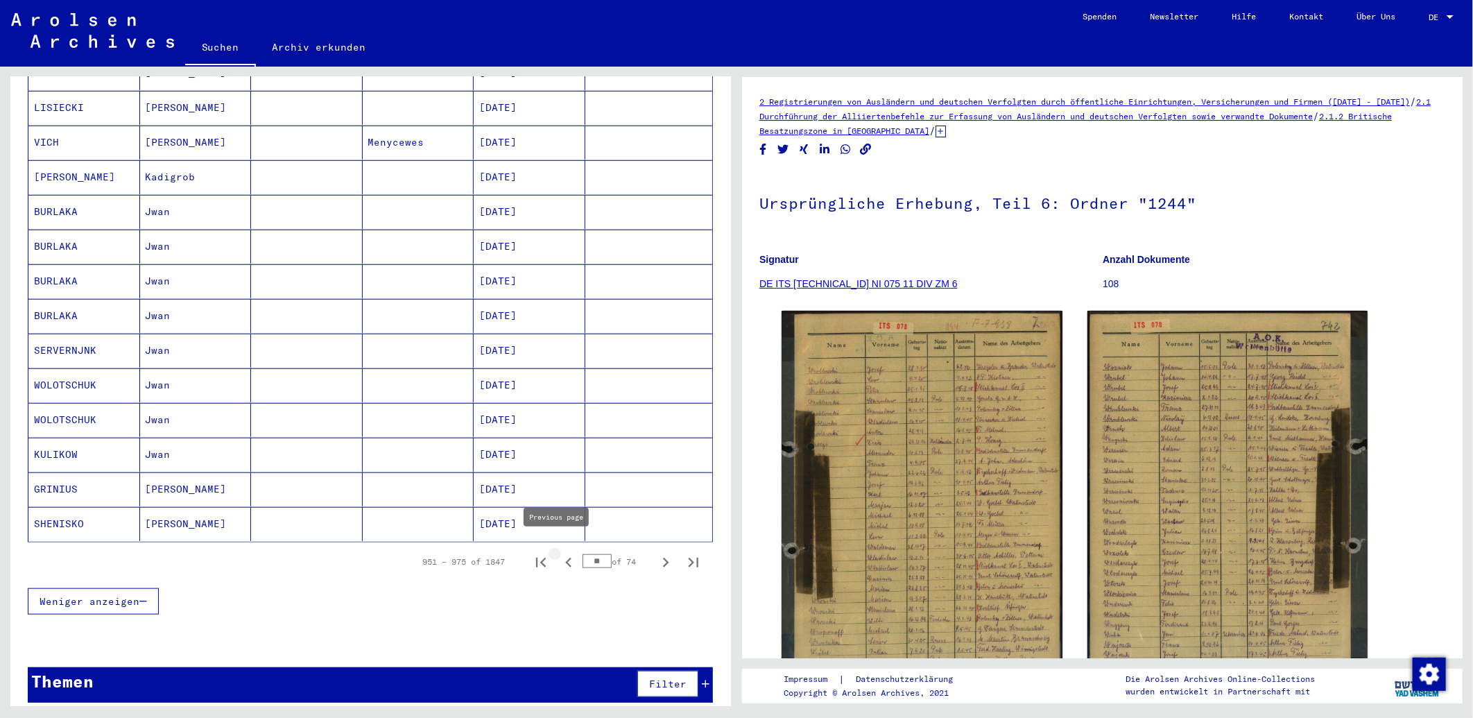
click at [559, 556] on icon "Previous page" at bounding box center [568, 562] width 19 height 19
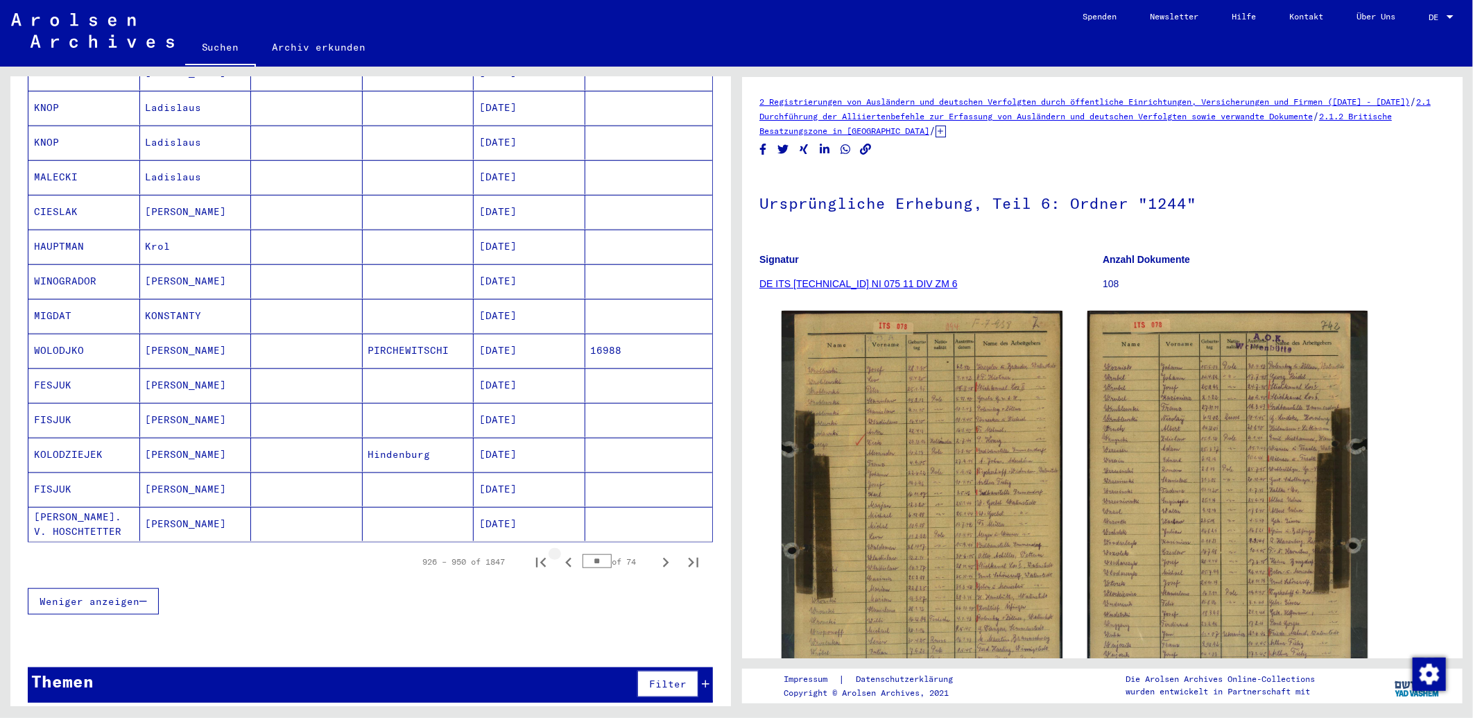
click at [559, 556] on icon "Previous page" at bounding box center [568, 562] width 19 height 19
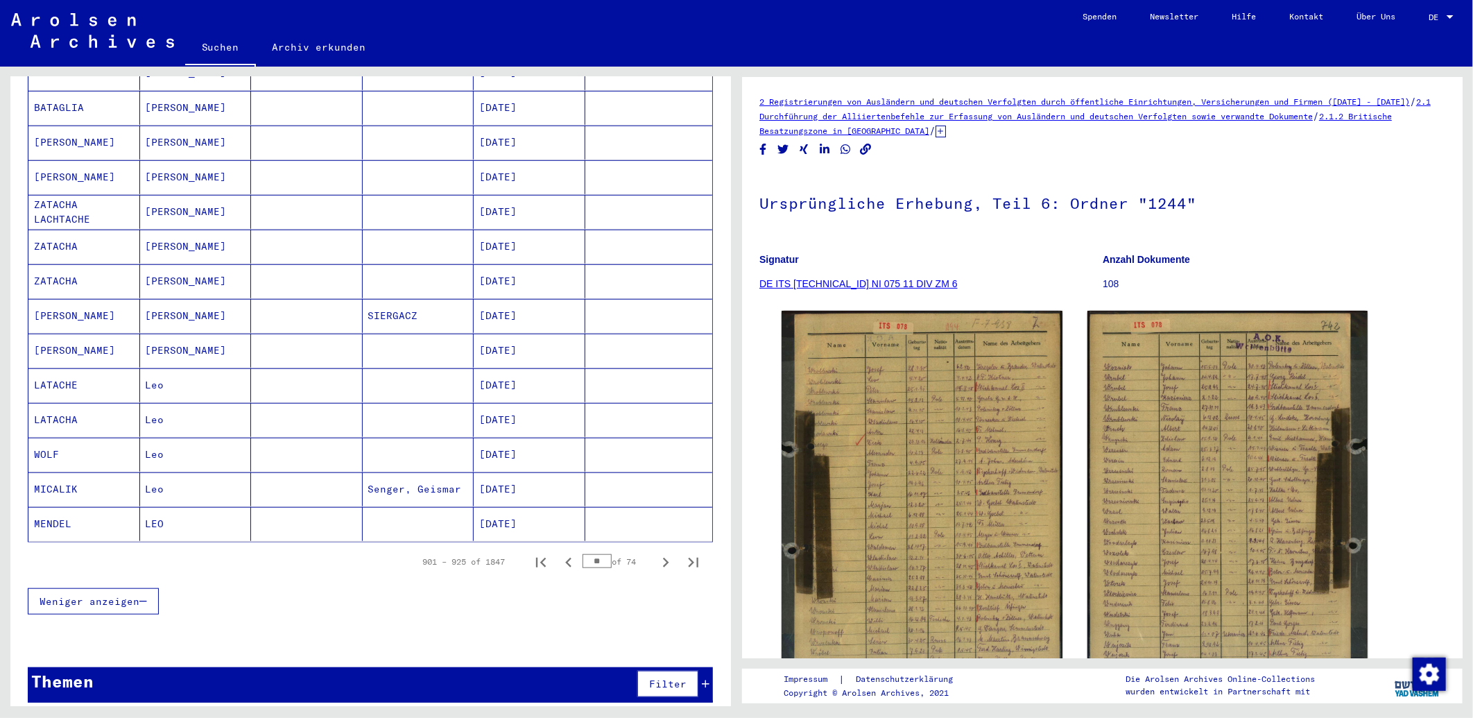
click at [559, 556] on icon "Previous page" at bounding box center [568, 562] width 19 height 19
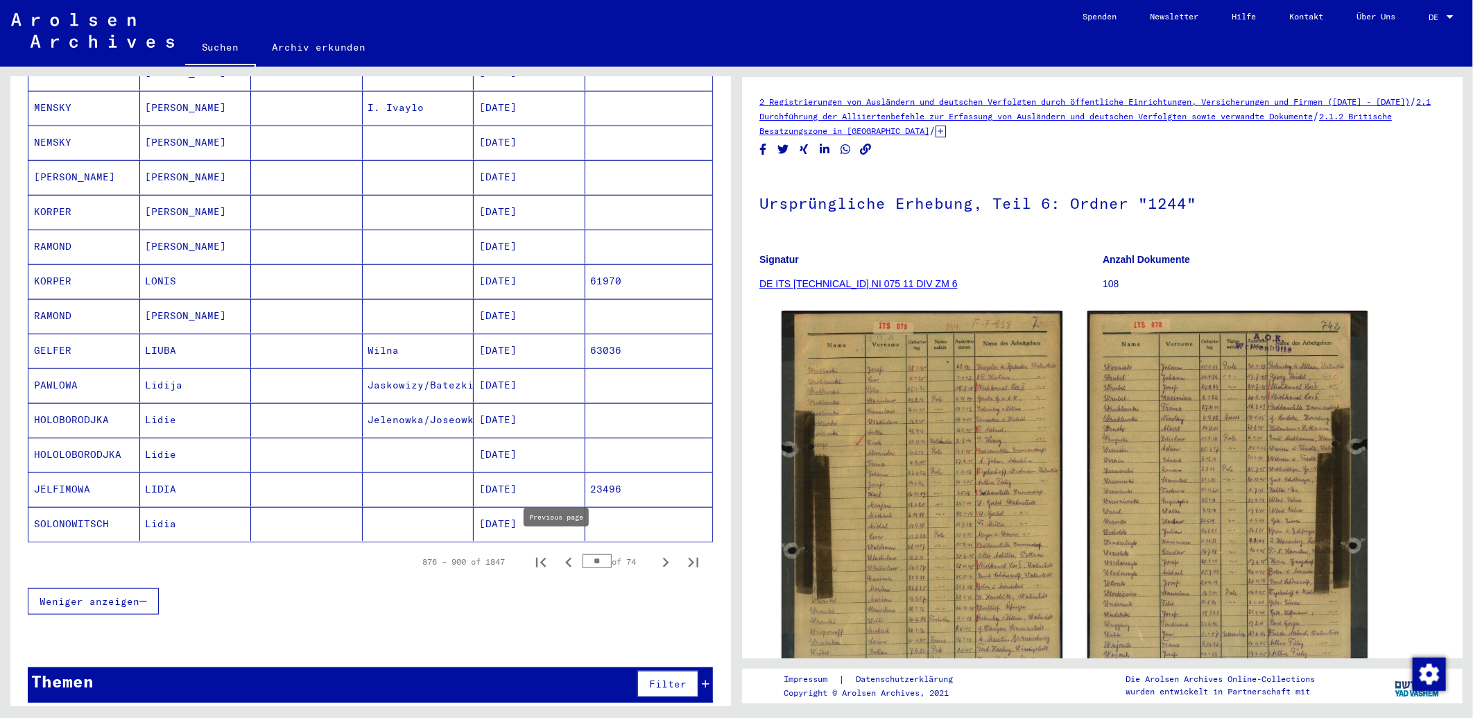
click at [559, 556] on icon "Previous page" at bounding box center [568, 562] width 19 height 19
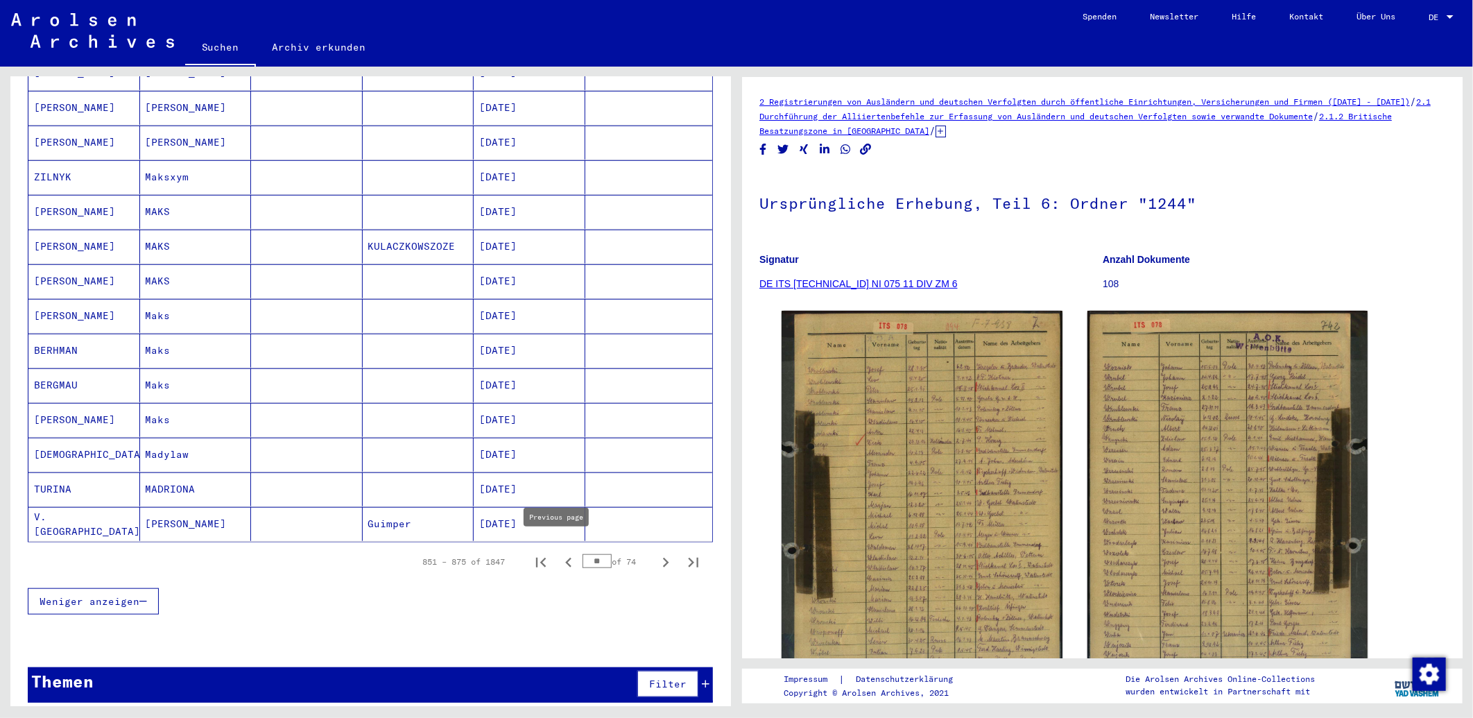
click at [559, 555] on icon "Previous page" at bounding box center [568, 562] width 19 height 19
type input "**"
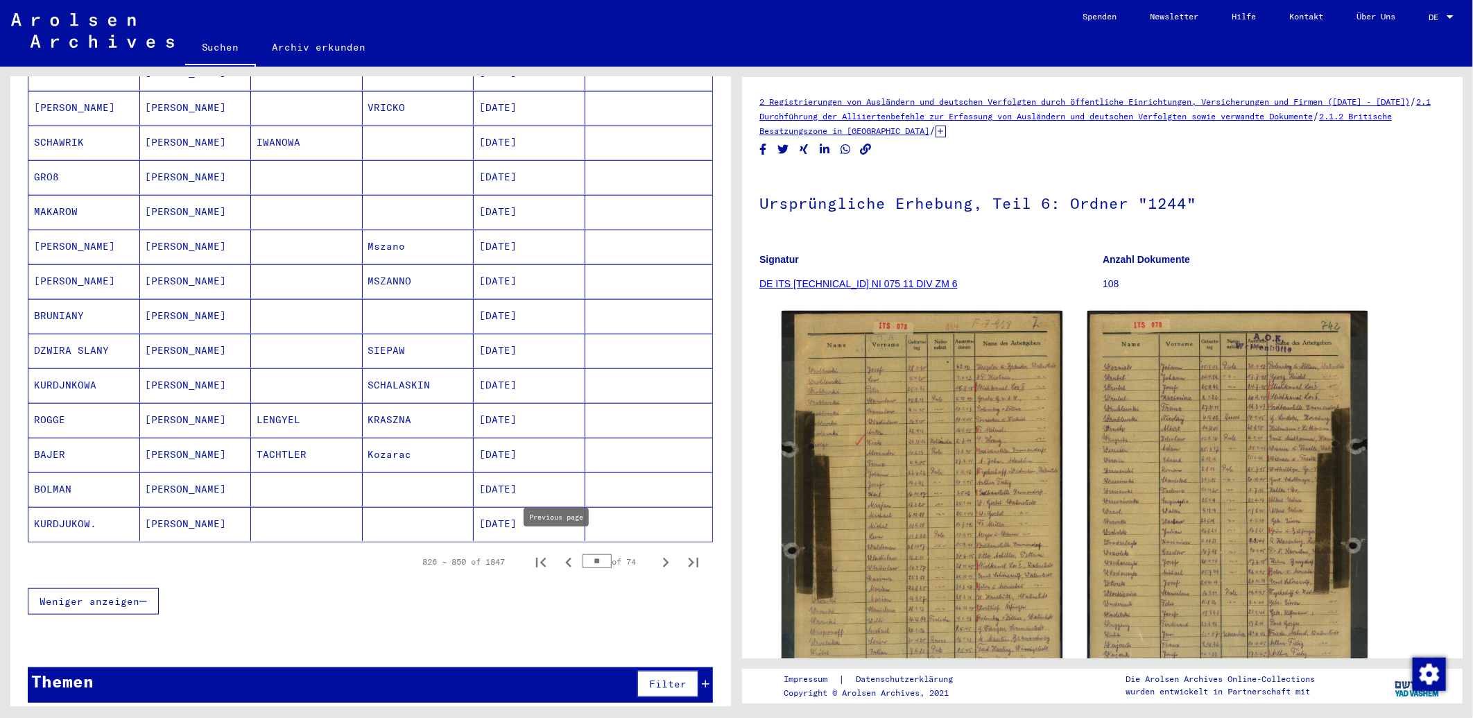
click at [559, 556] on icon "Previous page" at bounding box center [568, 562] width 19 height 19
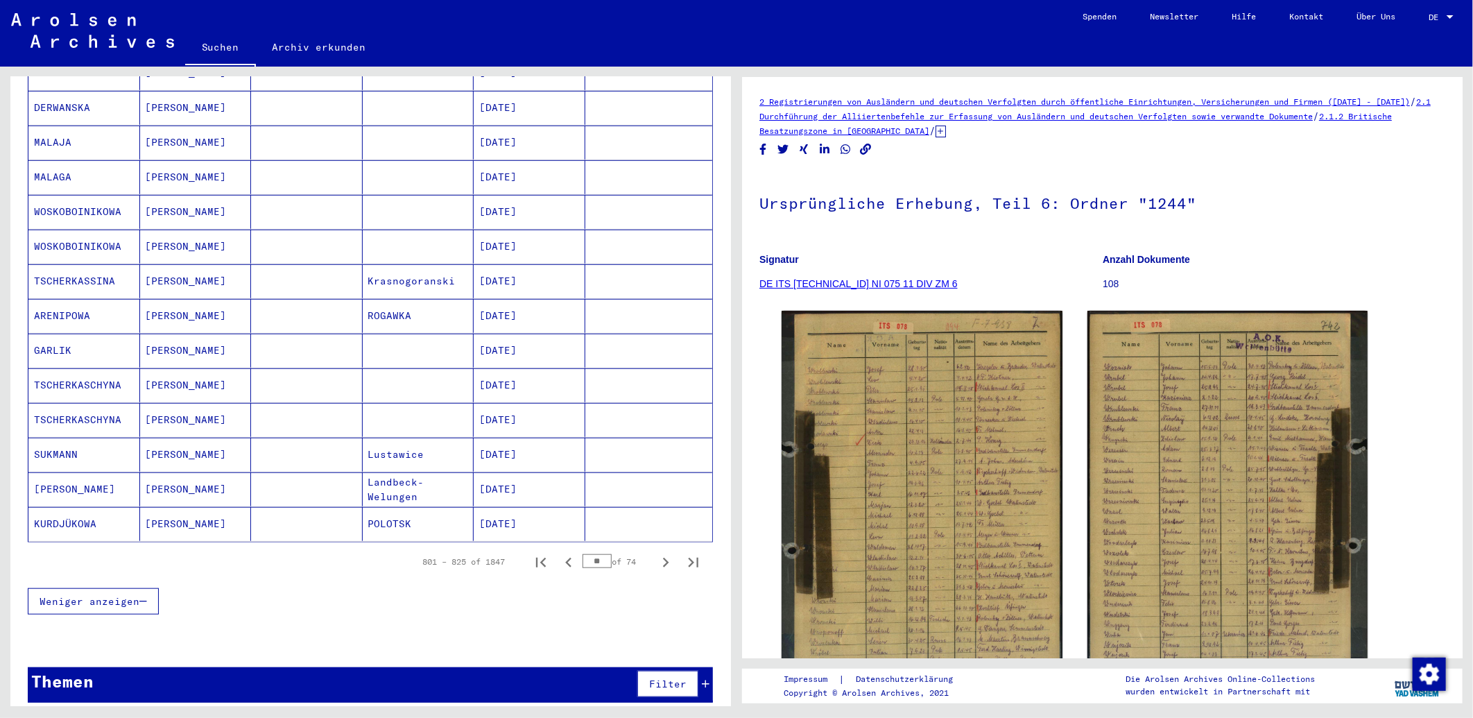
click at [559, 556] on icon "Previous page" at bounding box center [568, 562] width 19 height 19
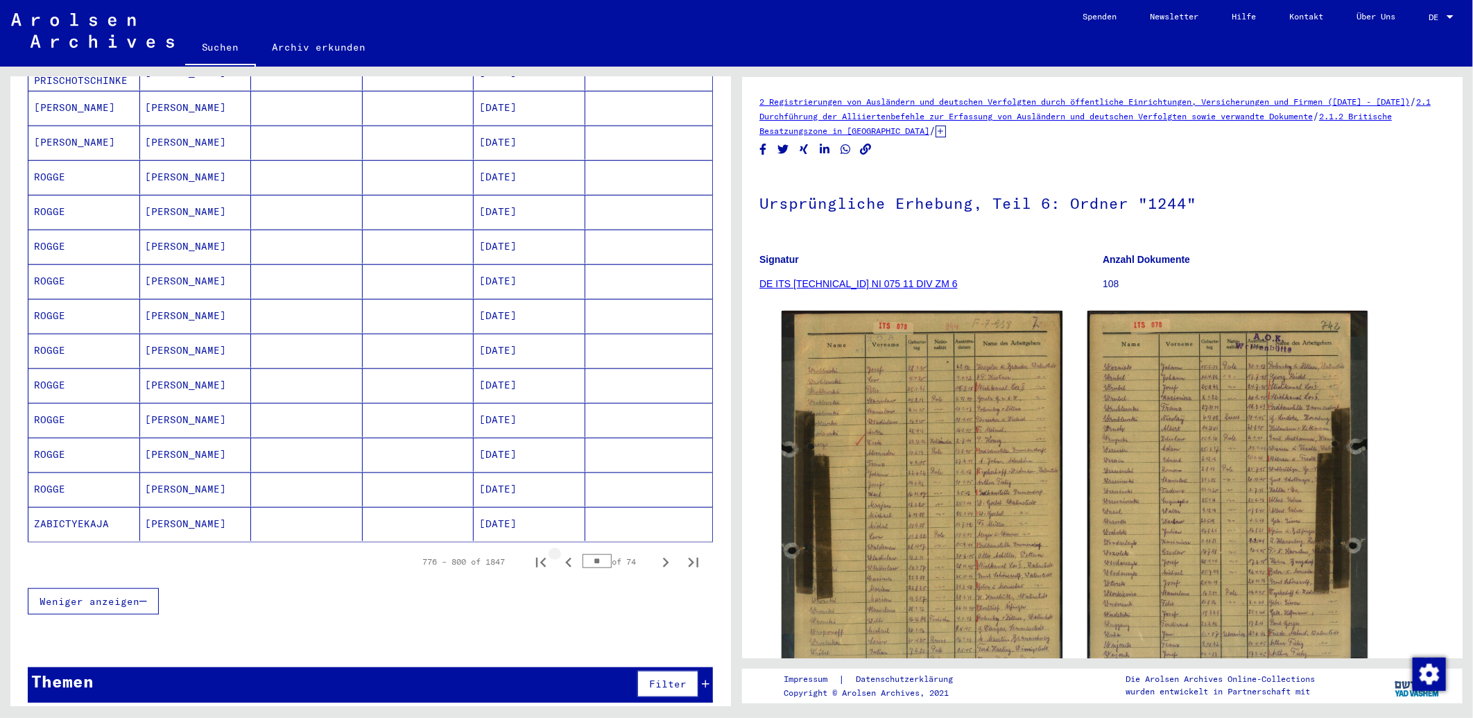
click at [559, 556] on icon "Previous page" at bounding box center [568, 562] width 19 height 19
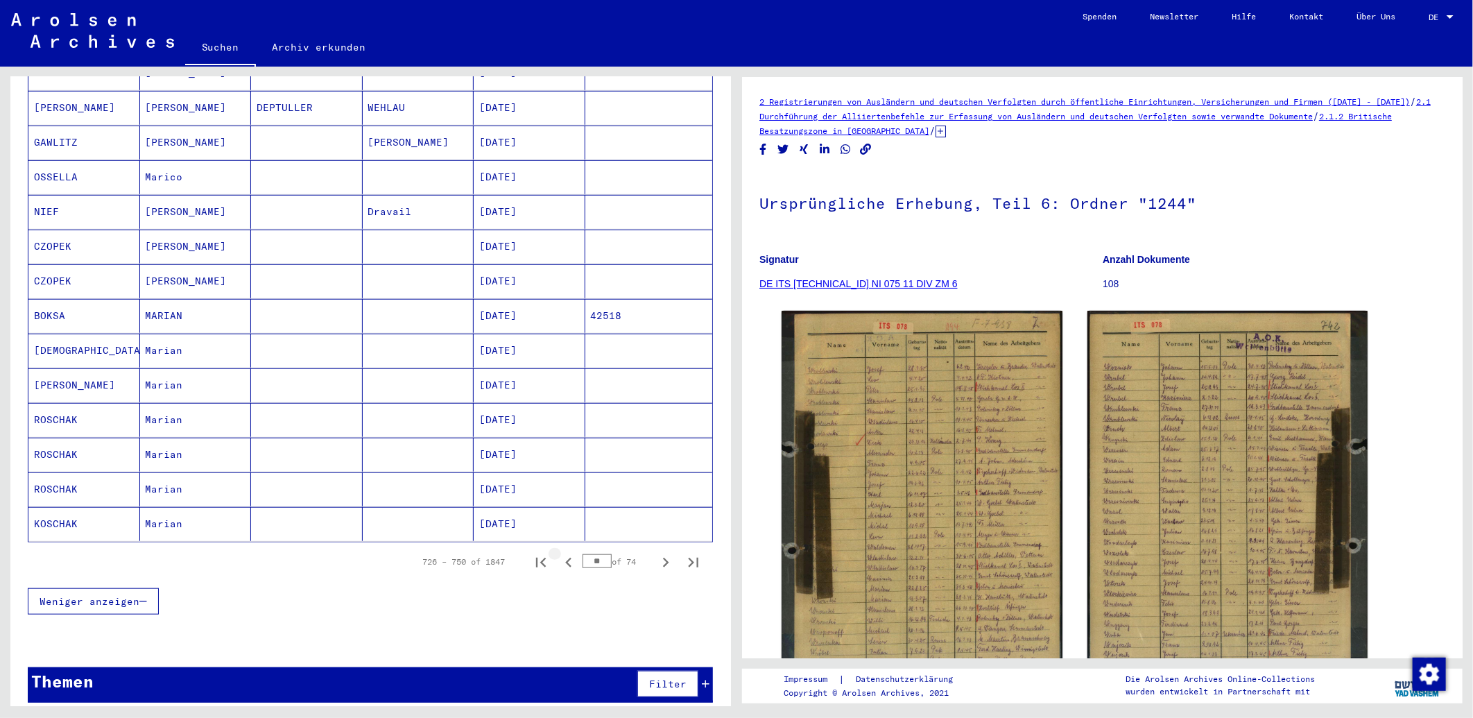
click at [559, 556] on icon "Previous page" at bounding box center [568, 562] width 19 height 19
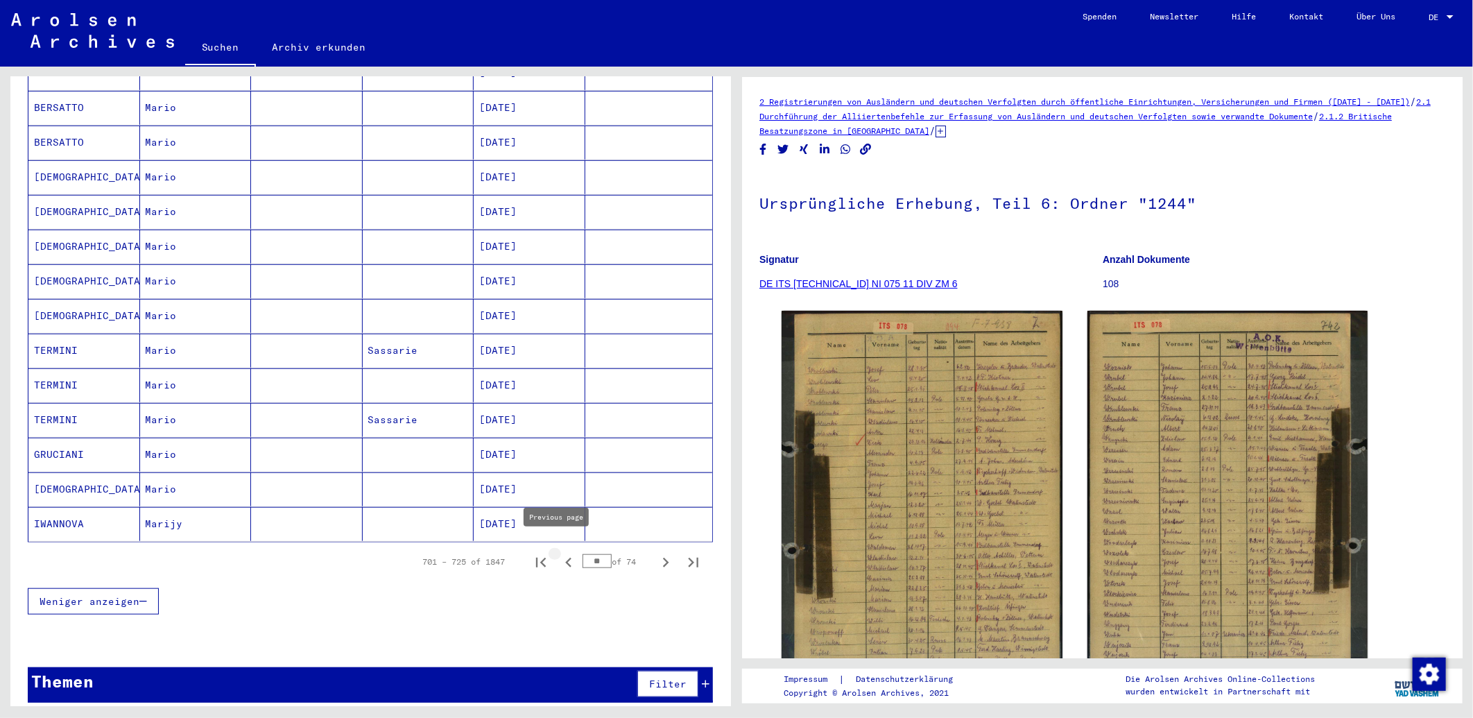
click at [559, 556] on icon "Previous page" at bounding box center [568, 562] width 19 height 19
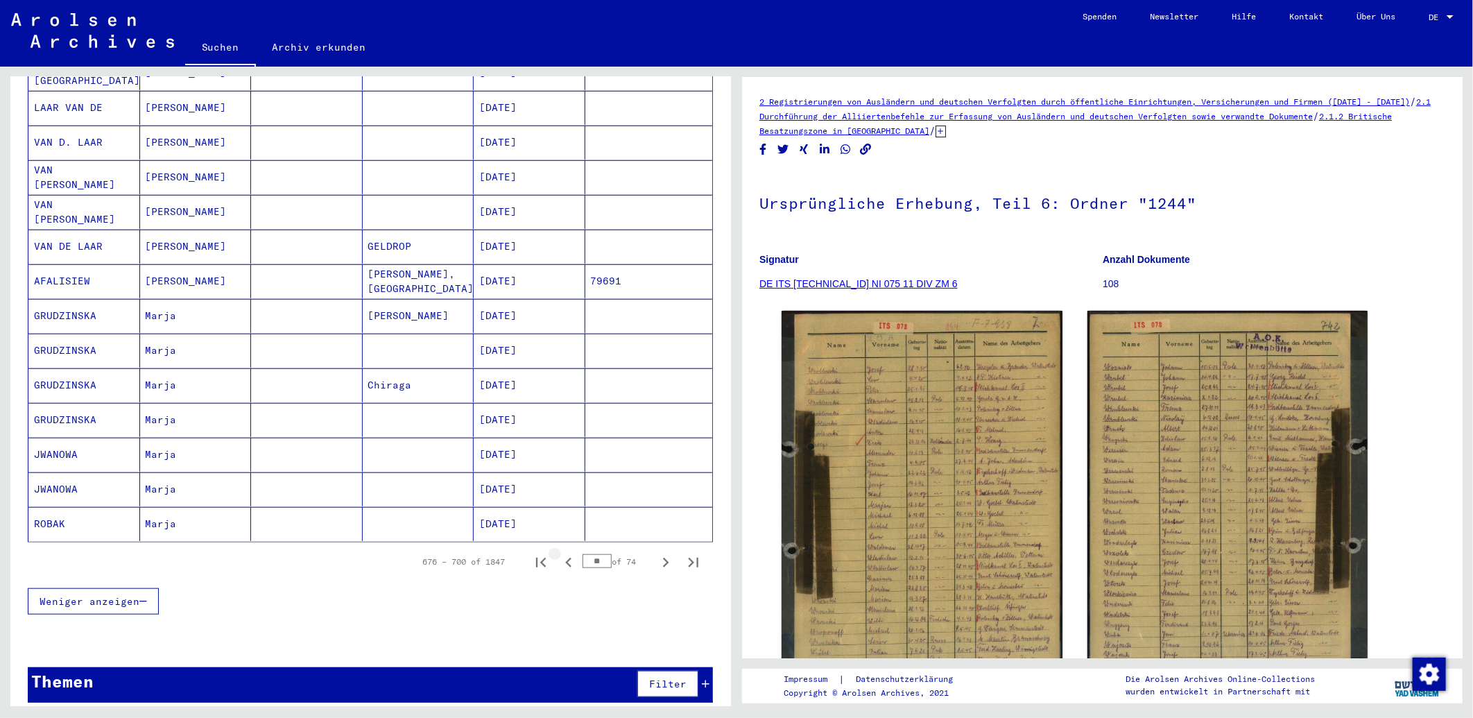
click at [559, 556] on icon "Previous page" at bounding box center [568, 562] width 19 height 19
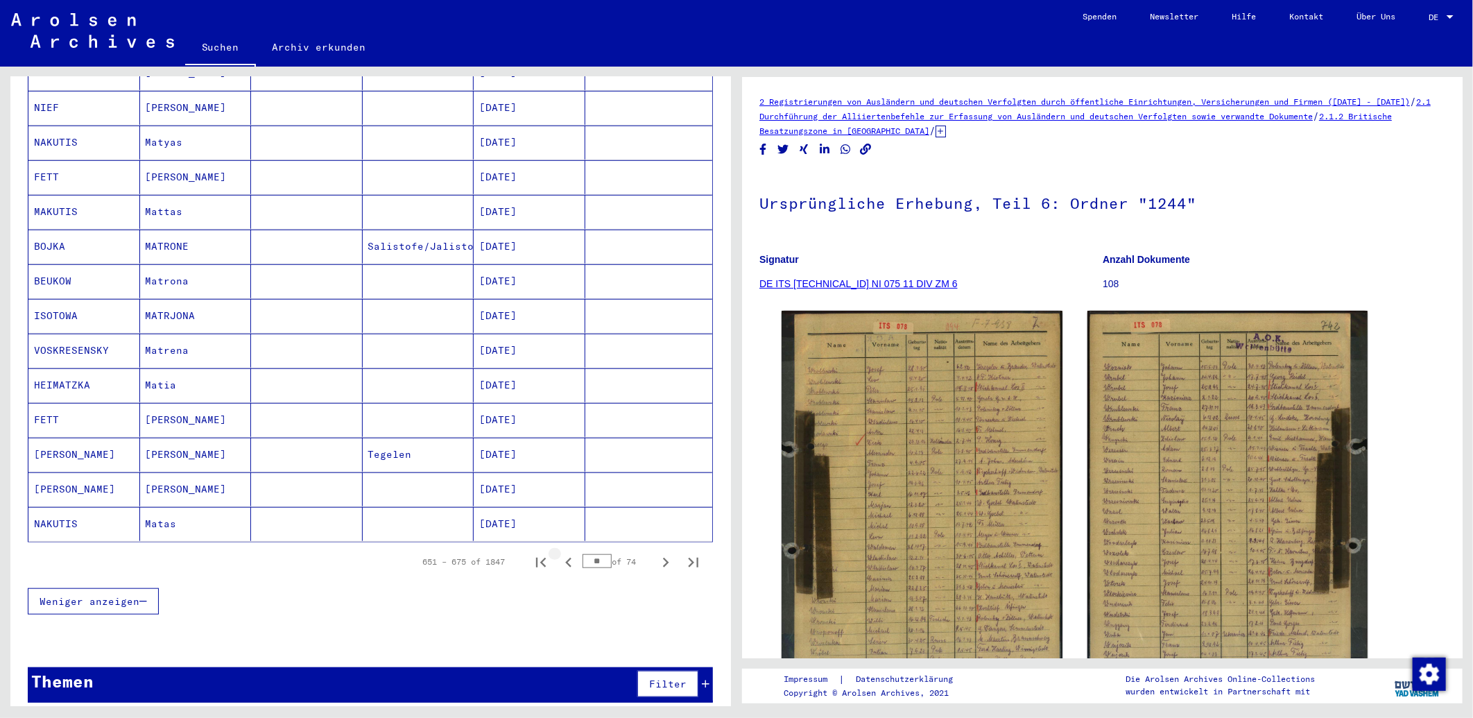
click at [559, 556] on icon "Previous page" at bounding box center [568, 562] width 19 height 19
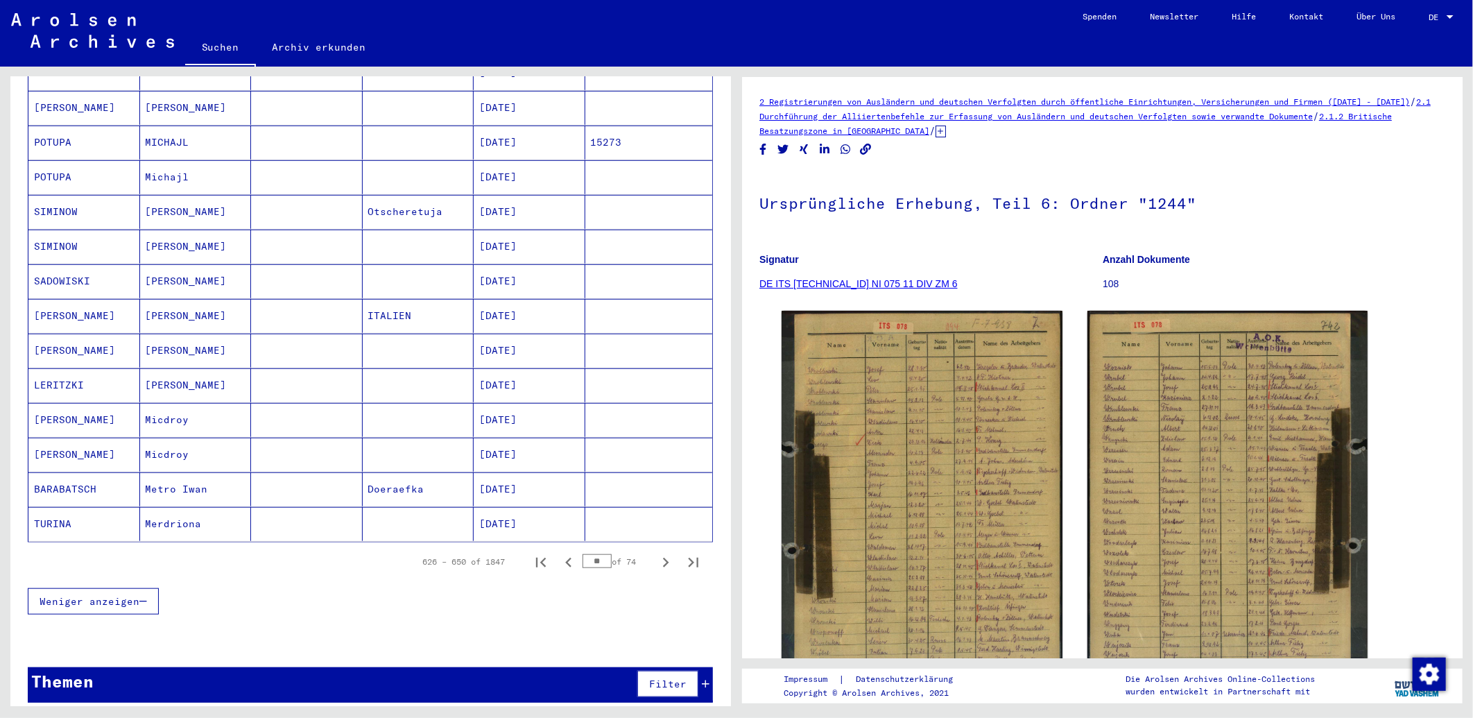
click at [559, 556] on icon "Previous page" at bounding box center [568, 562] width 19 height 19
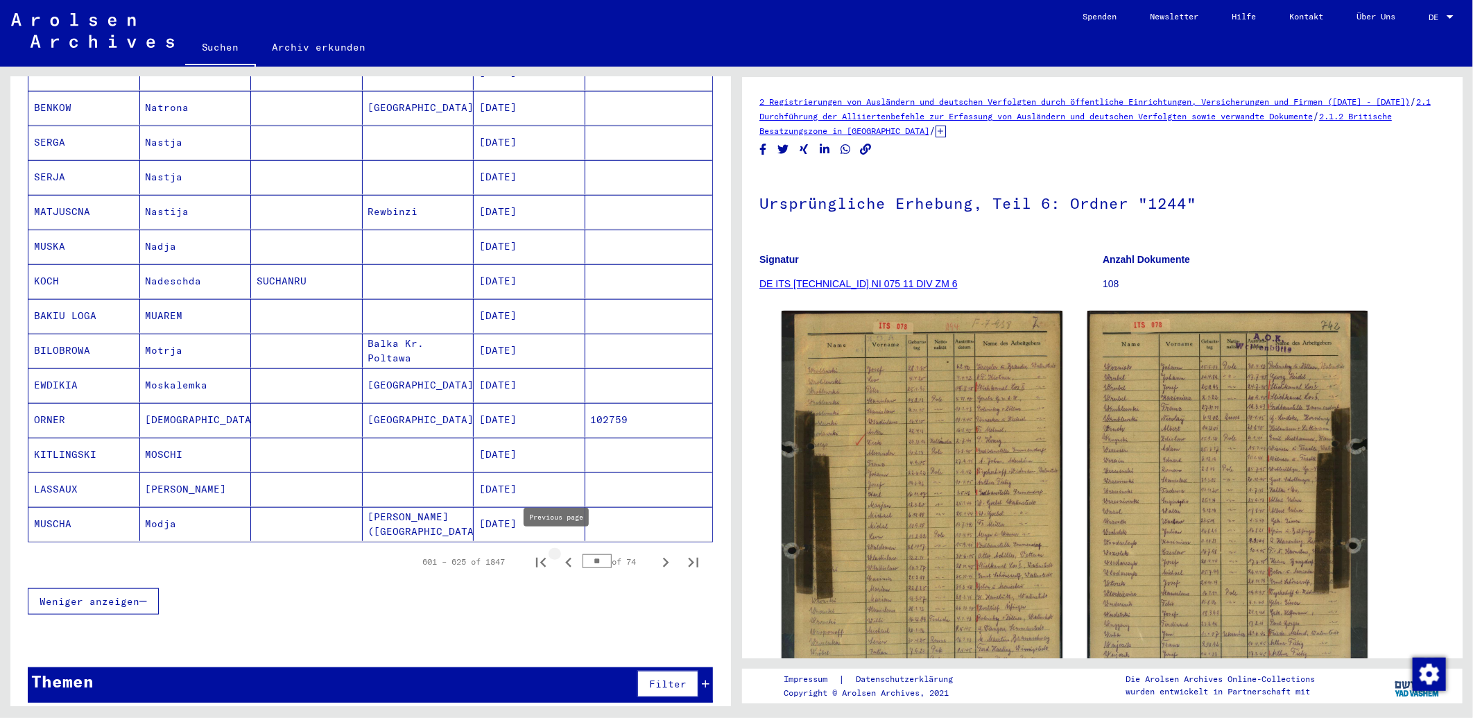
click at [559, 556] on icon "Previous page" at bounding box center [568, 562] width 19 height 19
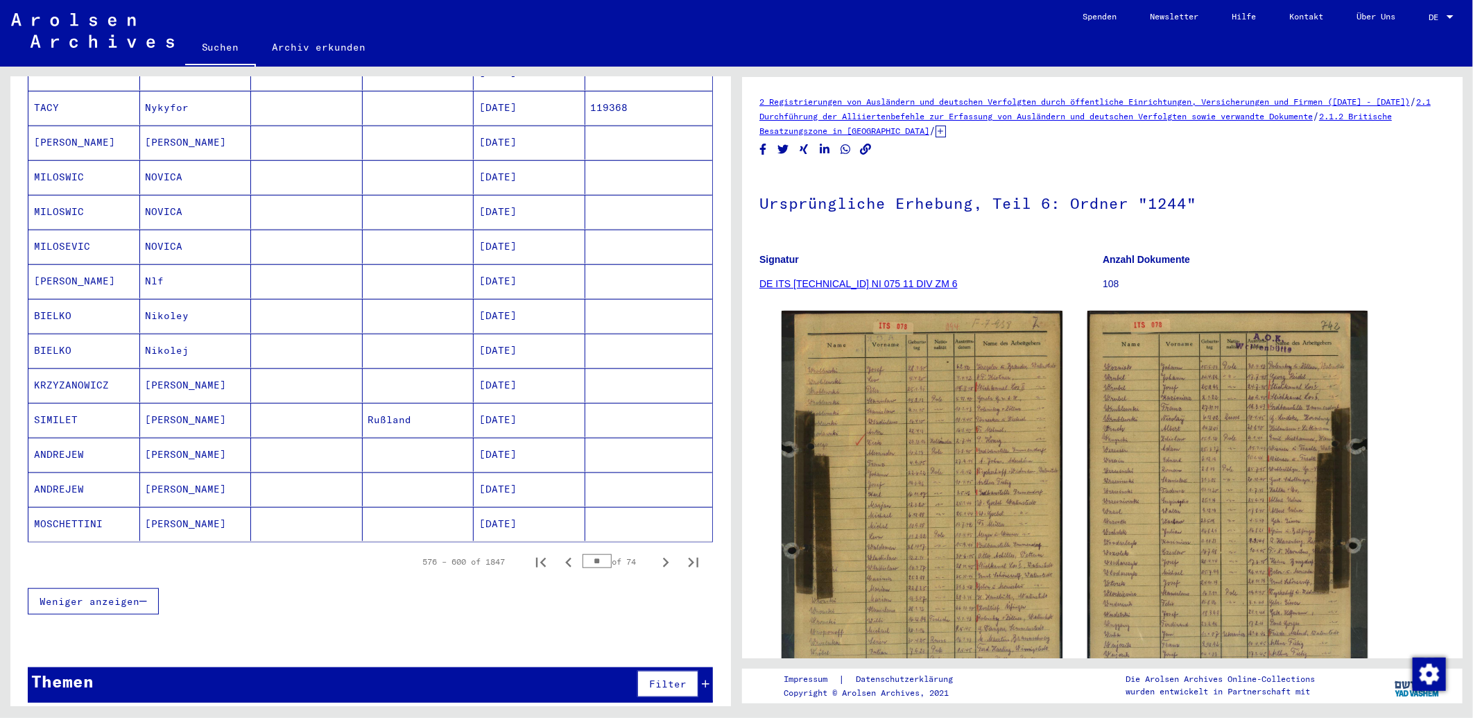
click at [565, 557] on icon "Previous page" at bounding box center [568, 562] width 6 height 10
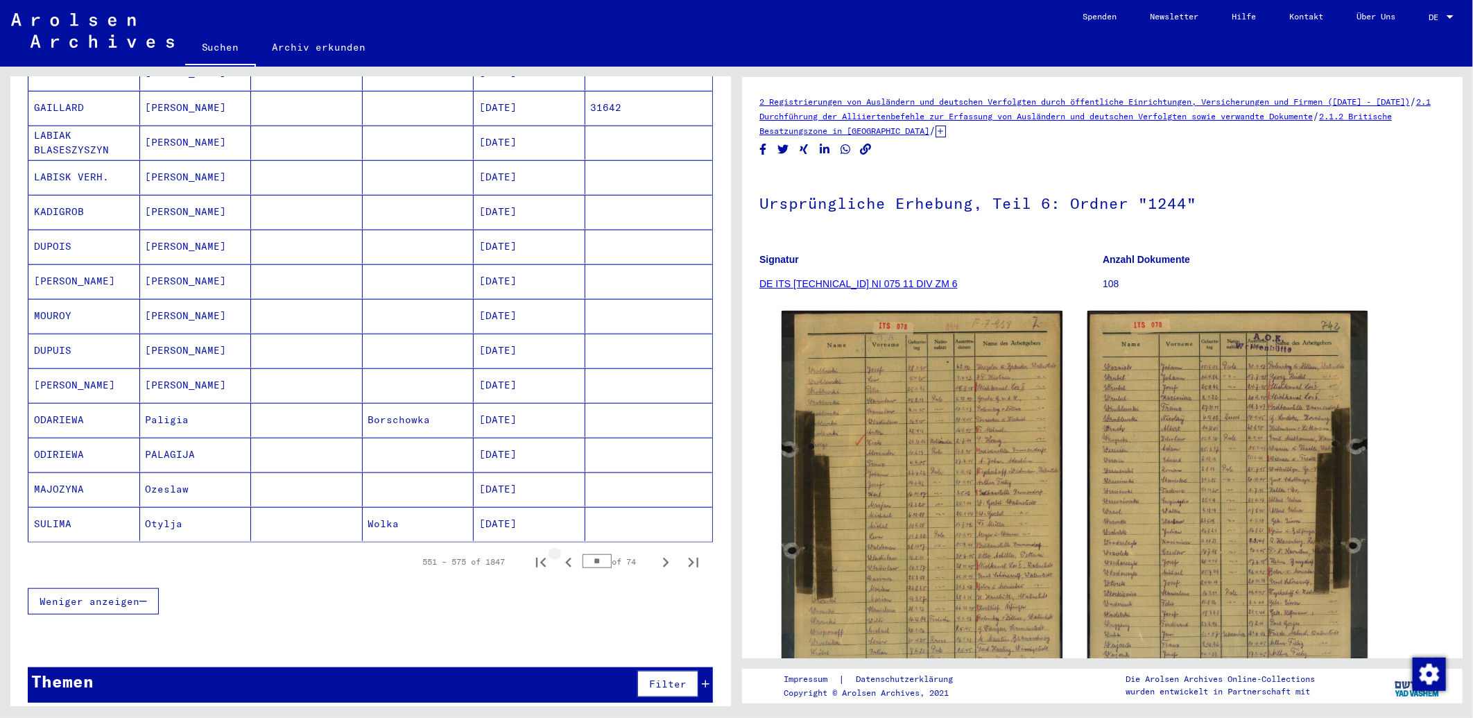
click at [565, 557] on icon "Previous page" at bounding box center [568, 562] width 6 height 10
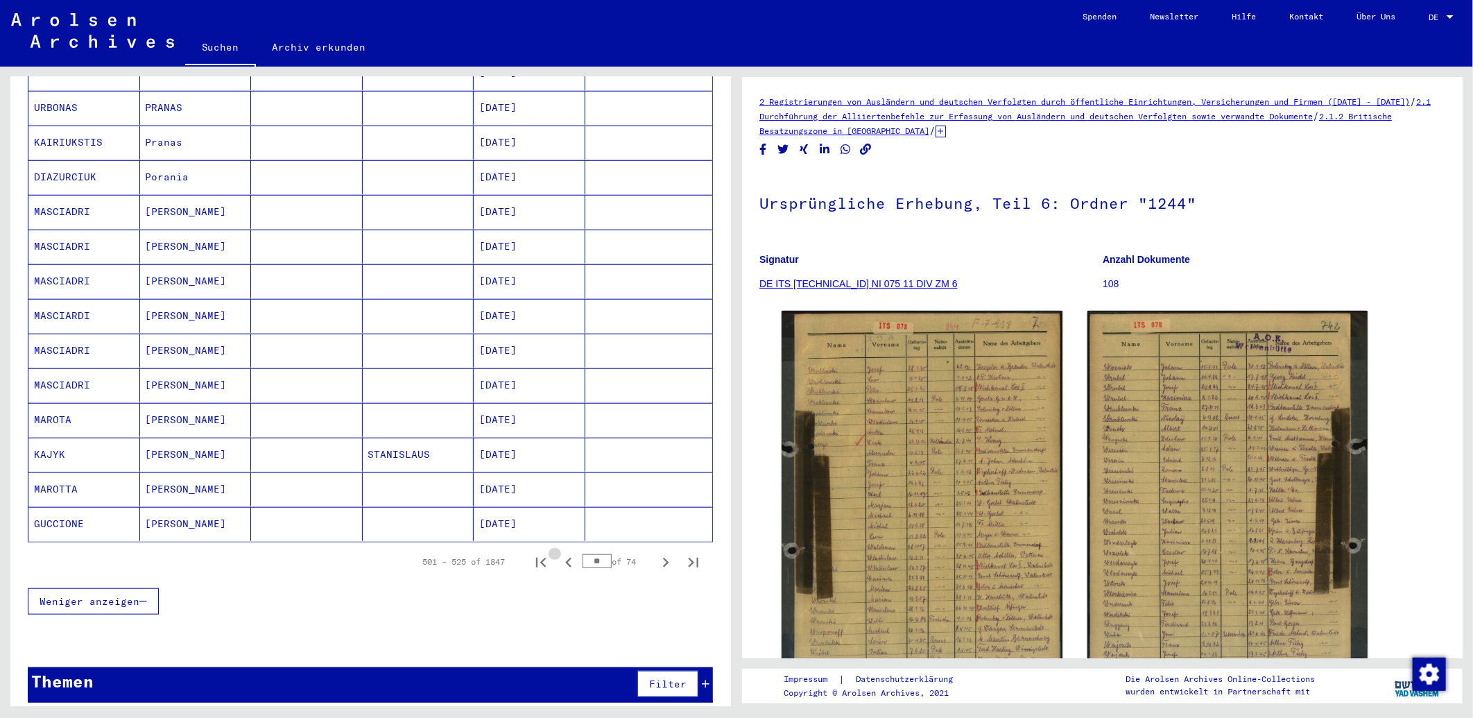
click at [565, 557] on icon "Previous page" at bounding box center [568, 562] width 6 height 10
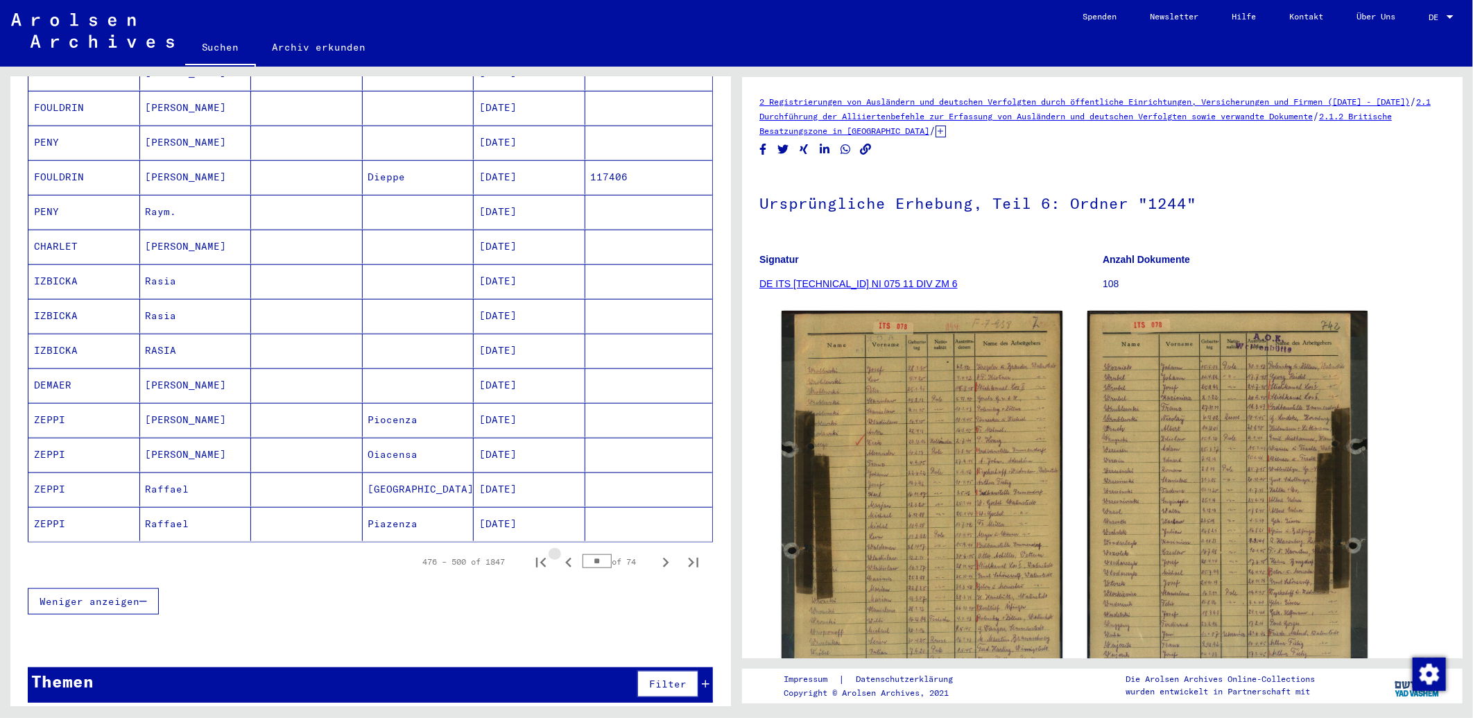
click at [565, 557] on icon "Previous page" at bounding box center [568, 562] width 6 height 10
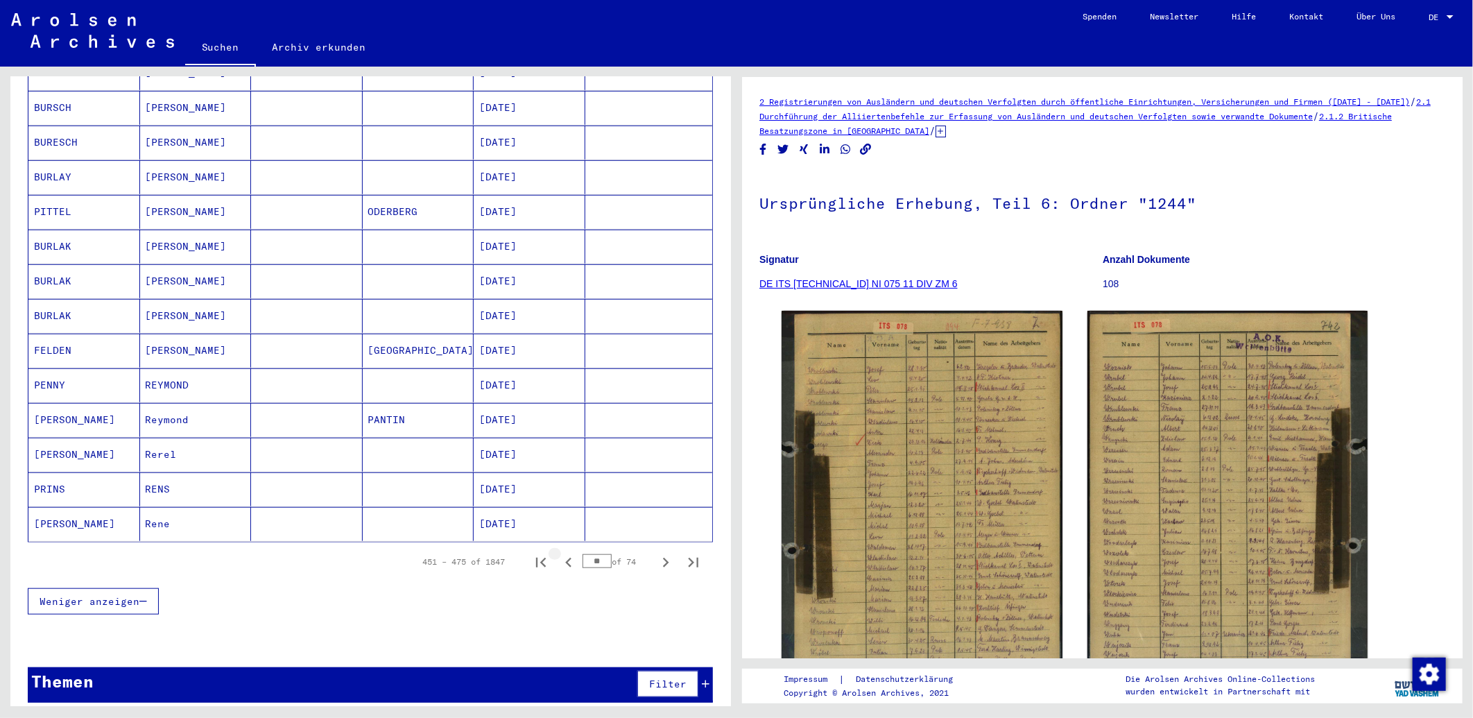
click at [565, 557] on icon "Previous page" at bounding box center [568, 562] width 6 height 10
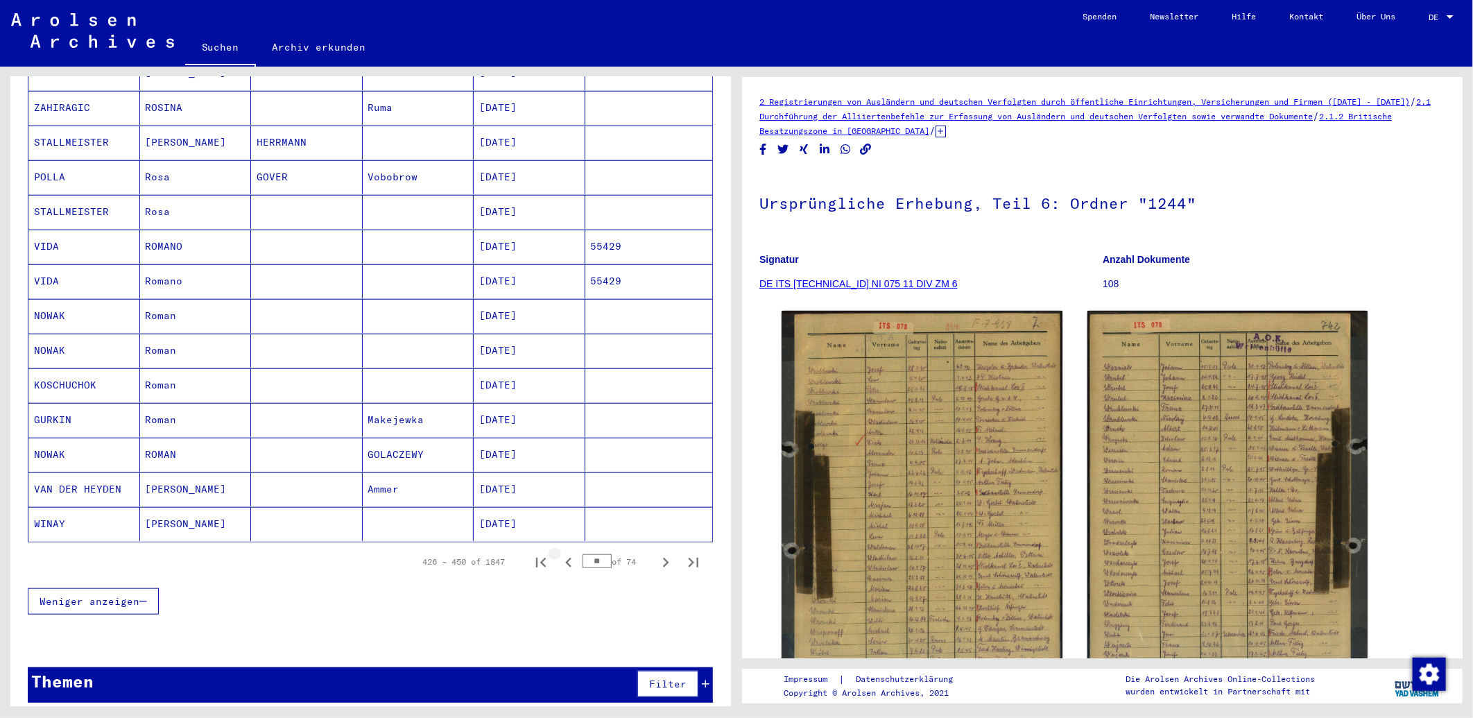
click at [565, 557] on icon "Previous page" at bounding box center [568, 562] width 6 height 10
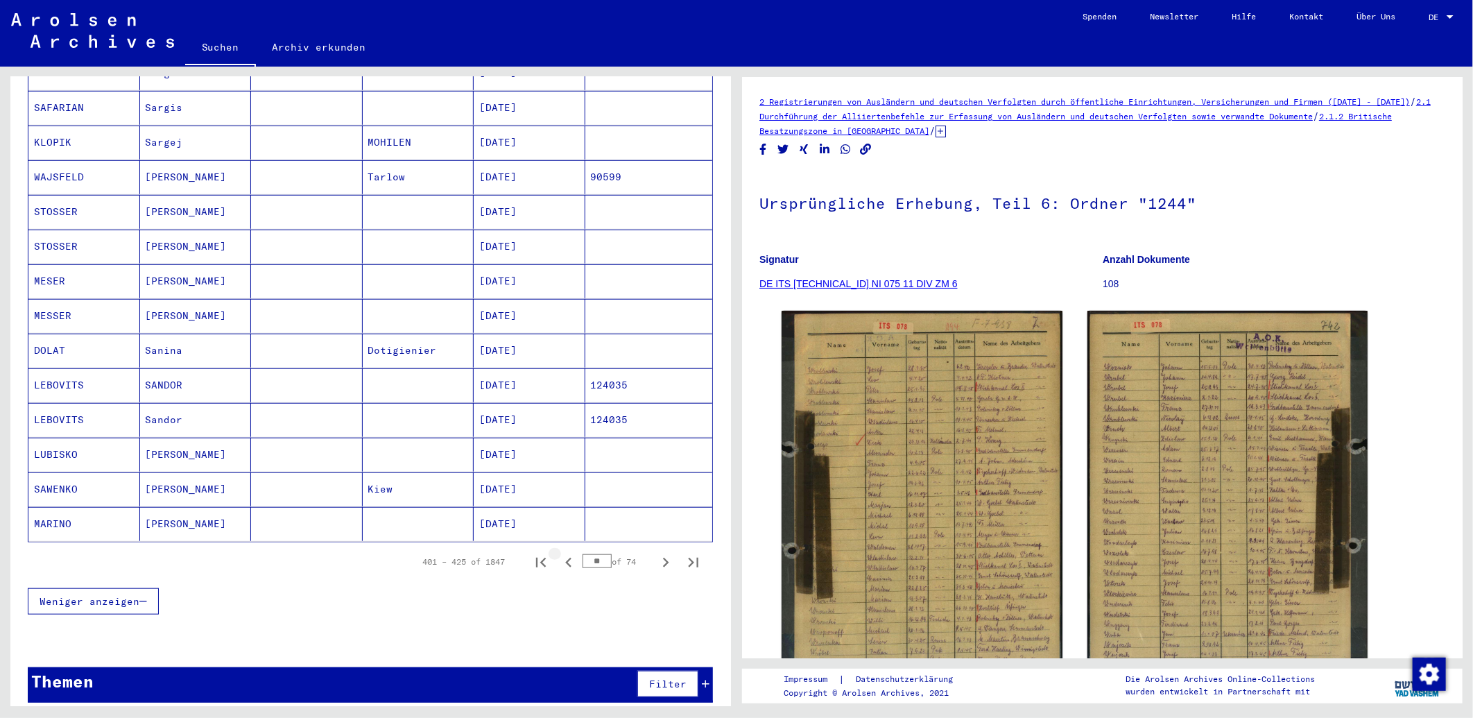
click at [565, 557] on icon "Previous page" at bounding box center [568, 562] width 6 height 10
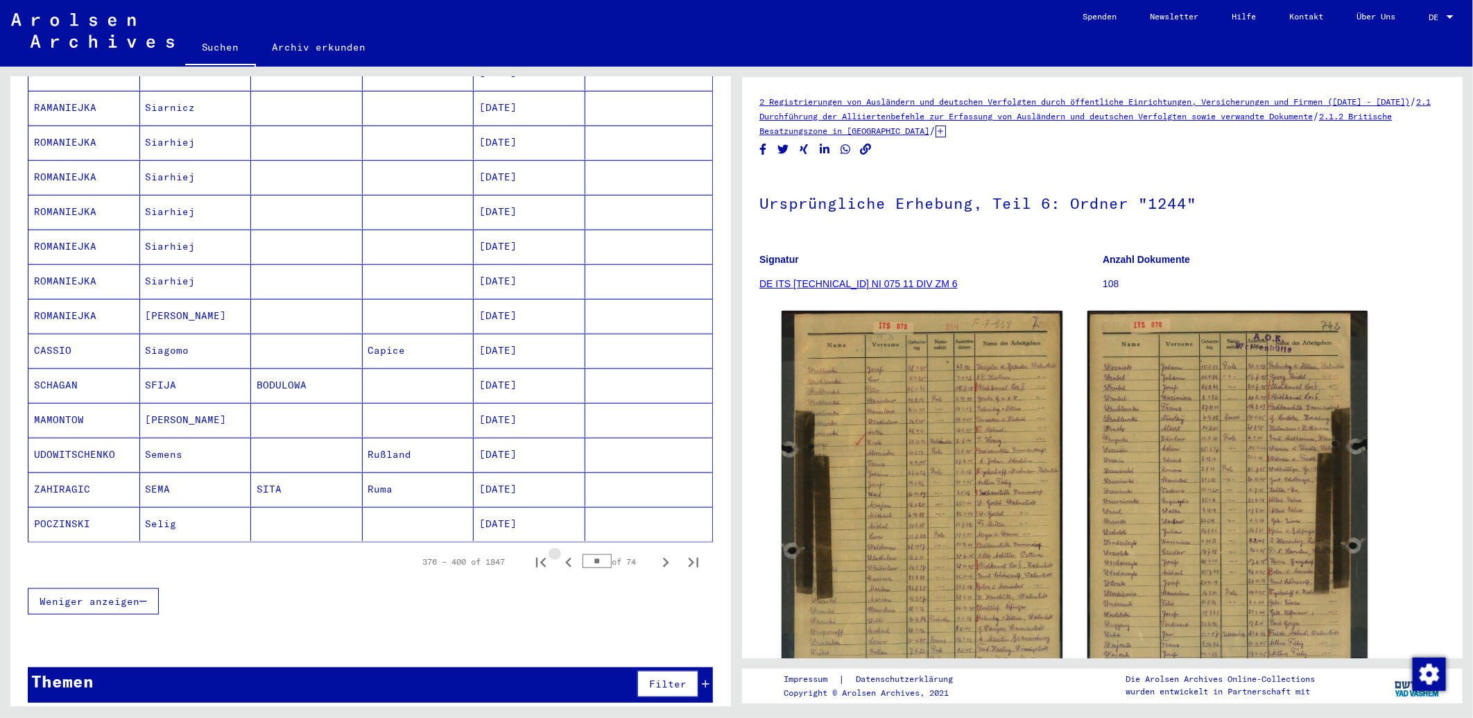
click at [565, 557] on icon "Previous page" at bounding box center [568, 562] width 6 height 10
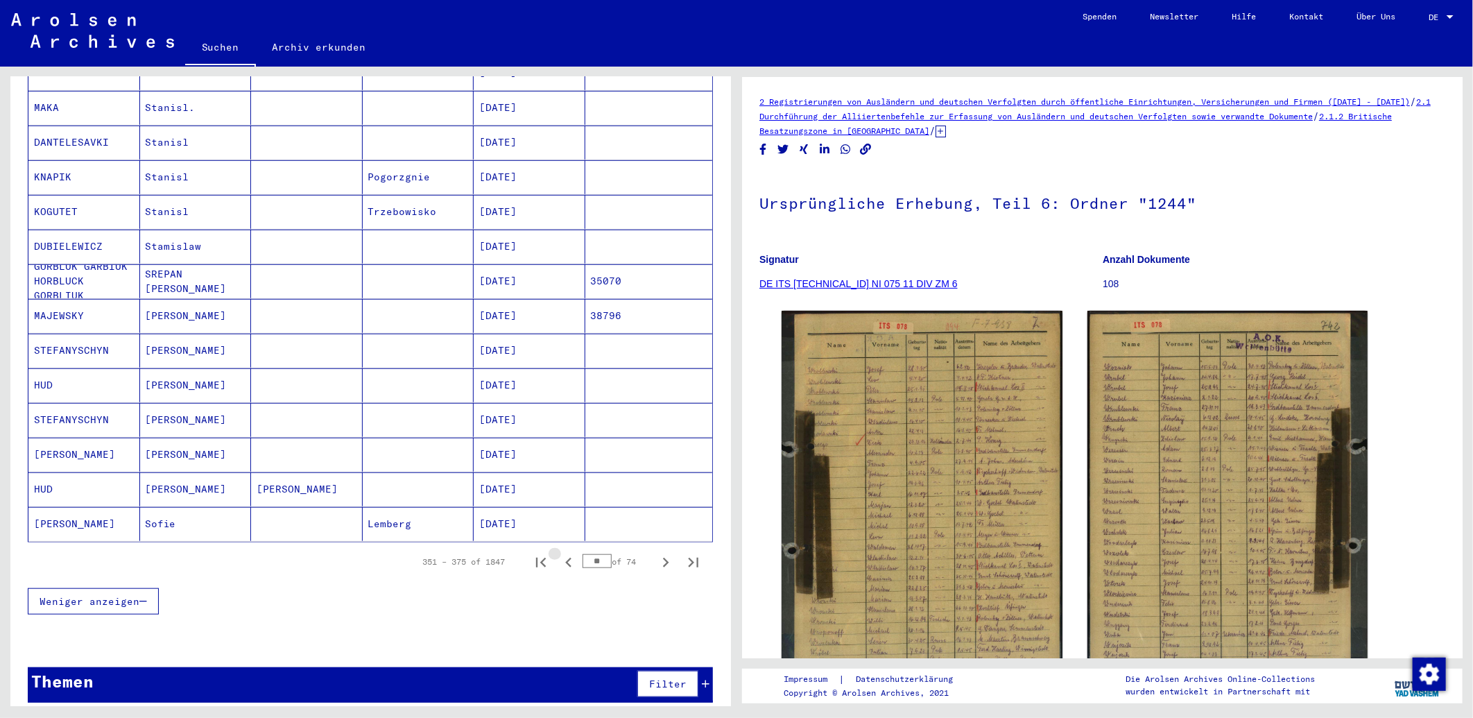
click at [565, 557] on icon "Previous page" at bounding box center [568, 562] width 6 height 10
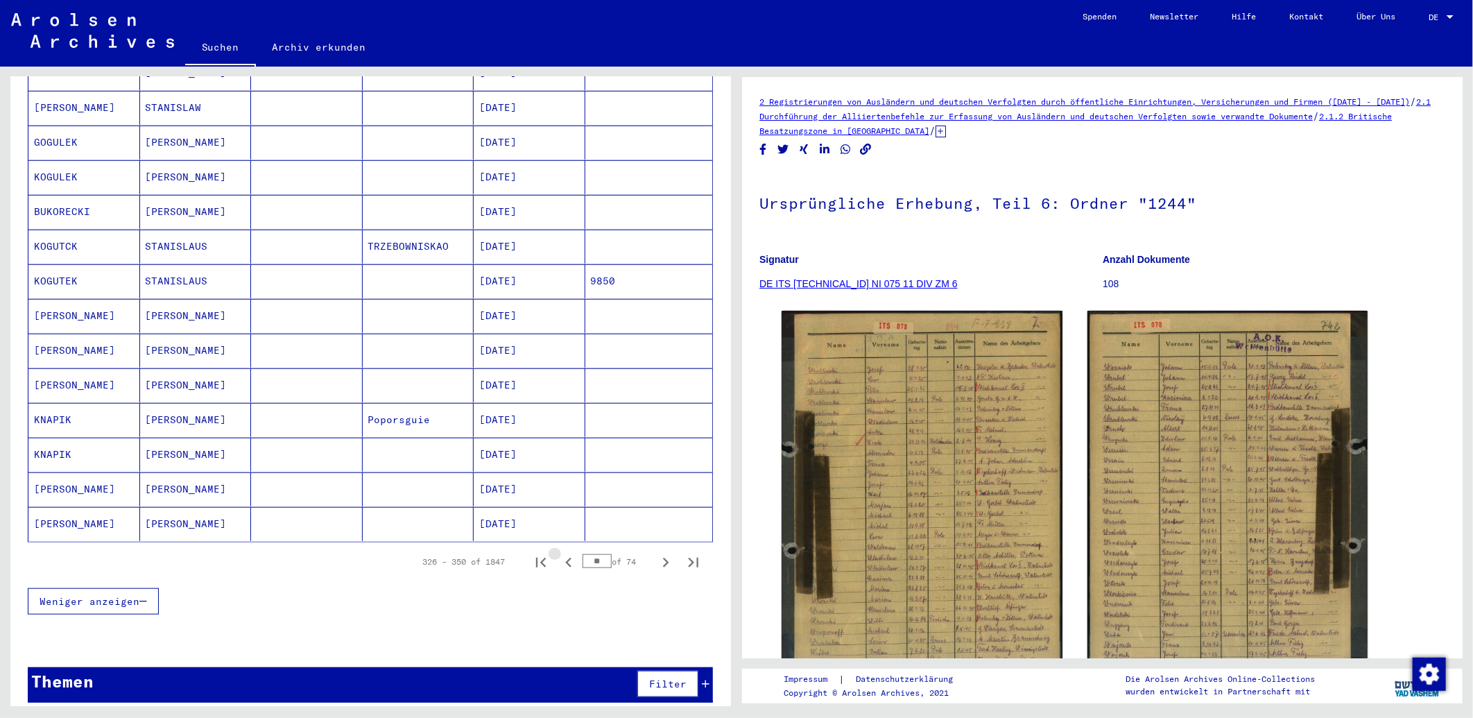
click at [565, 557] on icon "Previous page" at bounding box center [568, 562] width 6 height 10
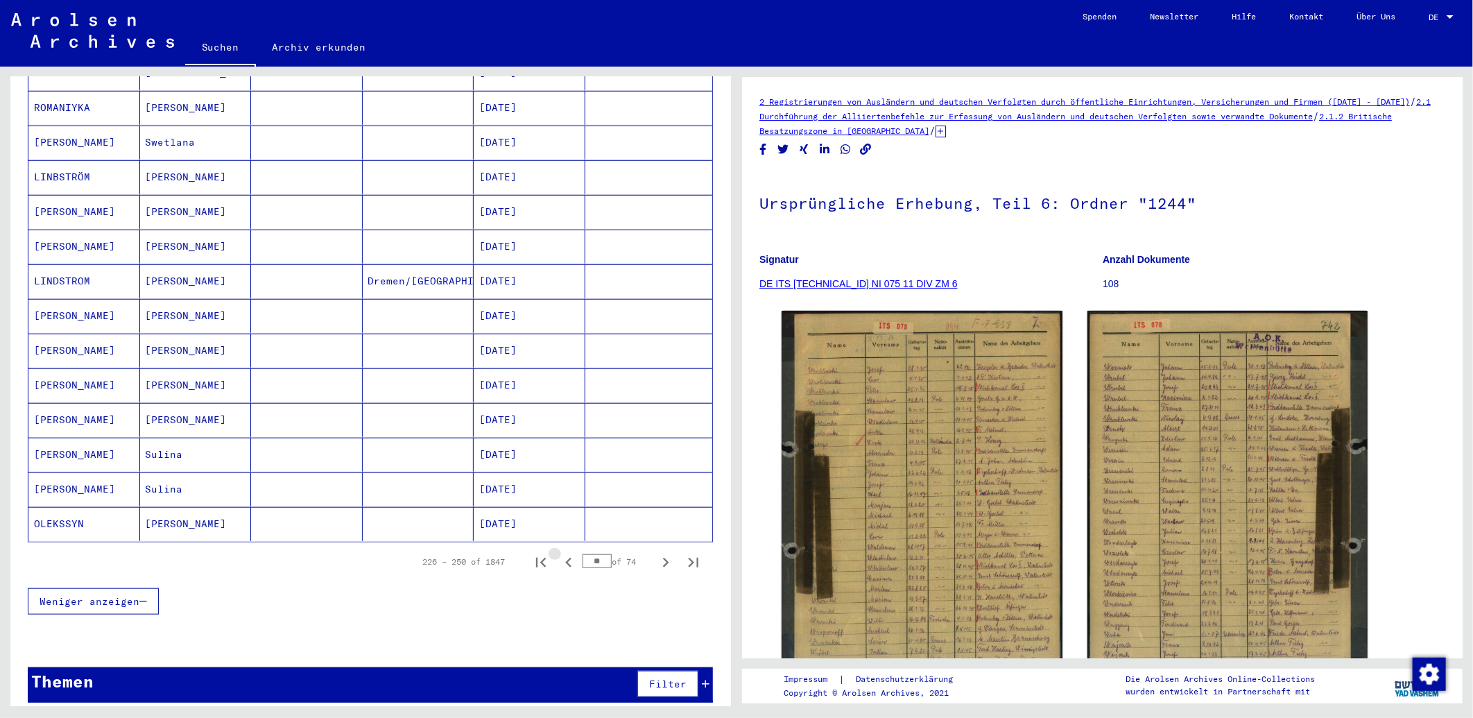
click at [565, 557] on icon "Previous page" at bounding box center [568, 562] width 6 height 10
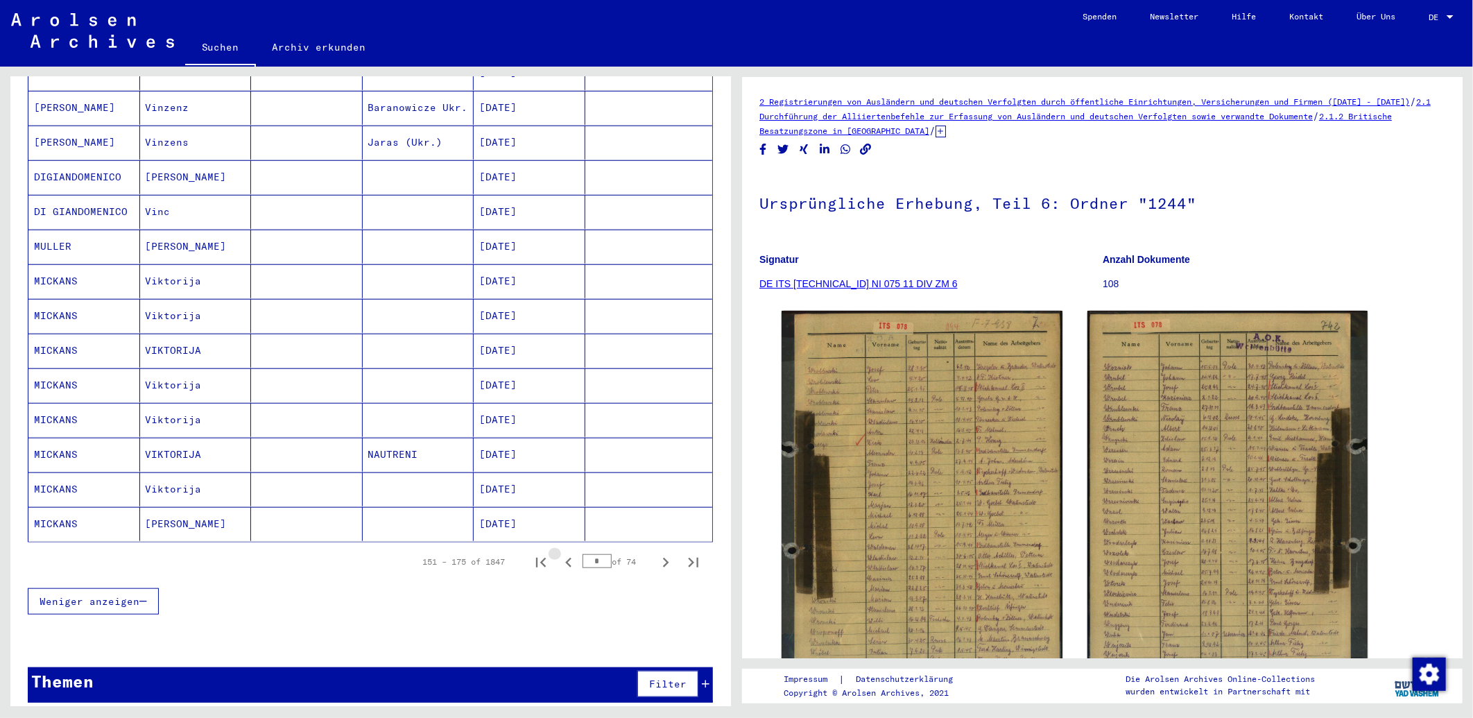
click at [565, 557] on icon "Previous page" at bounding box center [568, 562] width 6 height 10
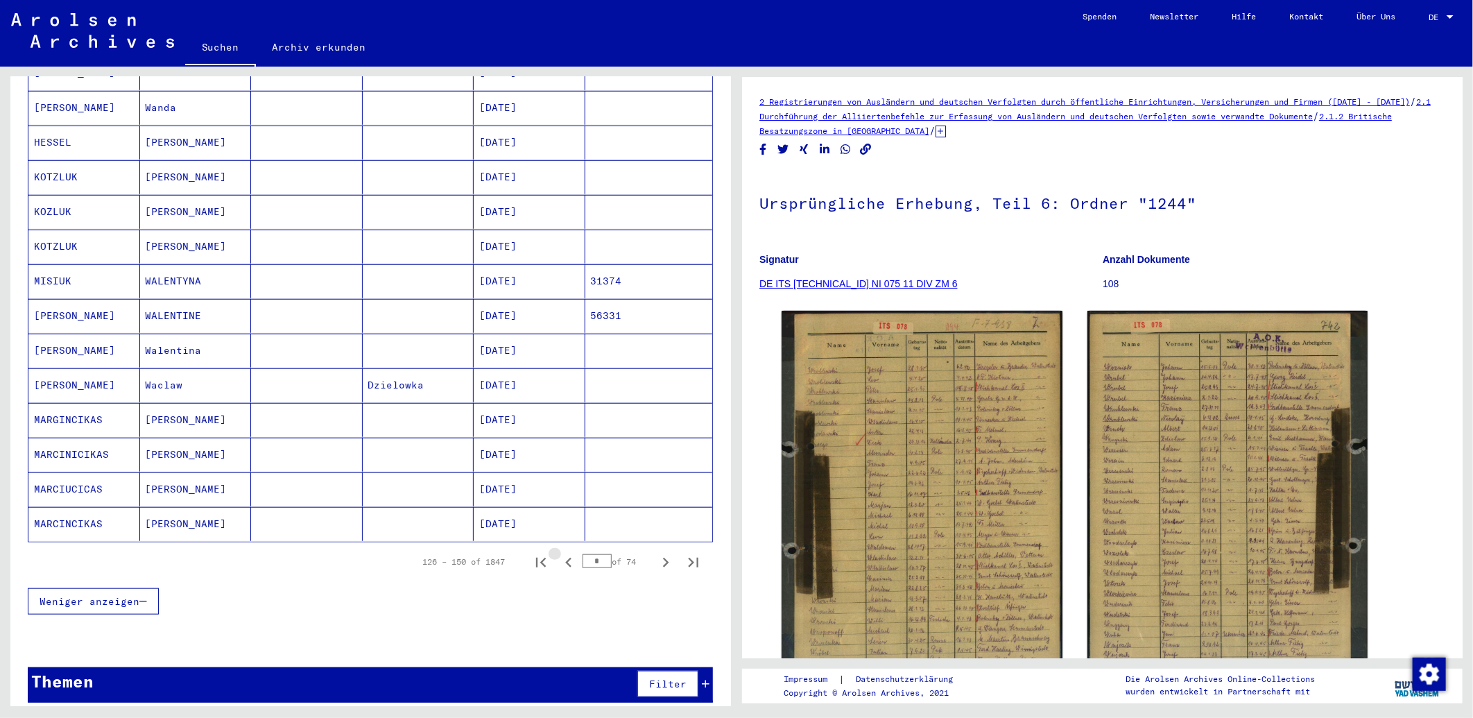
click at [565, 557] on icon "Previous page" at bounding box center [568, 562] width 6 height 10
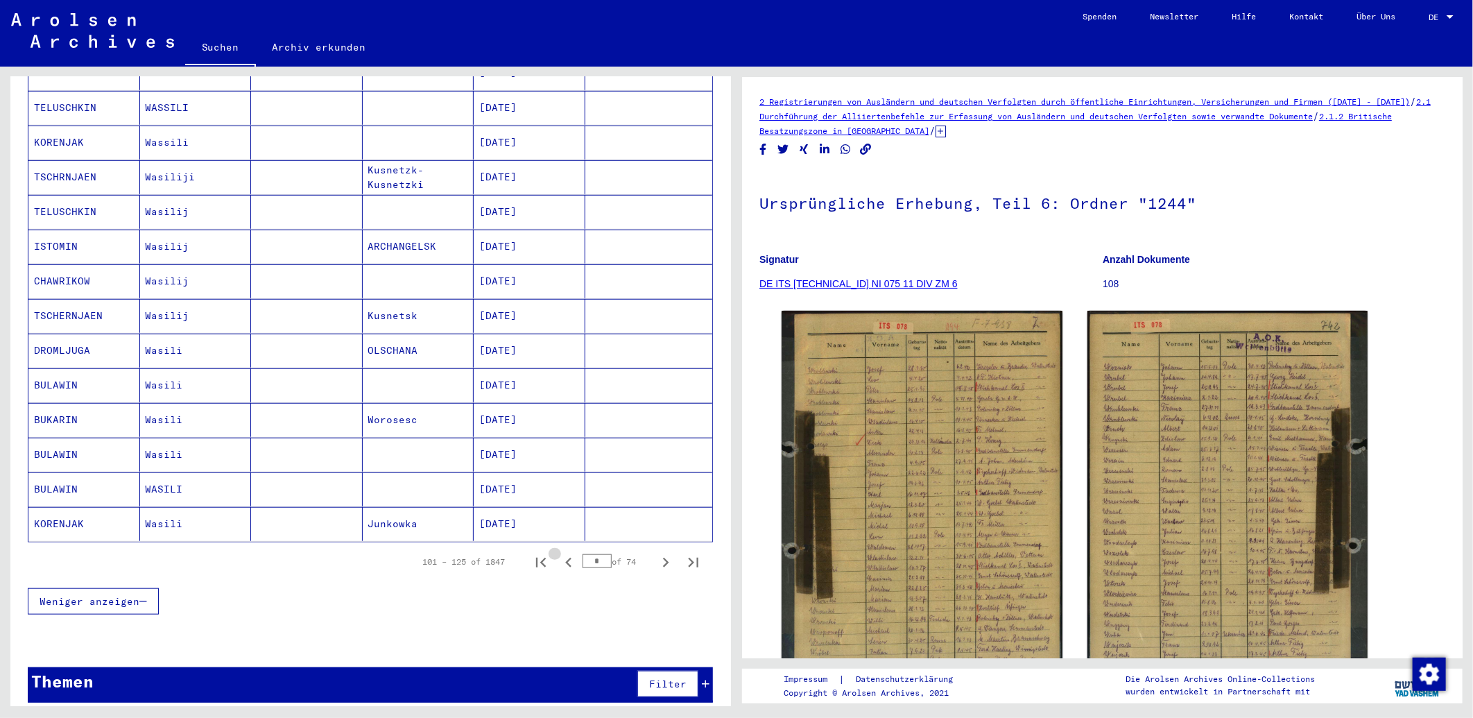
click at [565, 557] on icon "Previous page" at bounding box center [568, 562] width 6 height 10
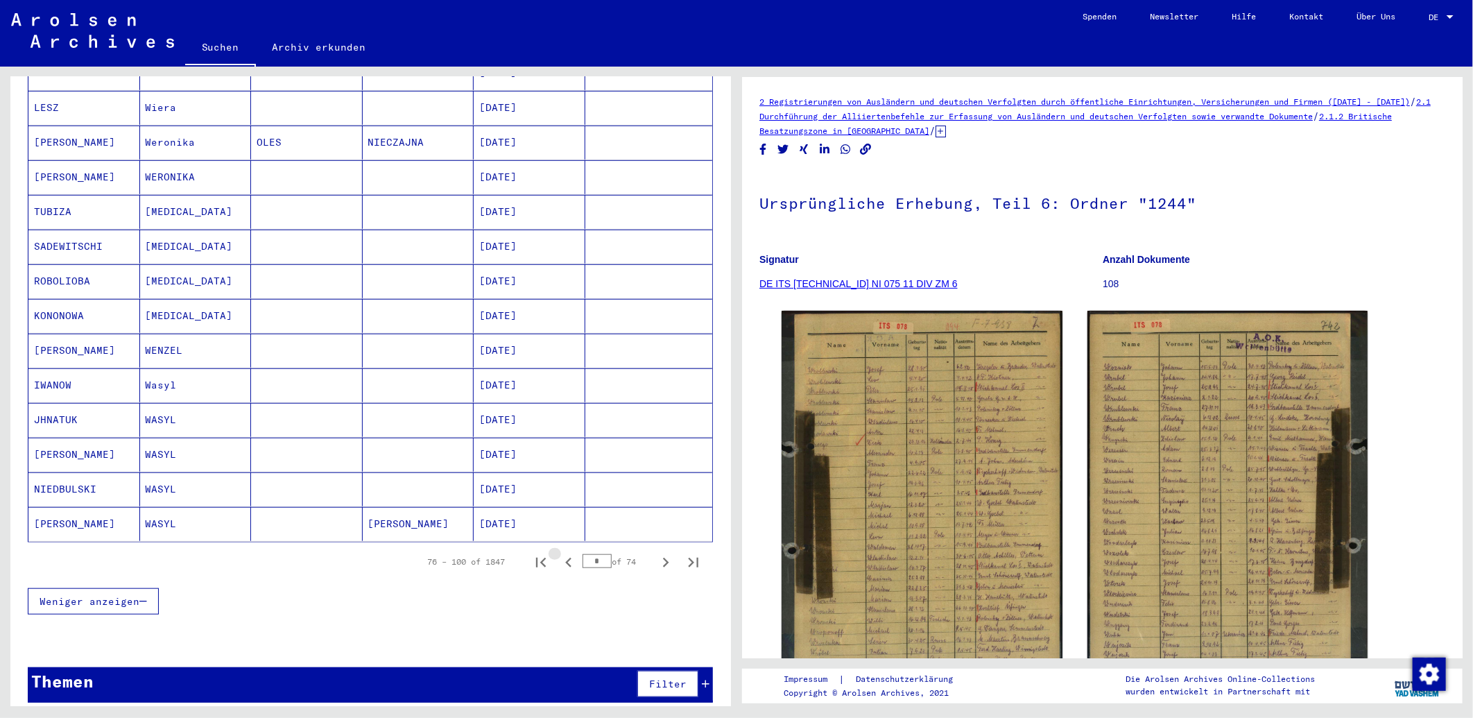
click at [565, 557] on icon "Previous page" at bounding box center [568, 562] width 6 height 10
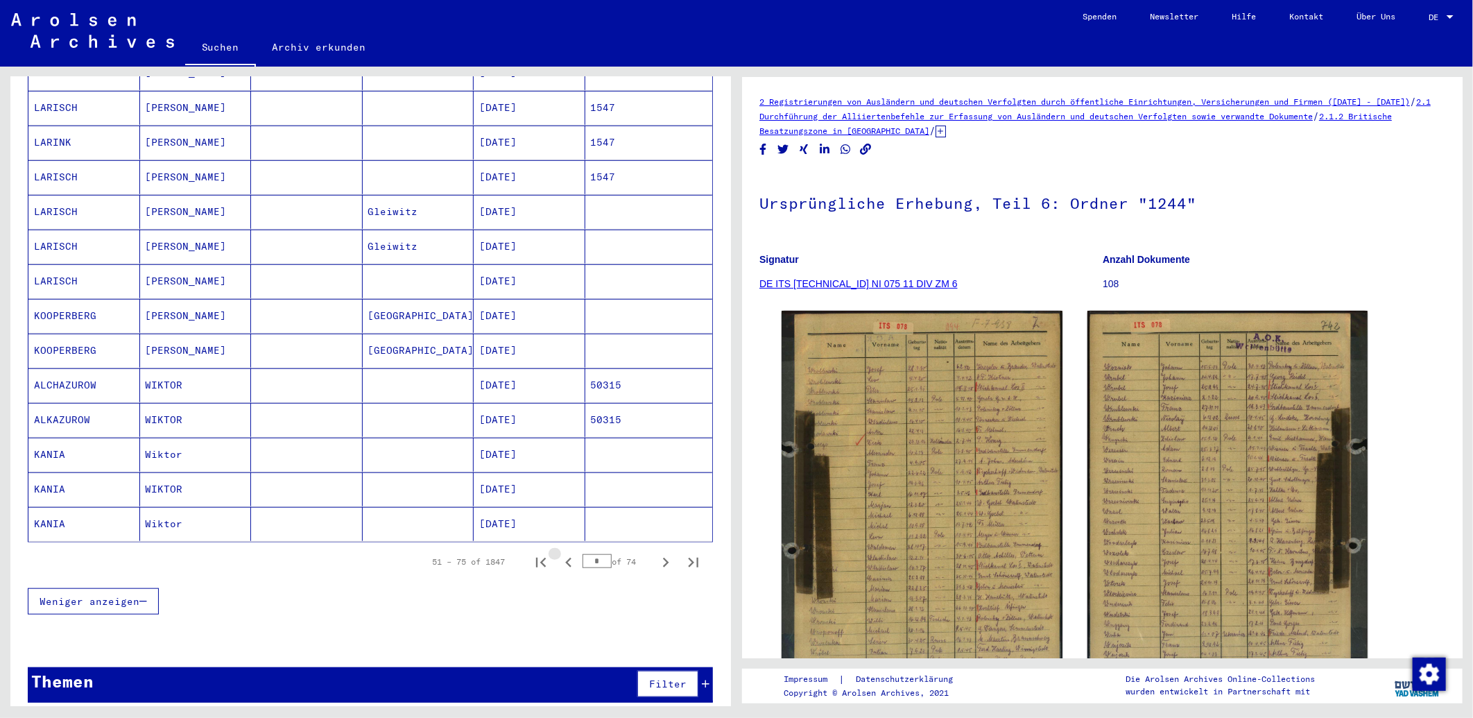
click at [565, 557] on icon "Previous page" at bounding box center [568, 562] width 6 height 10
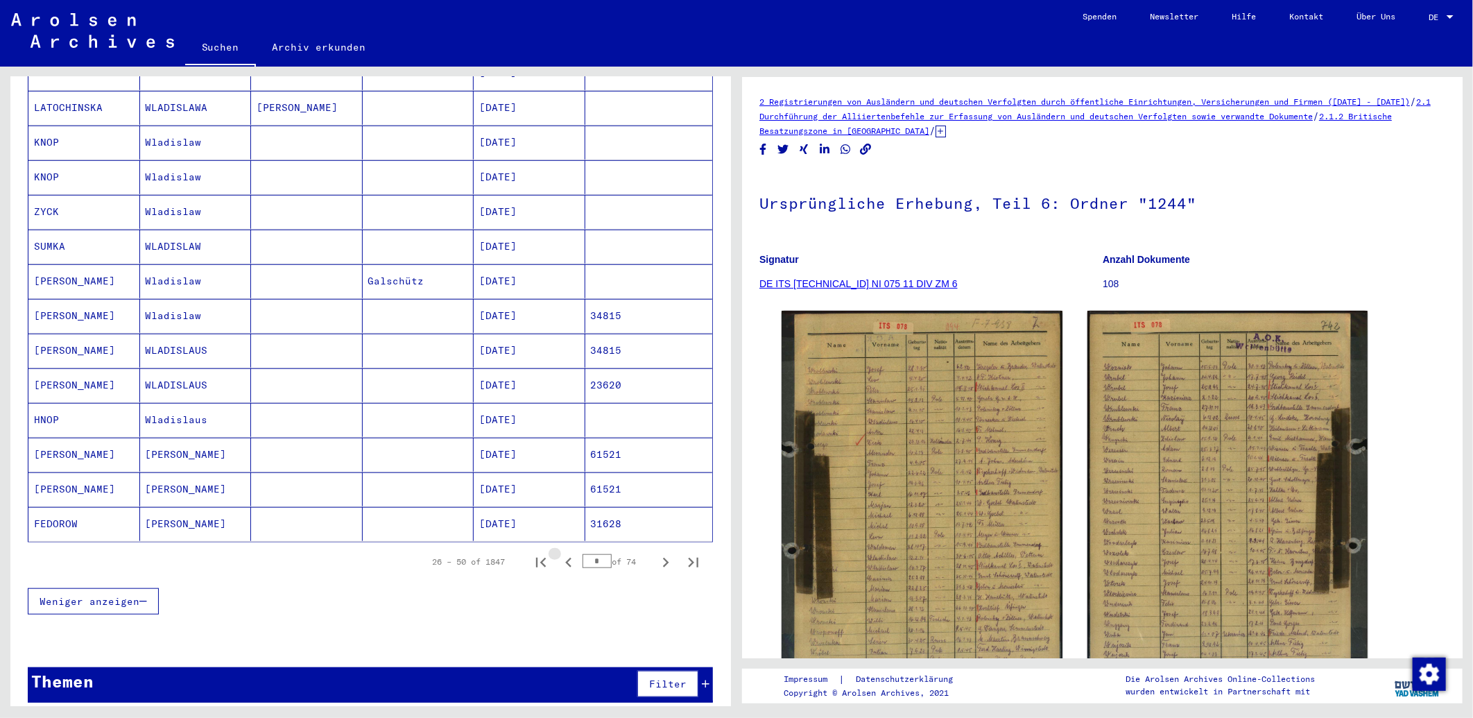
click at [565, 557] on icon "Previous page" at bounding box center [568, 562] width 6 height 10
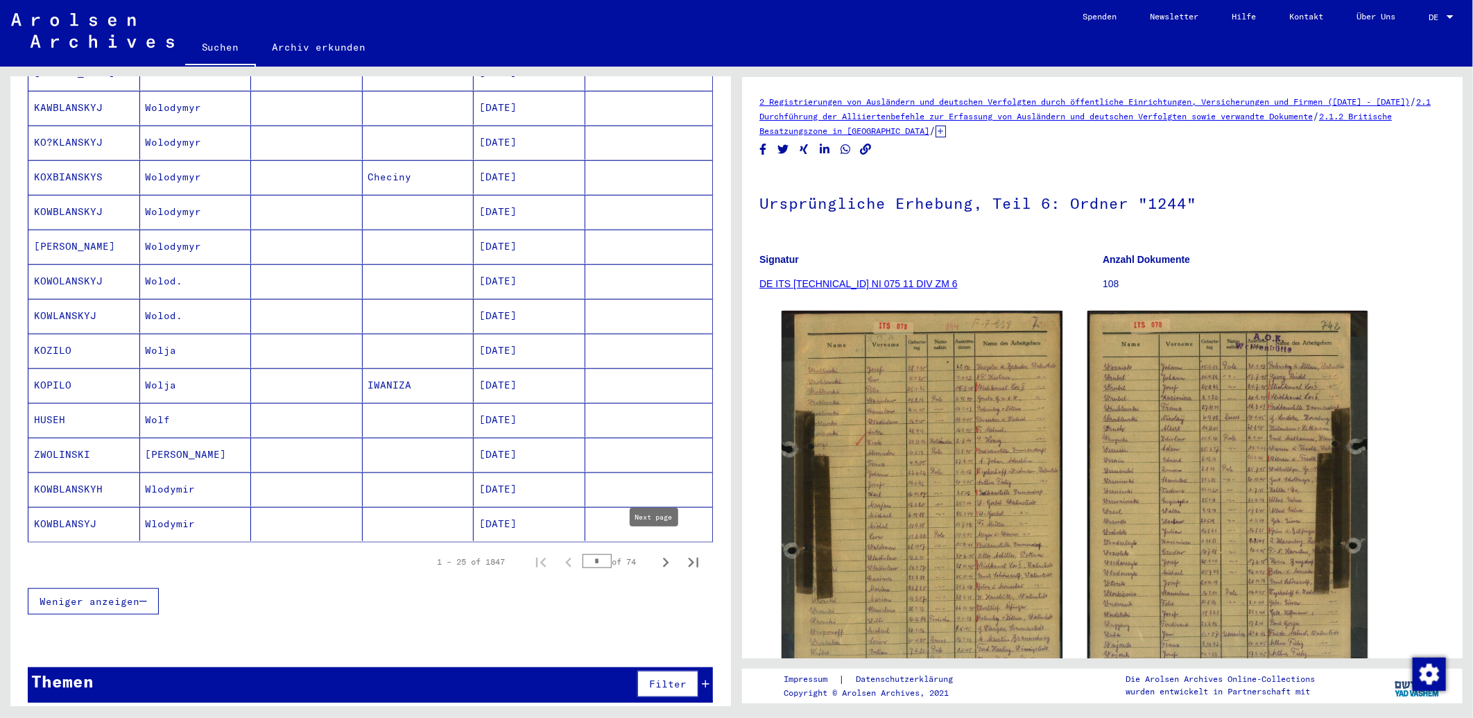
click at [656, 553] on icon "Next page" at bounding box center [665, 562] width 19 height 19
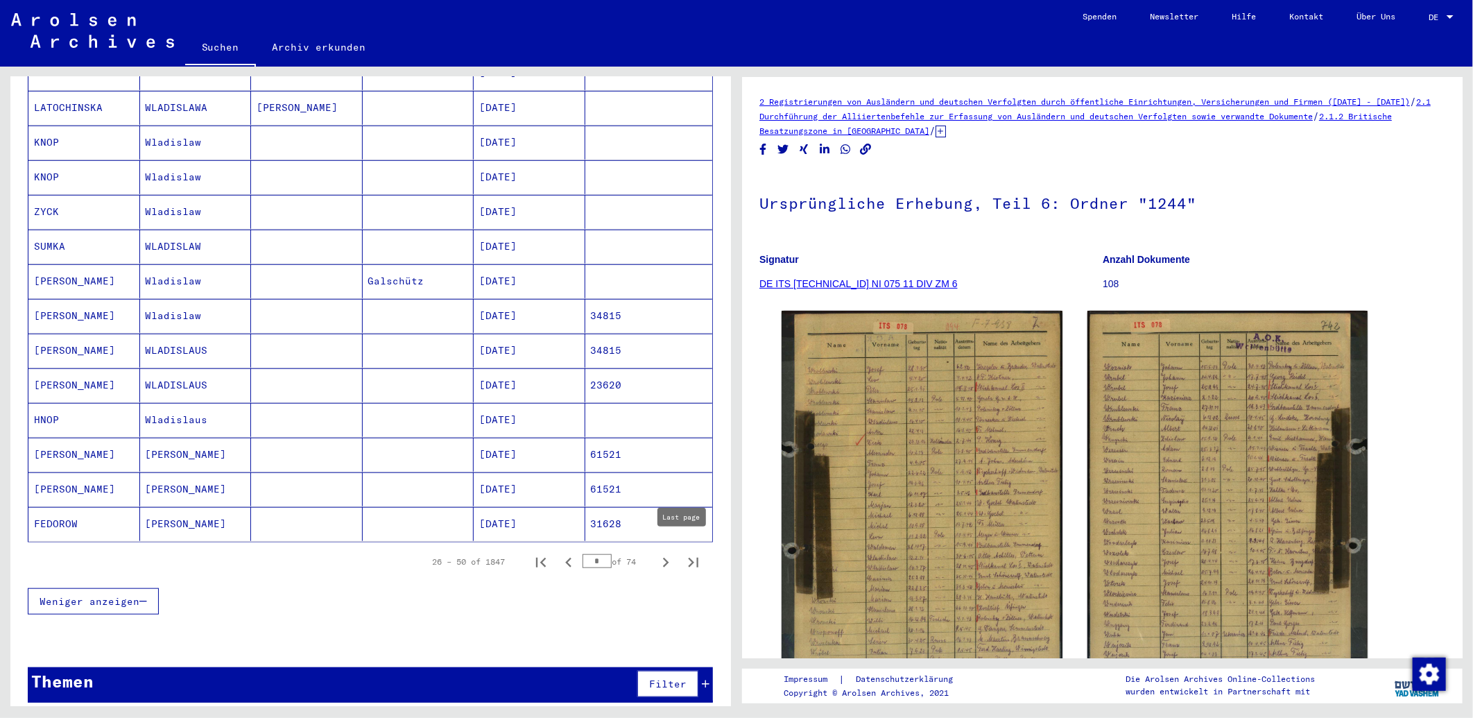
click at [684, 553] on icon "Last page" at bounding box center [693, 562] width 19 height 19
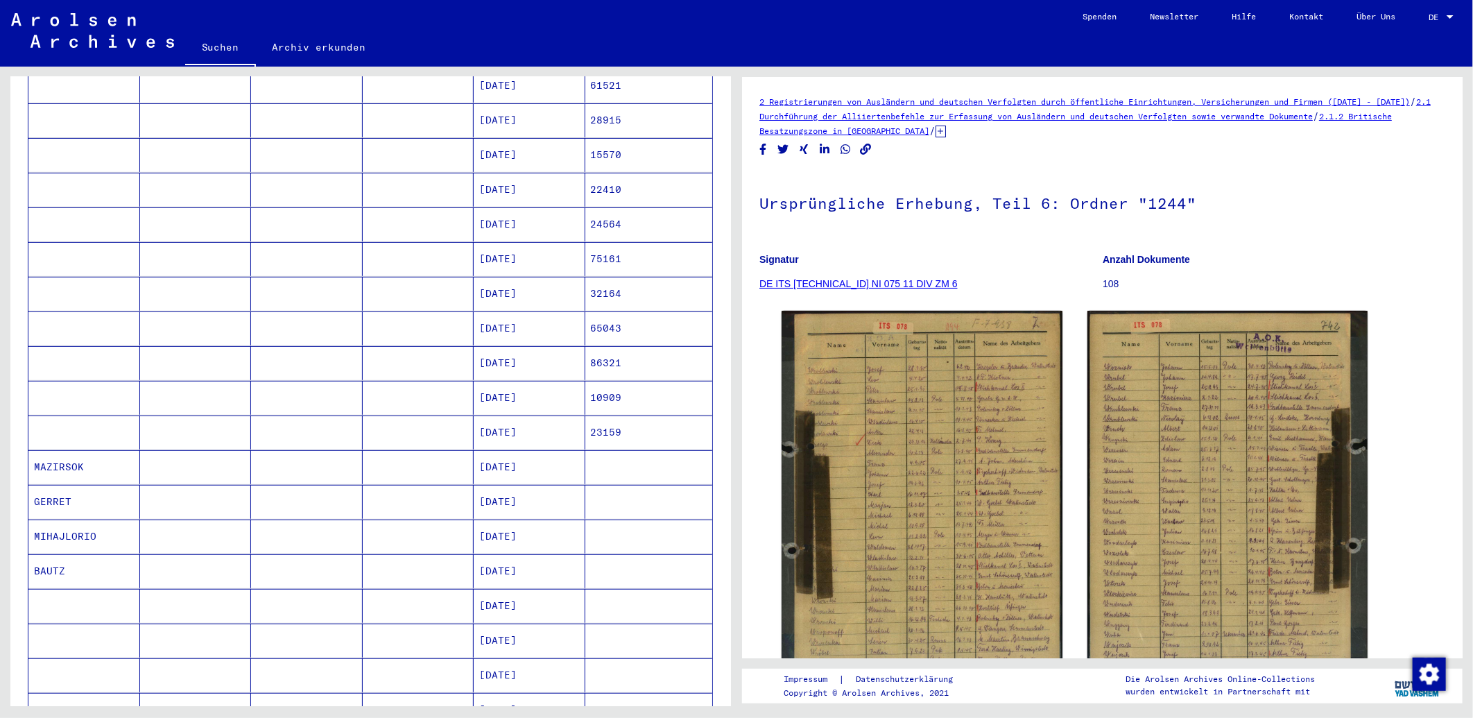
scroll to position [516, 0]
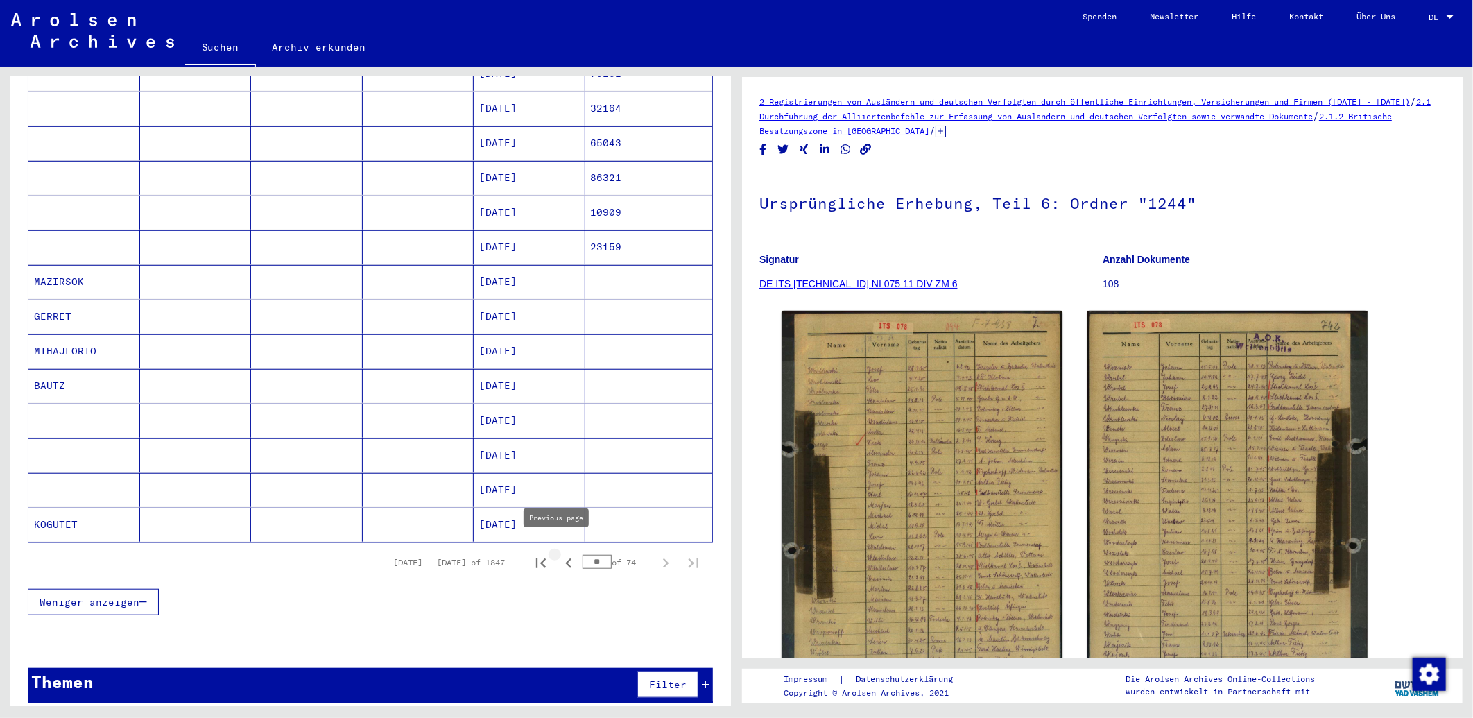
click at [560, 557] on icon "Previous page" at bounding box center [568, 562] width 19 height 19
type input "**"
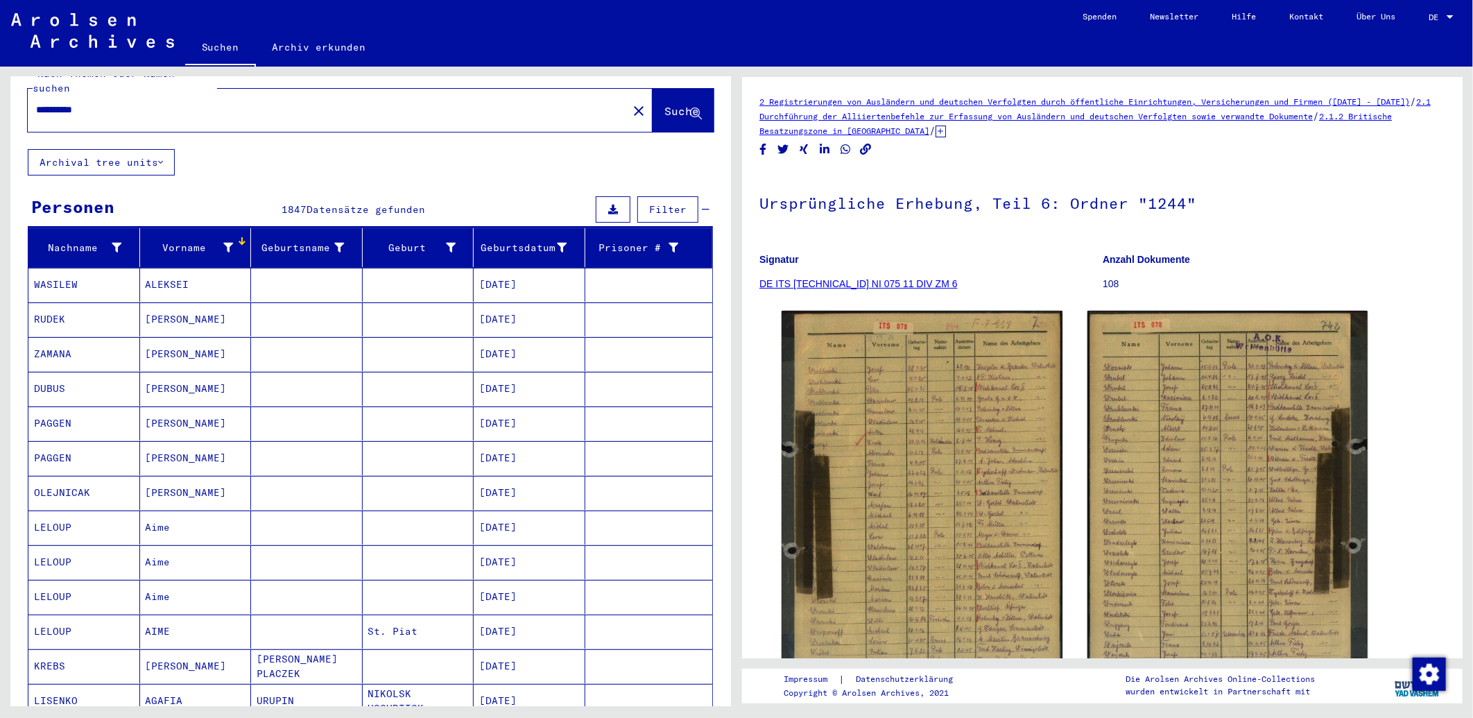
scroll to position [0, 0]
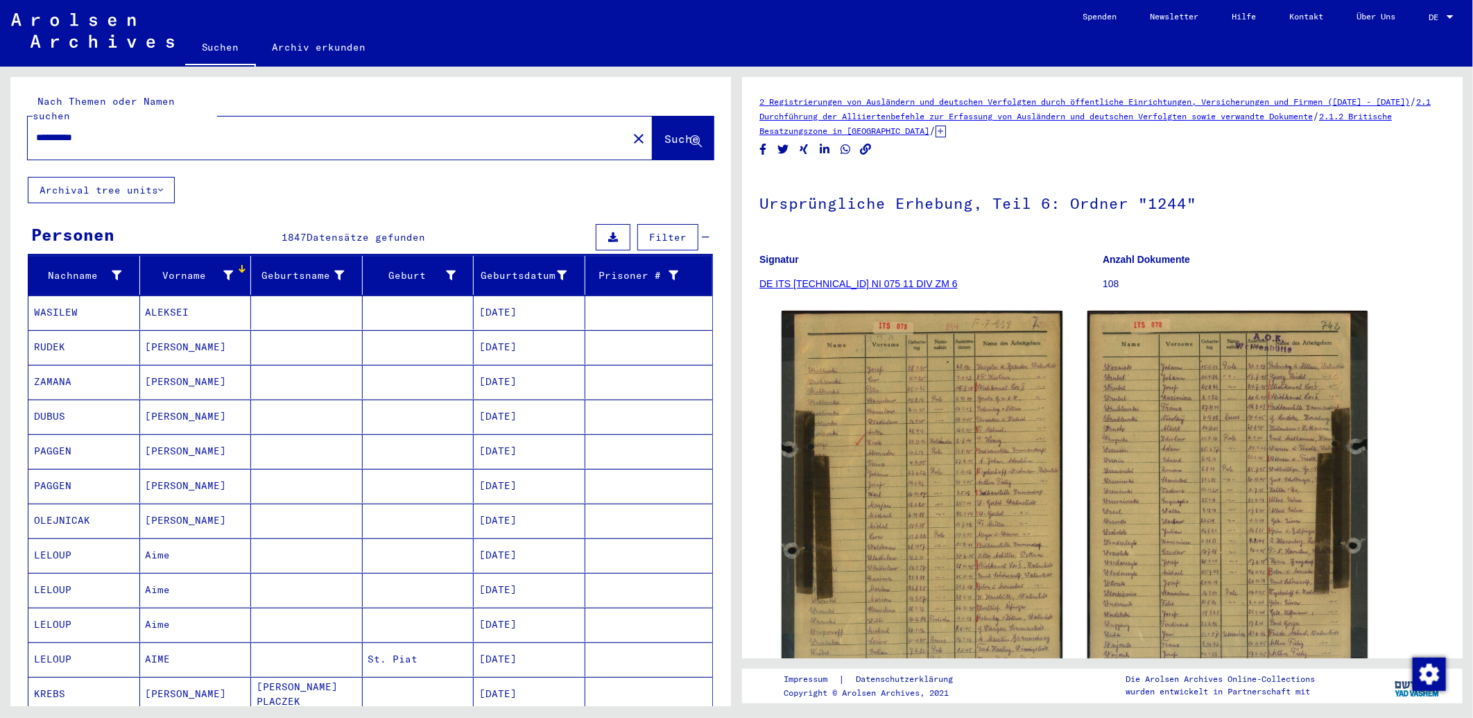
click at [82, 273] on mat-header-cell "Nachname" at bounding box center [84, 275] width 112 height 39
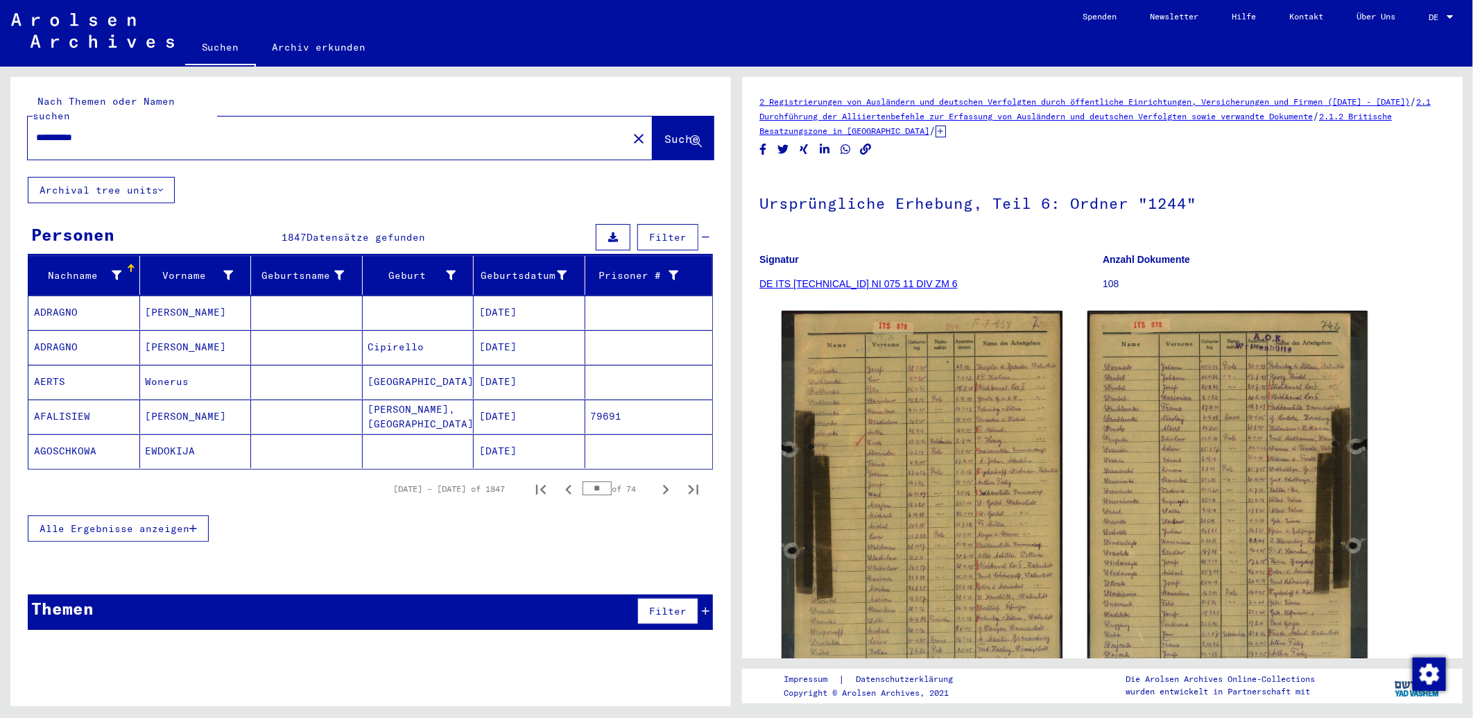
click at [194, 523] on icon "button" at bounding box center [193, 528] width 8 height 10
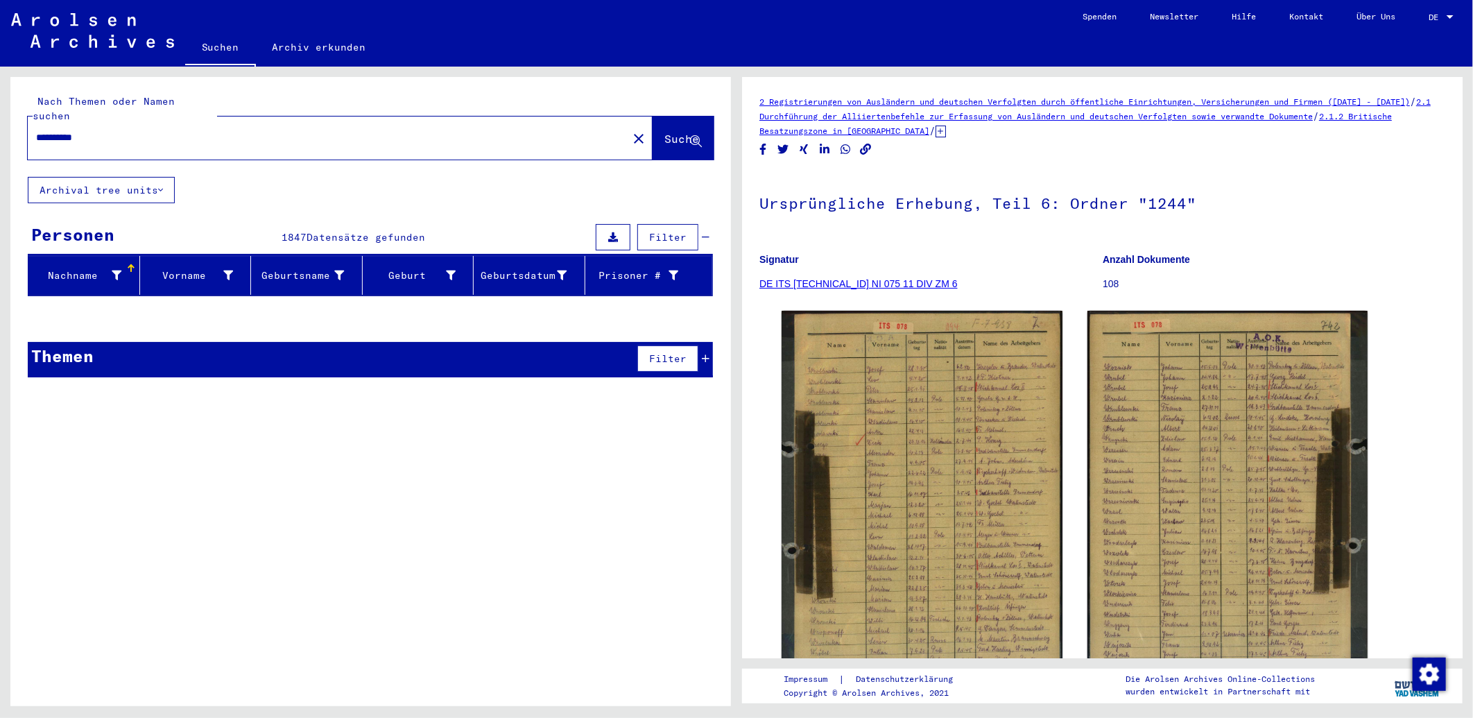
click at [704, 232] on icon at bounding box center [706, 237] width 8 height 10
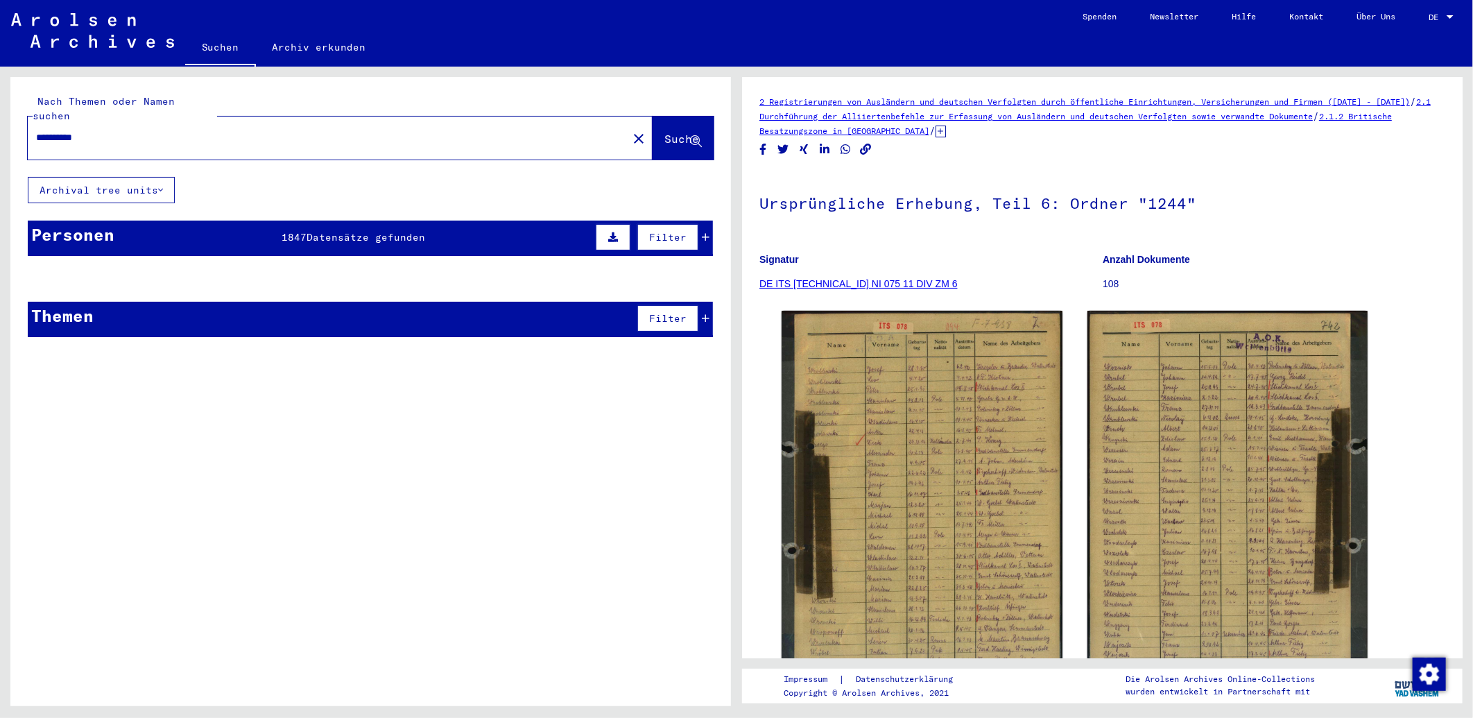
click at [704, 232] on icon at bounding box center [706, 237] width 8 height 10
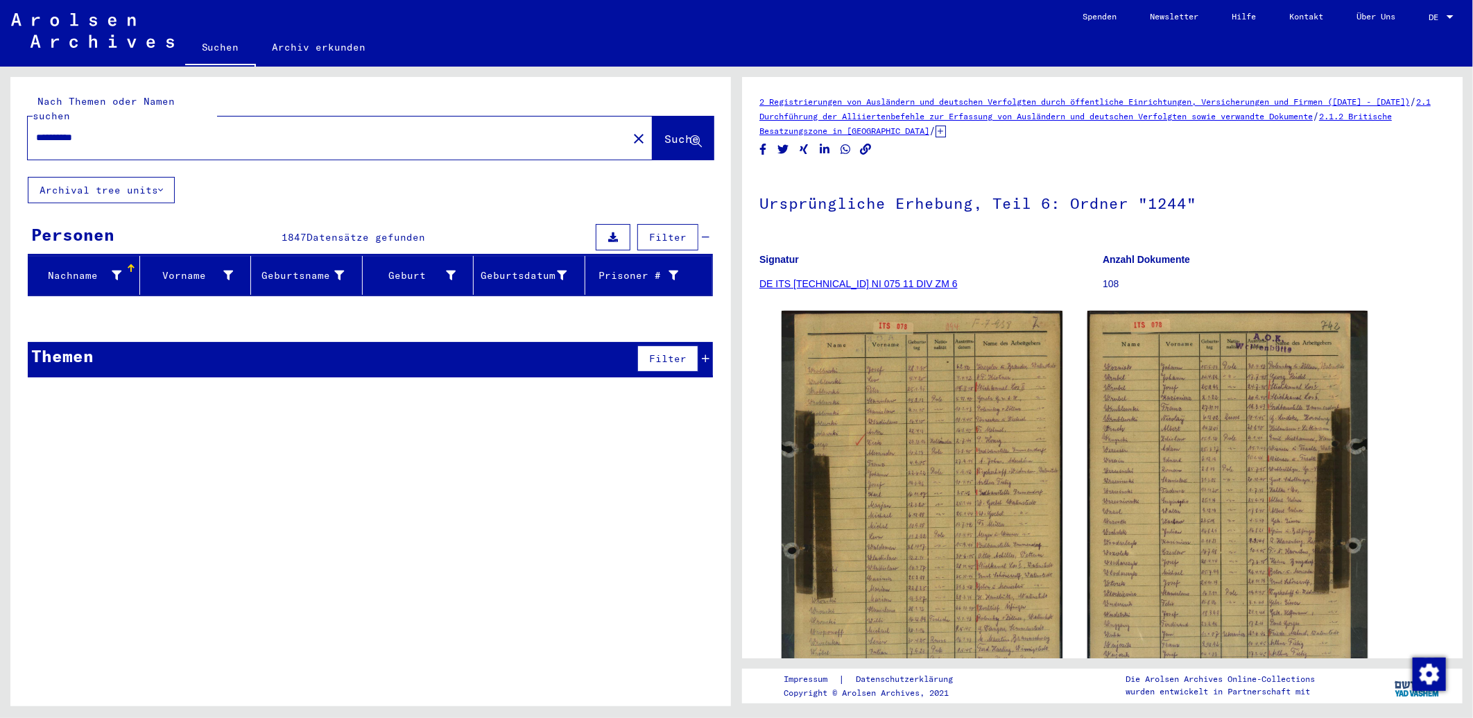
click at [151, 130] on input "**********" at bounding box center [327, 137] width 583 height 15
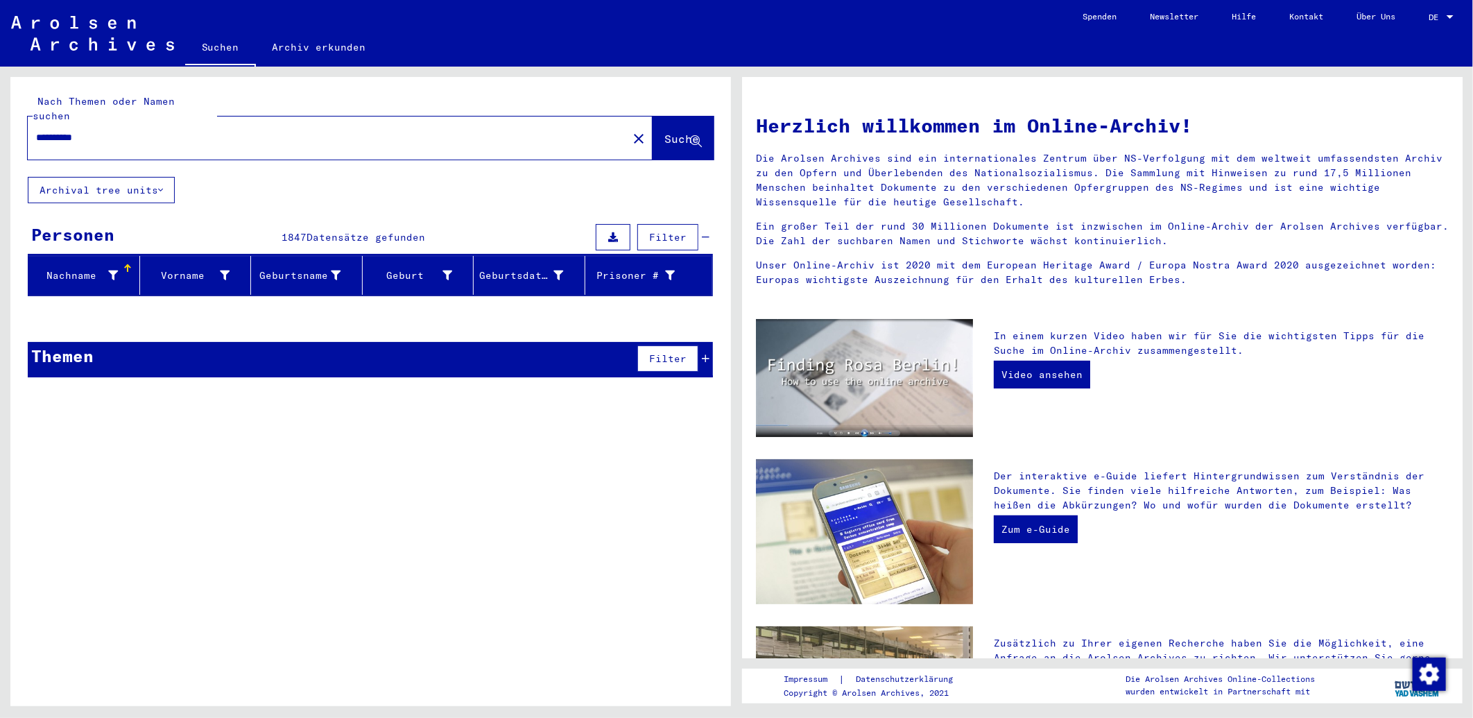
click at [141, 130] on input "**********" at bounding box center [323, 137] width 575 height 15
click at [675, 132] on span "Suche" at bounding box center [681, 139] width 35 height 14
click at [127, 130] on input "**********" at bounding box center [323, 137] width 575 height 15
click at [705, 133] on button "Suche" at bounding box center [682, 137] width 61 height 43
click at [141, 177] on button "Archival tree units" at bounding box center [101, 190] width 147 height 26
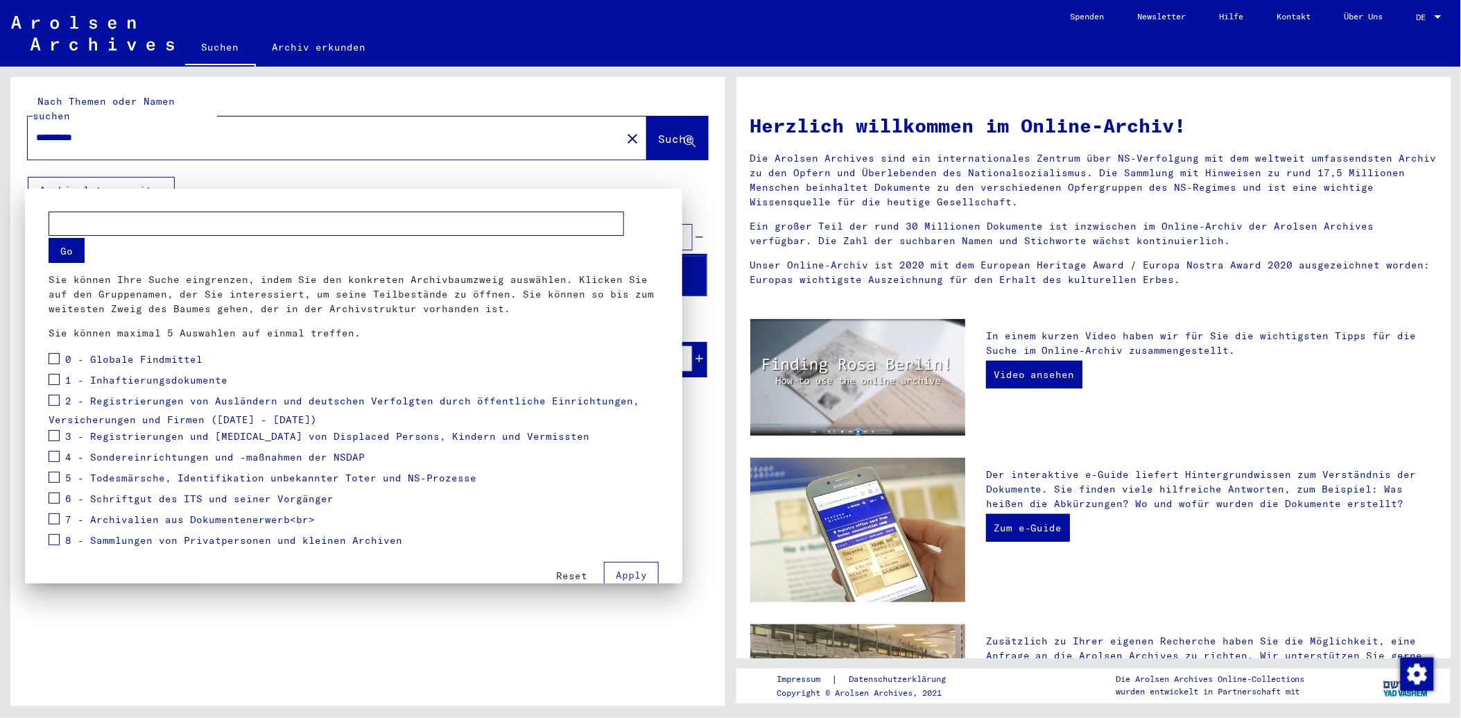
click at [556, 574] on span "Reset" at bounding box center [571, 575] width 31 height 12
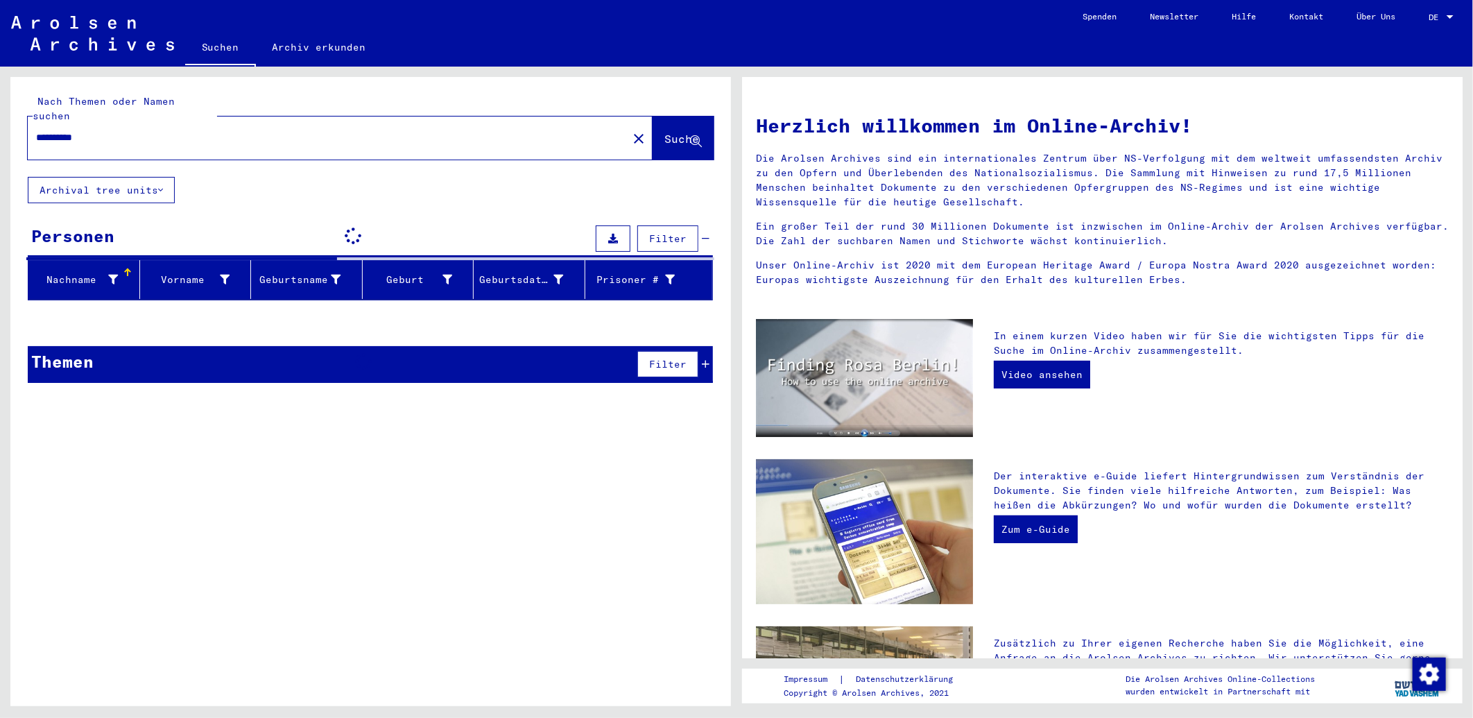
click at [512, 574] on div "**********" at bounding box center [370, 396] width 720 height 639
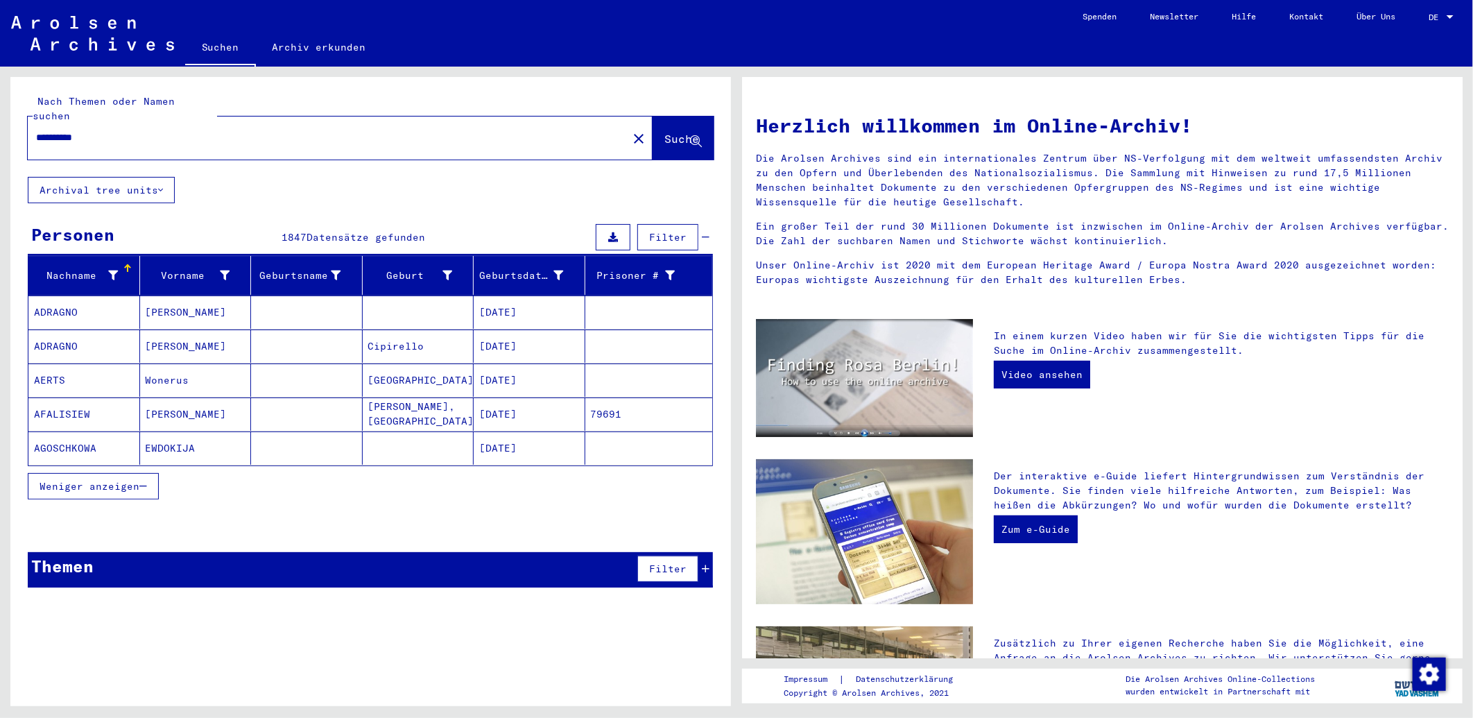
drag, startPoint x: 105, startPoint y: 125, endPoint x: 4, endPoint y: 119, distance: 100.8
click at [4, 119] on div "**********" at bounding box center [368, 386] width 736 height 639
type input "******"
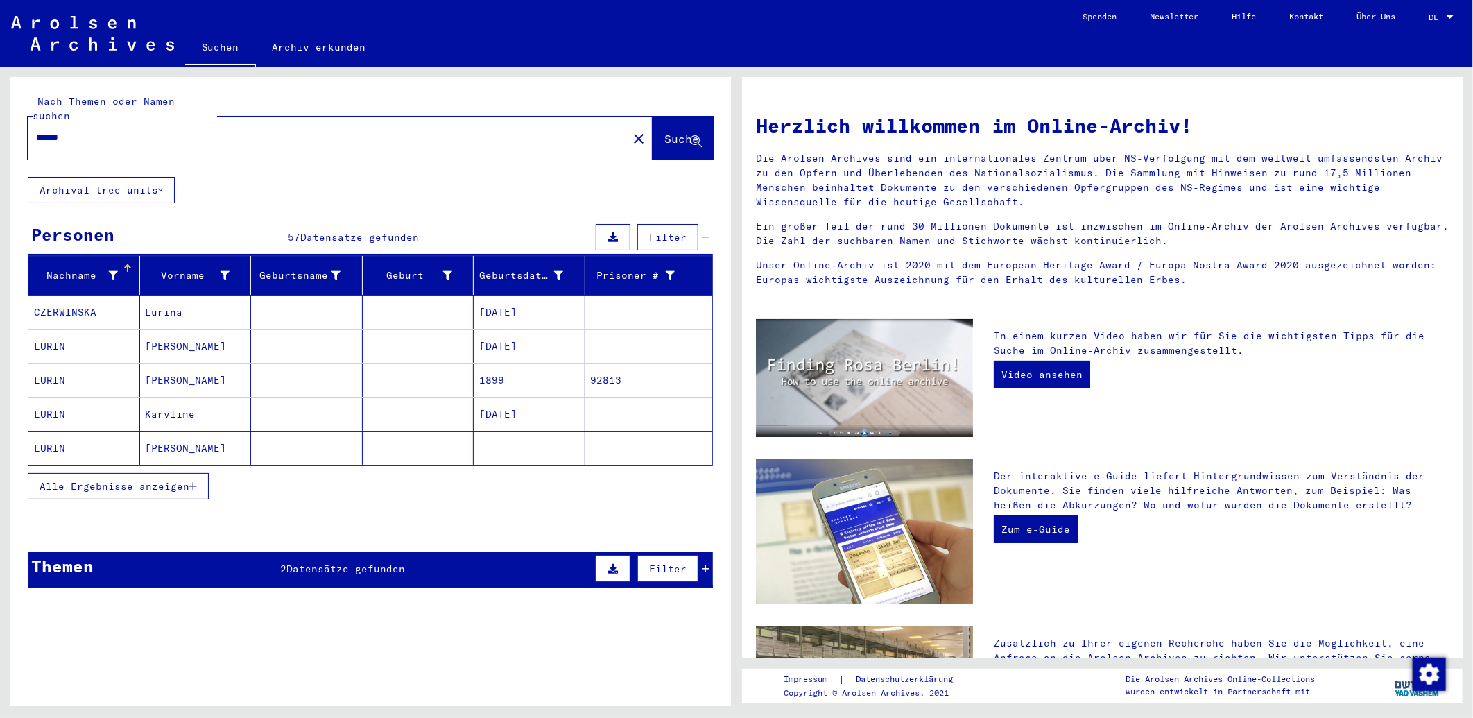
click at [190, 481] on icon "button" at bounding box center [193, 486] width 8 height 10
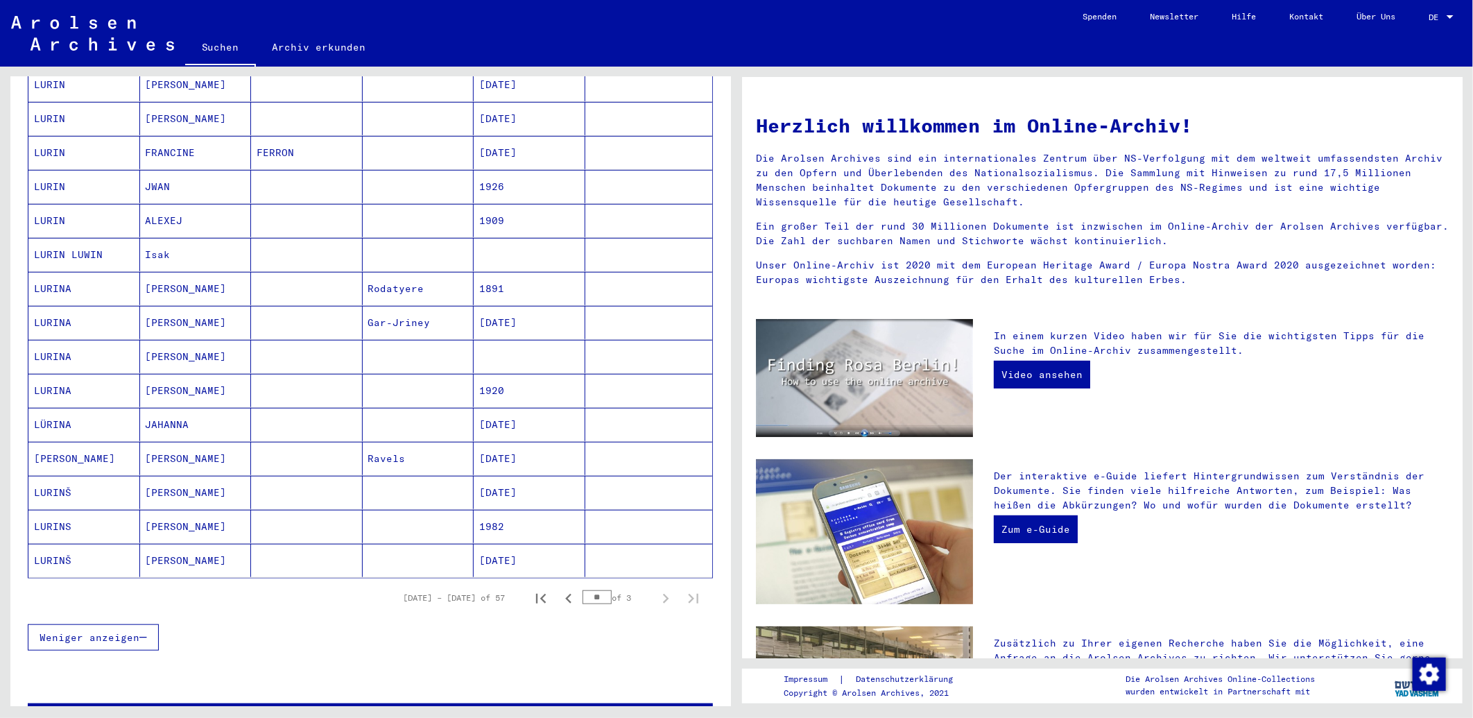
scroll to position [693, 0]
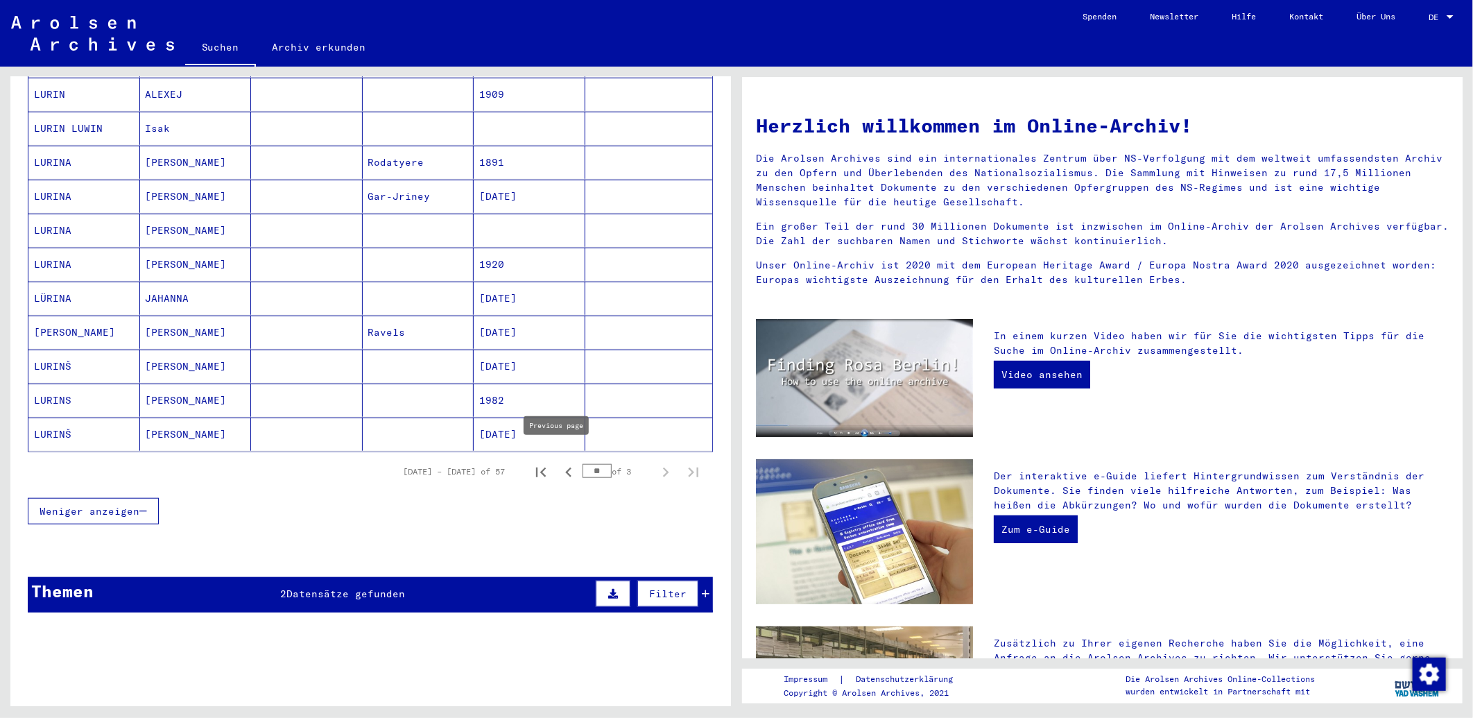
click at [565, 467] on icon "Previous page" at bounding box center [568, 472] width 6 height 10
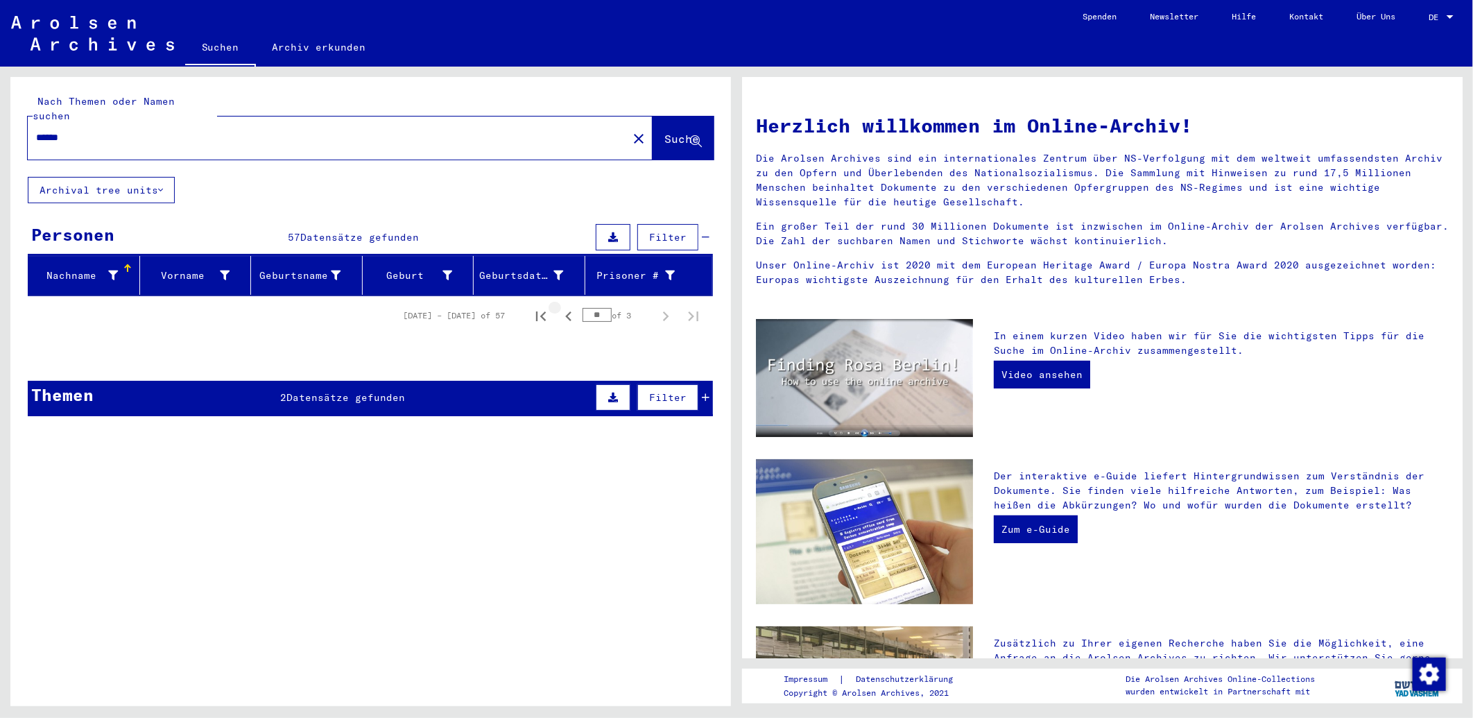
scroll to position [0, 0]
click at [573, 306] on icon "Previous page" at bounding box center [568, 315] width 19 height 19
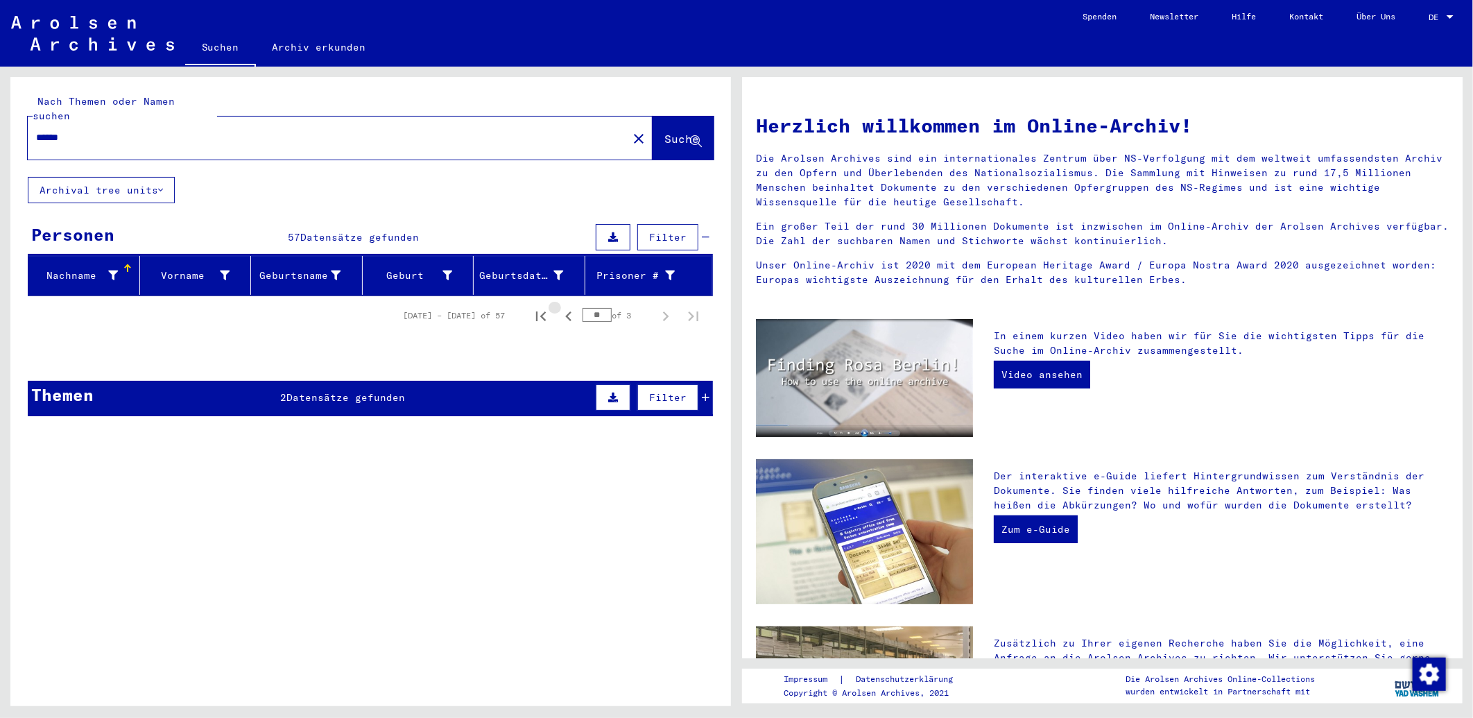
click at [573, 306] on icon "Previous page" at bounding box center [568, 315] width 19 height 19
type input "**"
click at [118, 130] on input "******" at bounding box center [323, 137] width 575 height 15
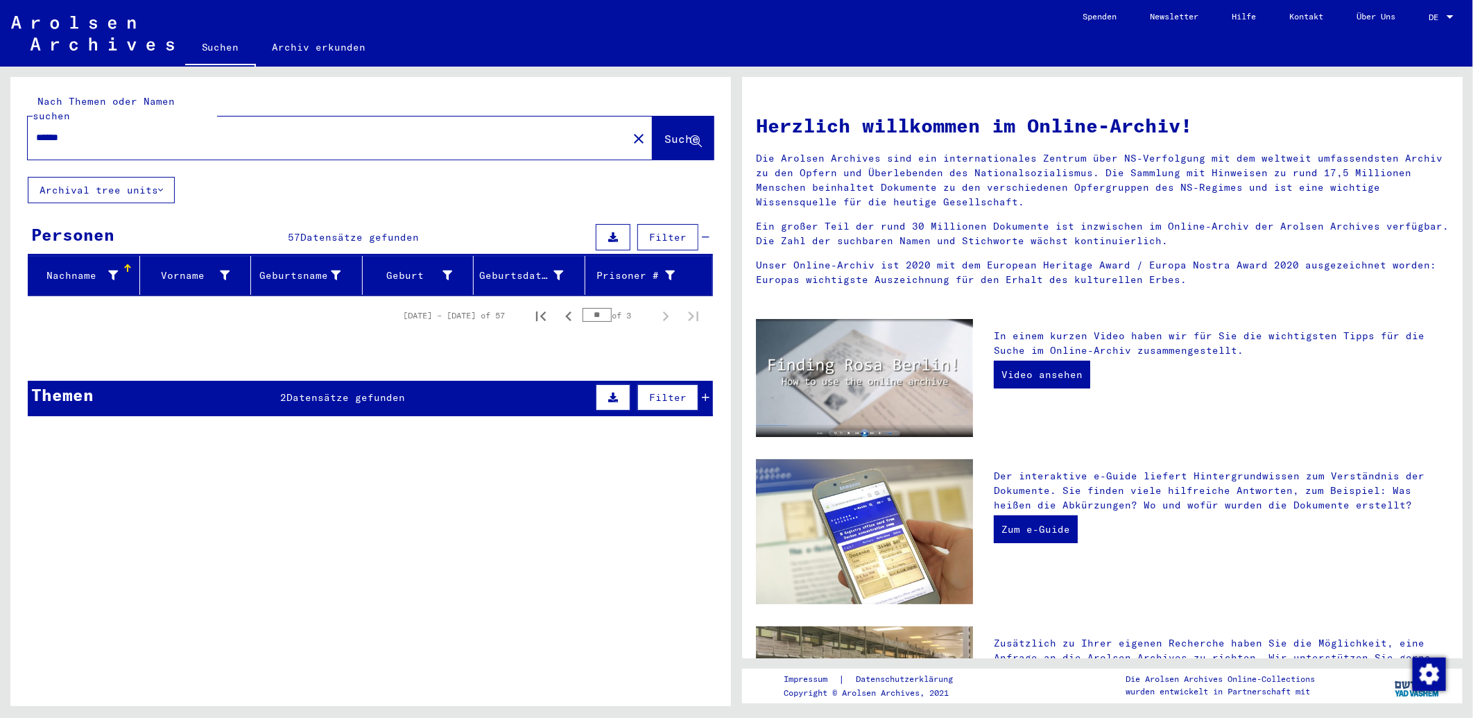
click at [698, 136] on icon at bounding box center [696, 142] width 12 height 12
